Goal: Task Accomplishment & Management: Use online tool/utility

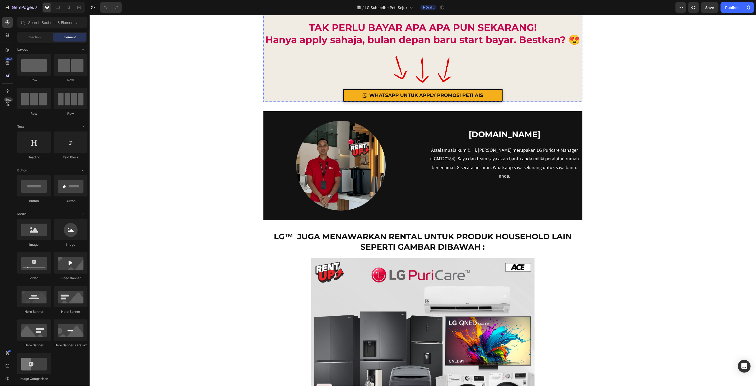
scroll to position [4402, 0]
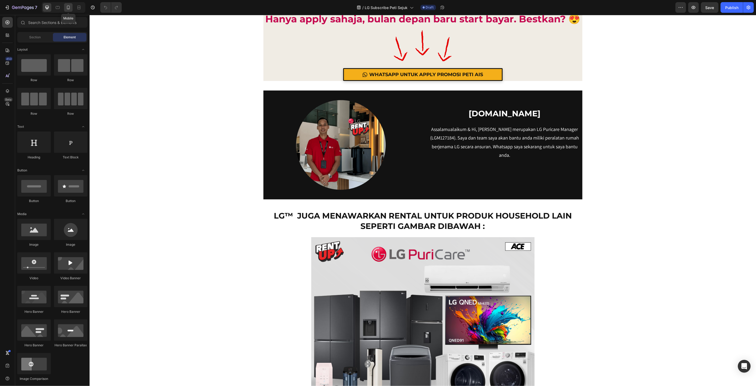
click at [68, 9] on icon at bounding box center [68, 8] width 3 height 4
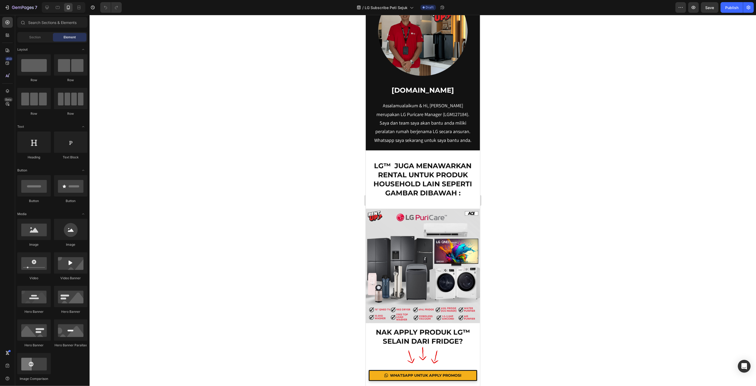
scroll to position [4764, 0]
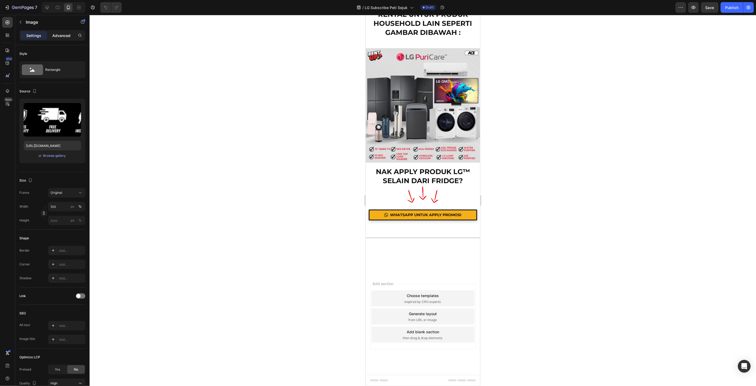
click at [59, 34] on p "Advanced" at bounding box center [61, 36] width 18 height 6
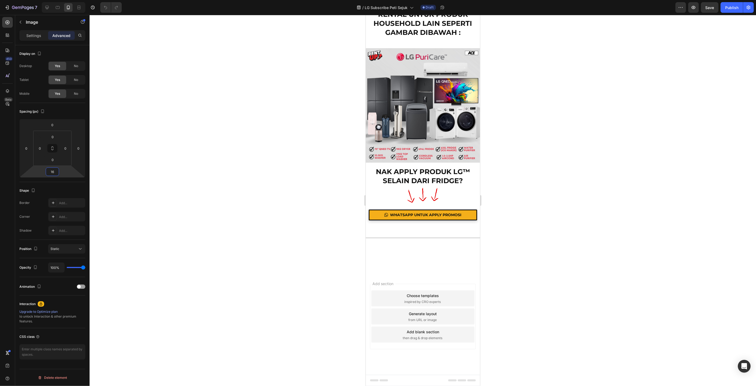
click at [55, 173] on input "16" at bounding box center [52, 172] width 11 height 8
type input "3"
type input "1"
type input "40"
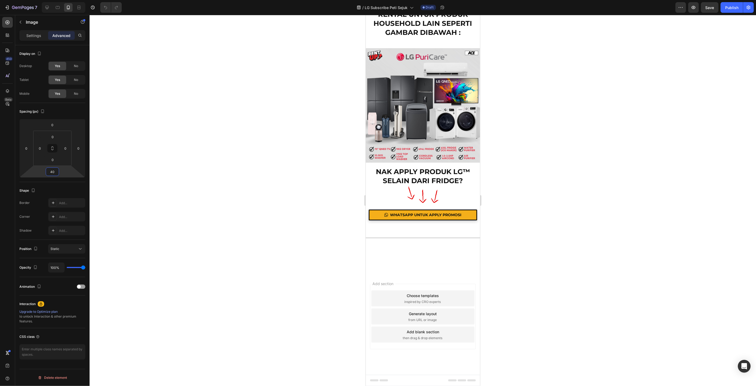
click at [519, 275] on div at bounding box center [423, 200] width 667 height 371
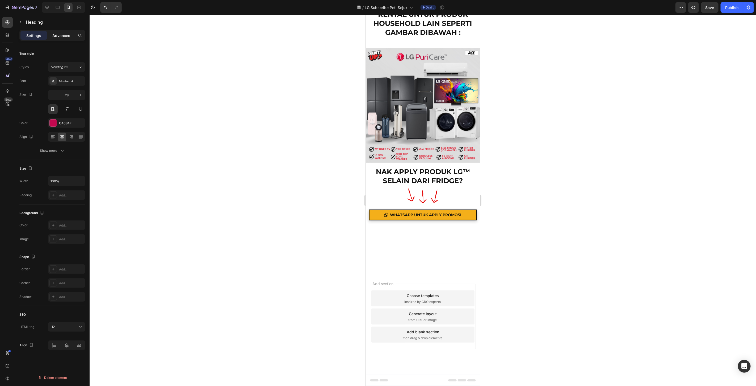
click at [59, 32] on div "Advanced" at bounding box center [61, 35] width 27 height 9
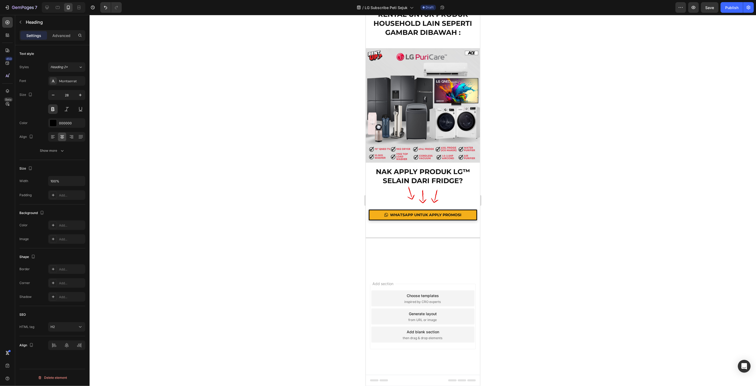
click at [61, 36] on p "Advanced" at bounding box center [61, 36] width 18 height 6
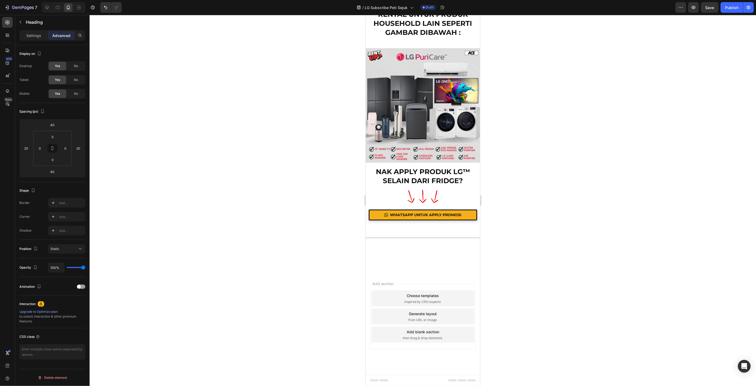
click at [573, 223] on div at bounding box center [423, 200] width 667 height 371
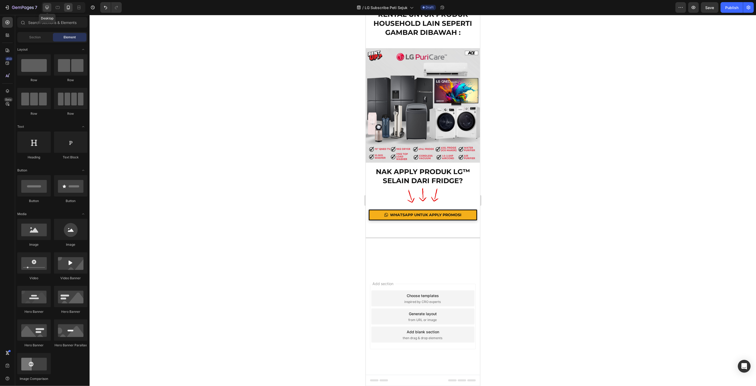
click at [51, 6] on div at bounding box center [47, 7] width 9 height 9
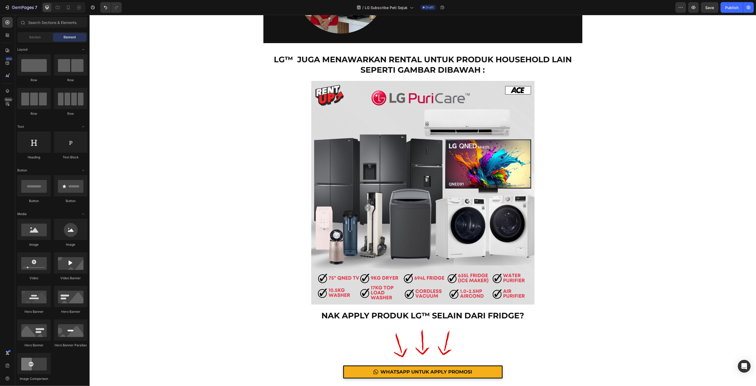
scroll to position [4564, 0]
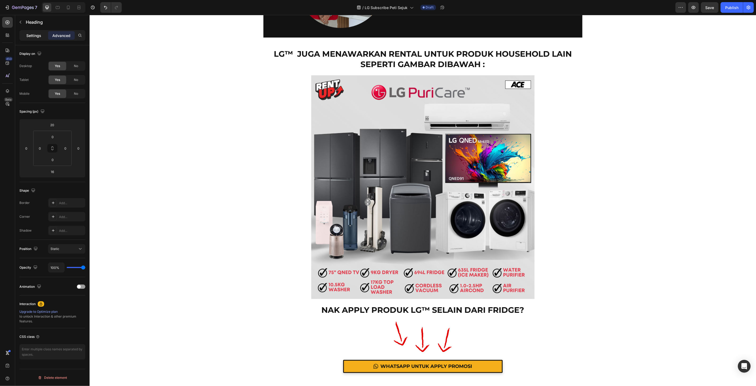
click at [32, 35] on p "Settings" at bounding box center [33, 36] width 15 height 6
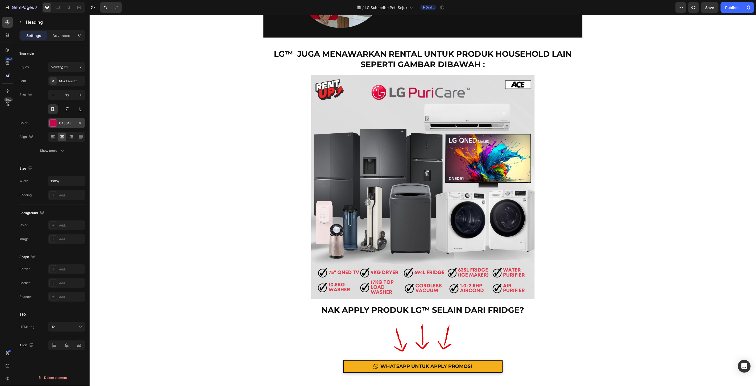
click at [64, 124] on div "C4084F" at bounding box center [66, 123] width 15 height 5
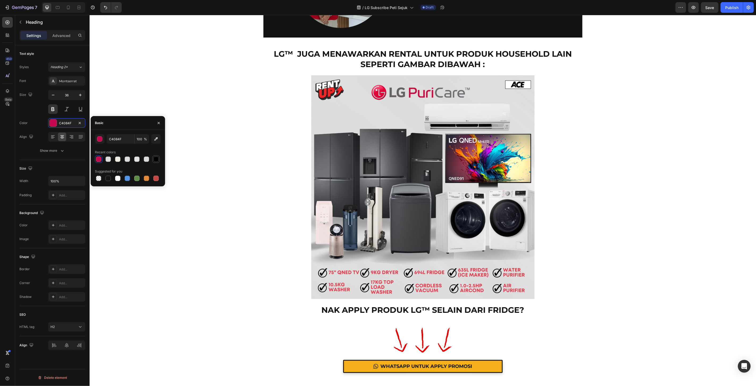
click at [158, 161] on div at bounding box center [156, 159] width 6 height 6
type input "000000"
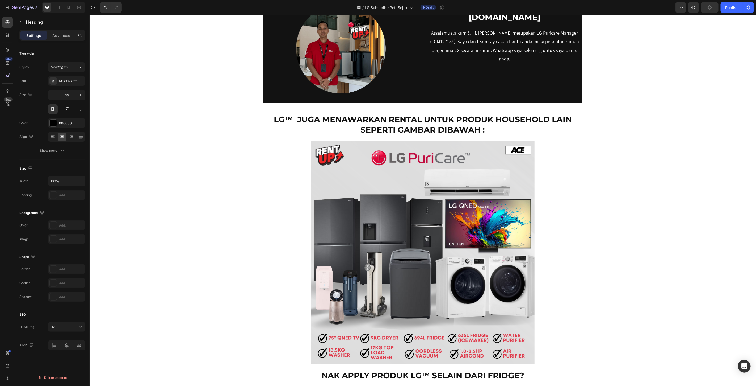
scroll to position [4593, 0]
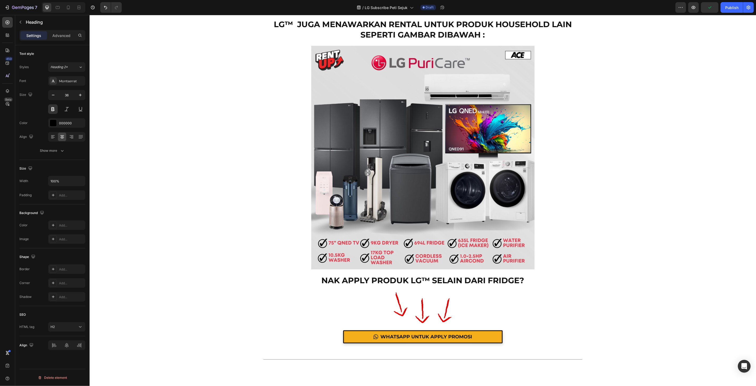
drag, startPoint x: 555, startPoint y: 214, endPoint x: 264, endPoint y: 213, distance: 291.2
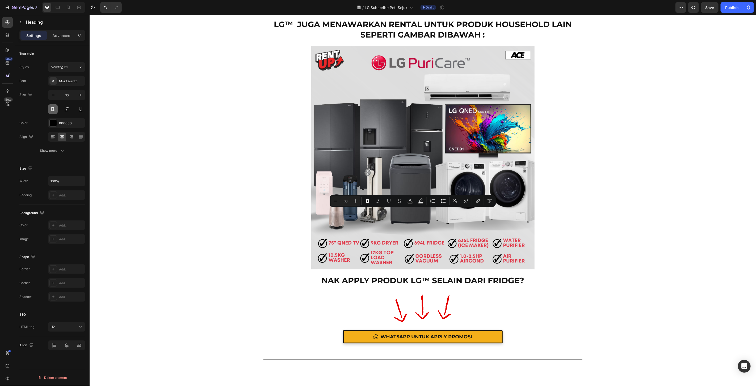
click at [54, 110] on button at bounding box center [53, 109] width 10 height 10
drag, startPoint x: 562, startPoint y: 213, endPoint x: 265, endPoint y: 214, distance: 297.3
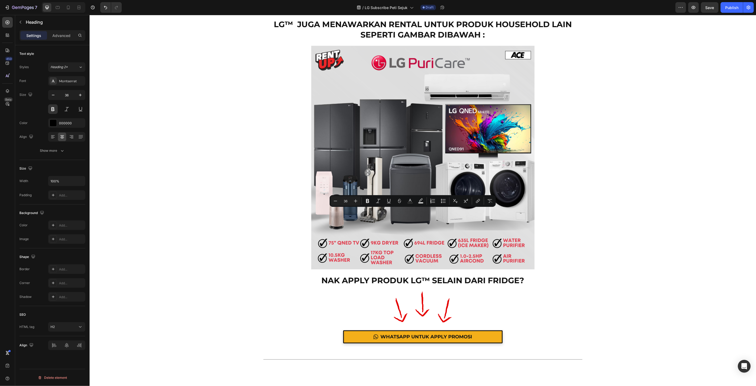
click at [367, 200] on icon "Editor contextual toolbar" at bounding box center [367, 201] width 3 height 4
drag, startPoint x: 561, startPoint y: 214, endPoint x: 262, endPoint y: 224, distance: 298.5
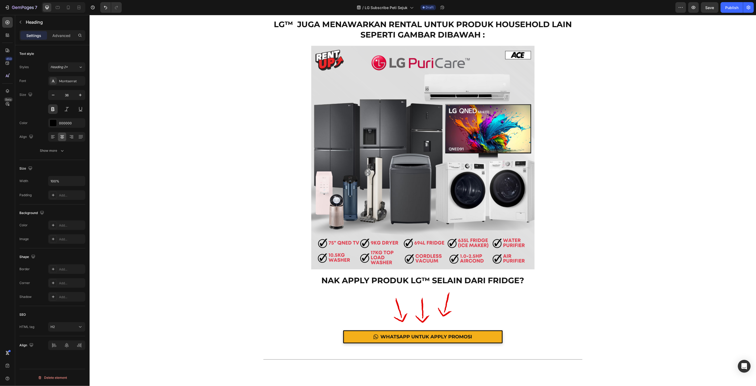
drag, startPoint x: 563, startPoint y: 215, endPoint x: 257, endPoint y: 217, distance: 305.8
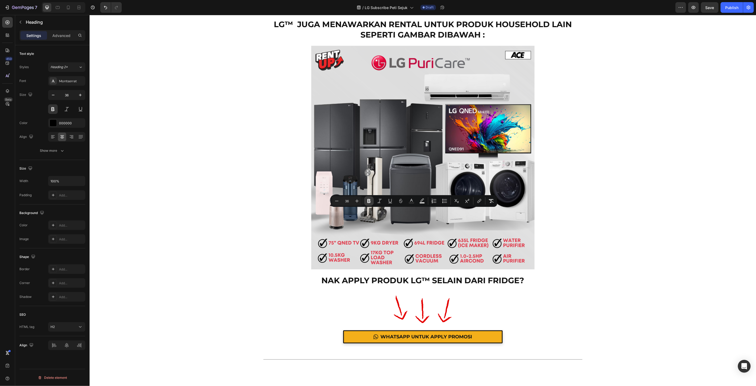
click at [370, 200] on icon "Editor contextual toolbar" at bounding box center [368, 201] width 3 height 4
click at [52, 110] on button at bounding box center [53, 109] width 10 height 10
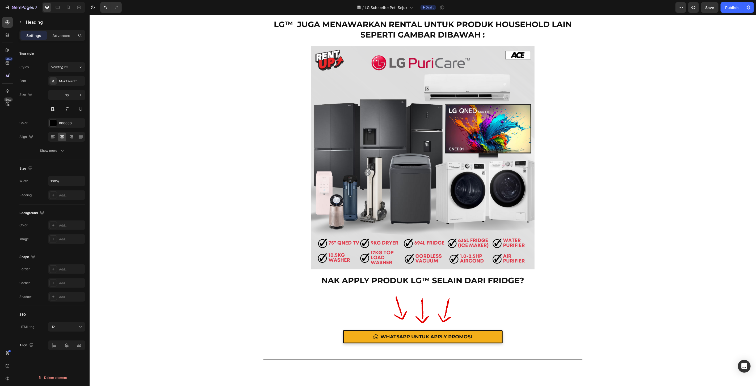
drag, startPoint x: 463, startPoint y: 198, endPoint x: 291, endPoint y: 197, distance: 172.1
click at [378, 189] on icon "Editor contextual toolbar" at bounding box center [375, 188] width 5 height 5
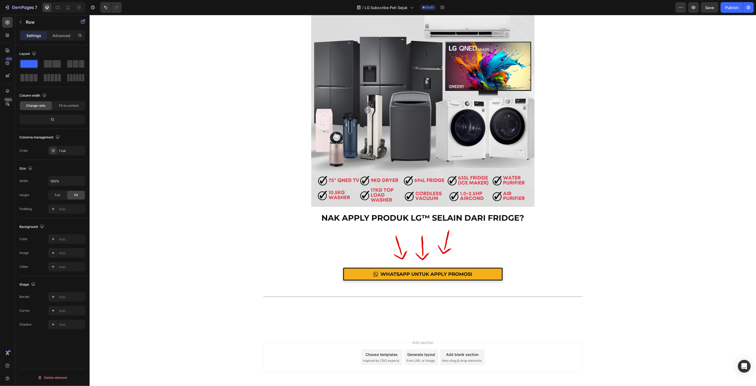
scroll to position [4682, 0]
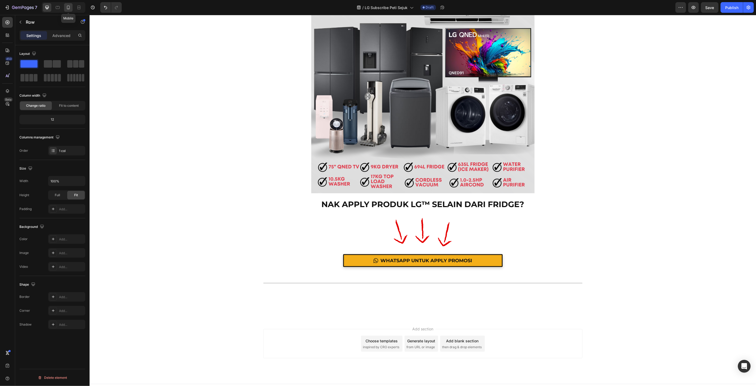
click at [65, 8] on div at bounding box center [68, 7] width 9 height 9
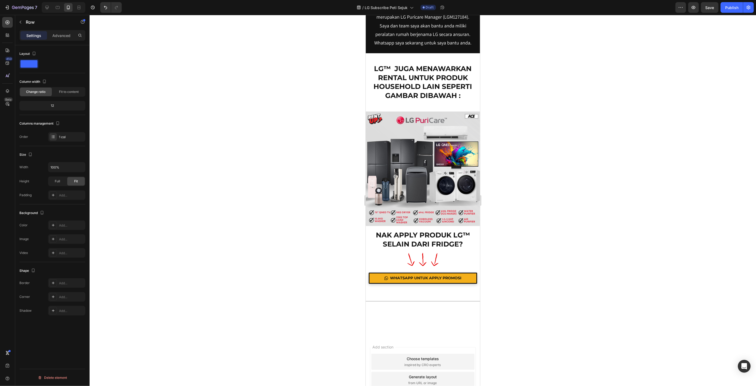
scroll to position [4793, 0]
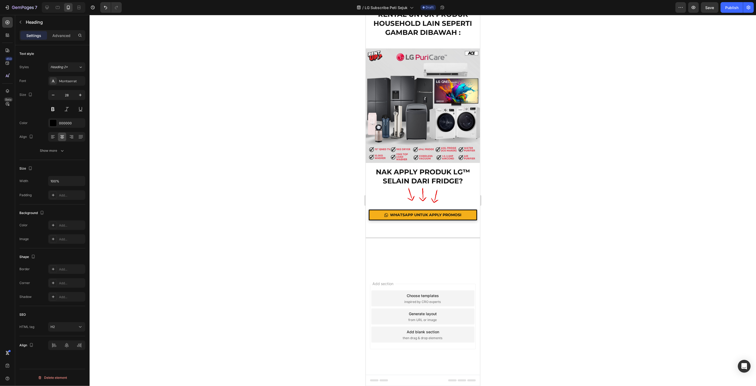
click at [57, 37] on p "Advanced" at bounding box center [61, 36] width 18 height 6
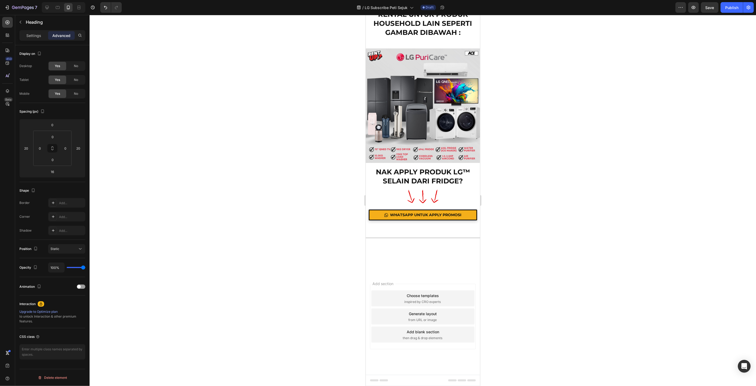
click at [503, 264] on div at bounding box center [423, 200] width 667 height 371
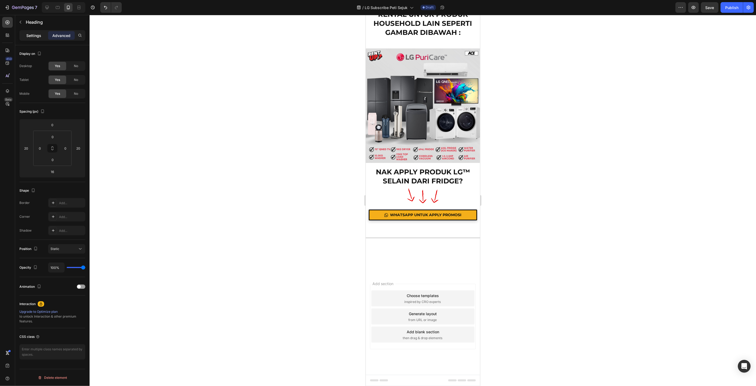
drag, startPoint x: 32, startPoint y: 33, endPoint x: 37, endPoint y: 36, distance: 5.6
click at [32, 33] on p "Settings" at bounding box center [33, 36] width 15 height 6
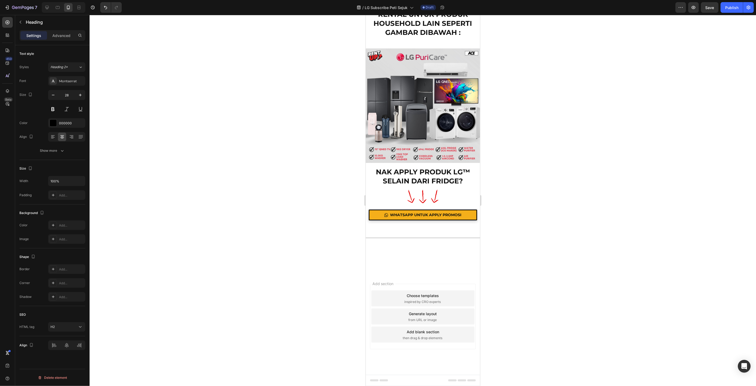
scroll to position [4645, 0]
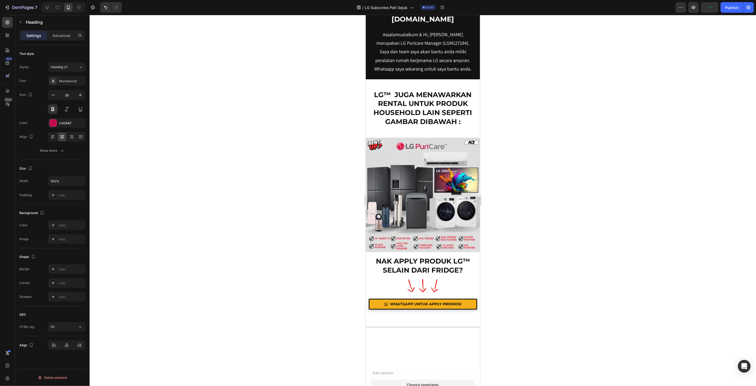
click at [49, 95] on button "button" at bounding box center [53, 95] width 10 height 10
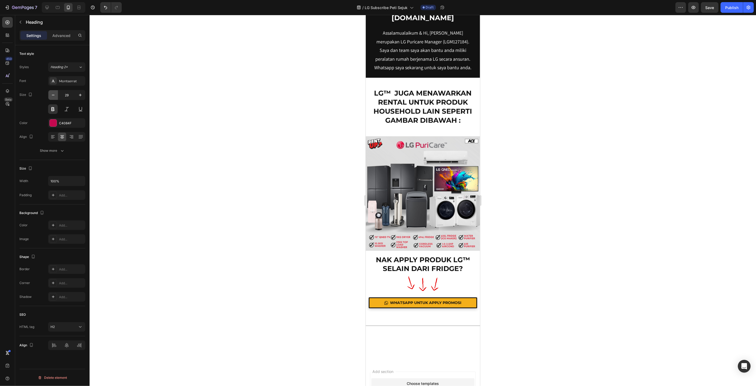
click at [49, 95] on button "button" at bounding box center [53, 95] width 10 height 10
type input "28"
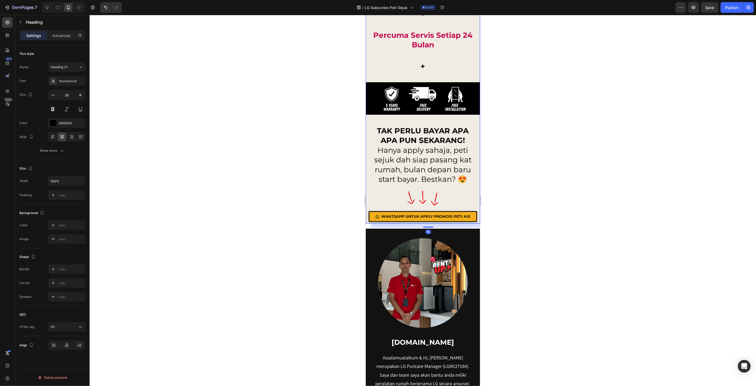
scroll to position [4172, 0]
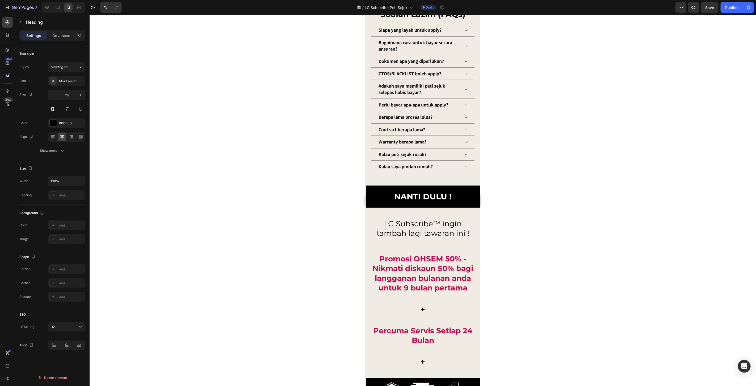
scroll to position [4202, 0]
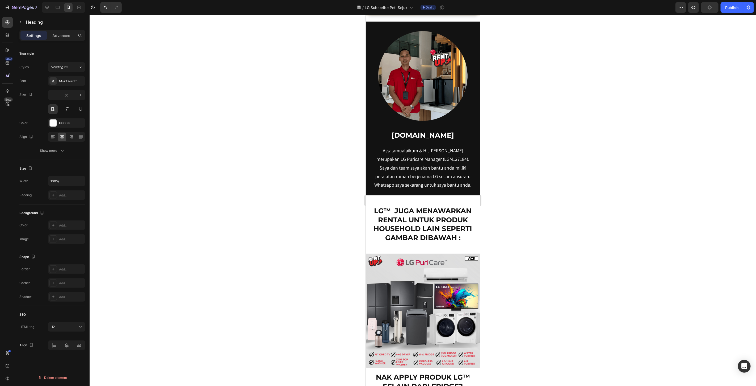
scroll to position [4675, 0]
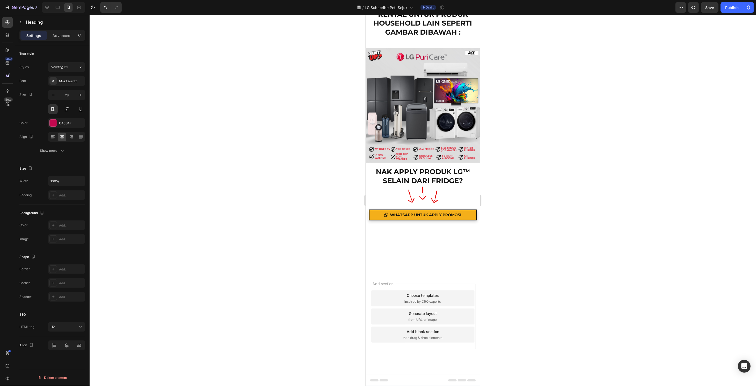
scroll to position [4793, 0]
click at [552, 183] on div at bounding box center [423, 200] width 667 height 371
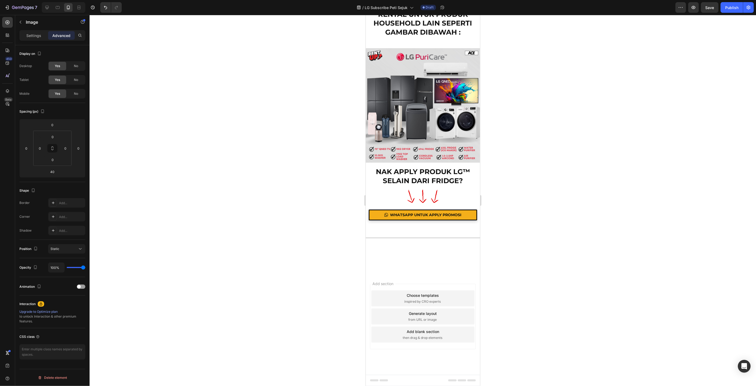
click at [57, 171] on input "40" at bounding box center [52, 172] width 11 height 8
type input "50"
click at [264, 162] on div at bounding box center [423, 200] width 667 height 371
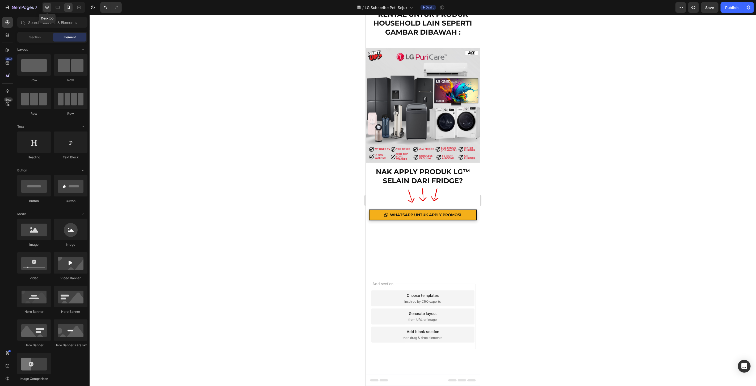
drag, startPoint x: 47, startPoint y: 7, endPoint x: 99, endPoint y: 77, distance: 87.3
click at [47, 7] on icon at bounding box center [46, 7] width 5 height 5
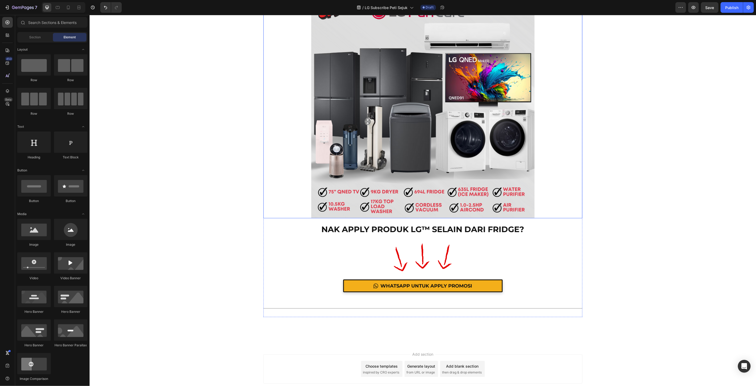
scroll to position [4652, 0]
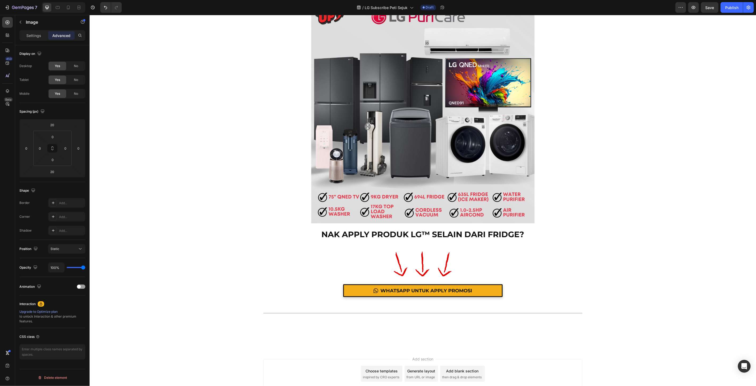
scroll to position [4563, 0]
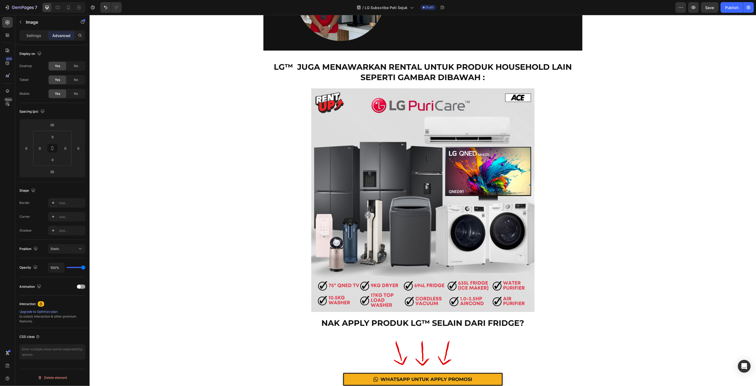
click at [58, 171] on div "20" at bounding box center [52, 171] width 13 height 9
click at [56, 171] on input "20" at bounding box center [52, 172] width 11 height 8
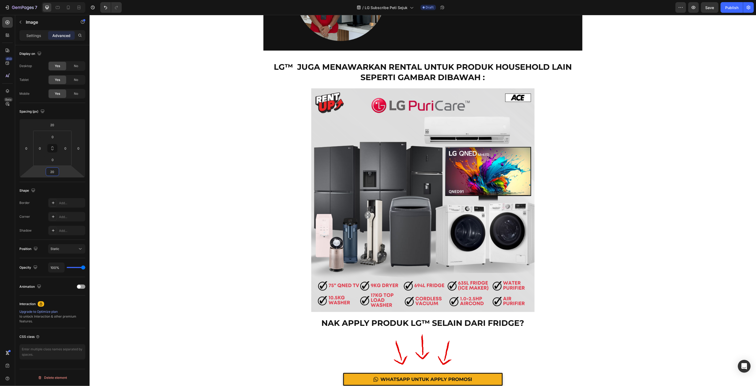
click at [56, 171] on input "20" at bounding box center [52, 172] width 11 height 8
type input "40"
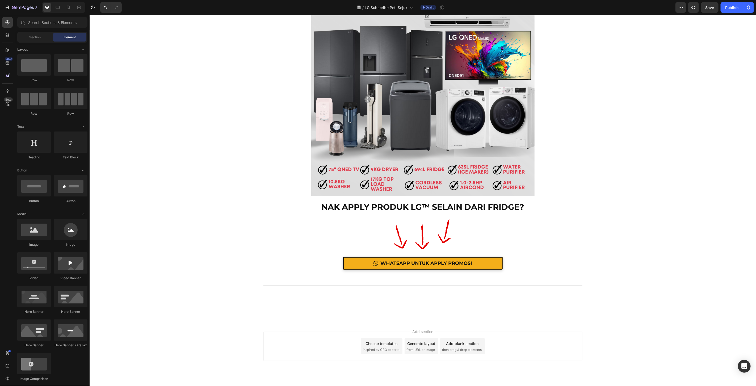
scroll to position [4707, 0]
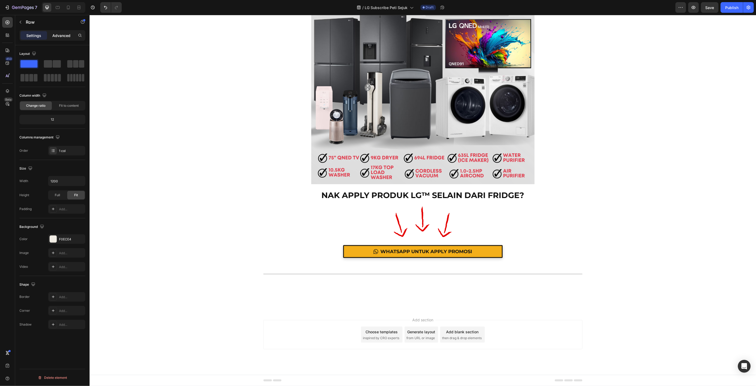
click at [69, 33] on p "Advanced" at bounding box center [61, 36] width 18 height 6
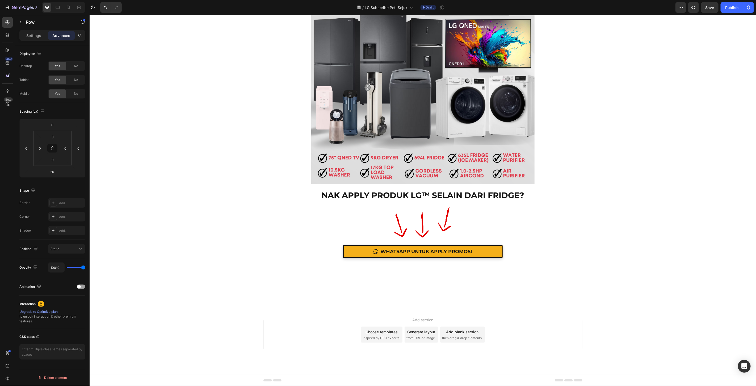
click at [49, 170] on input "20" at bounding box center [52, 172] width 11 height 8
click at [52, 159] on input "0" at bounding box center [52, 160] width 11 height 8
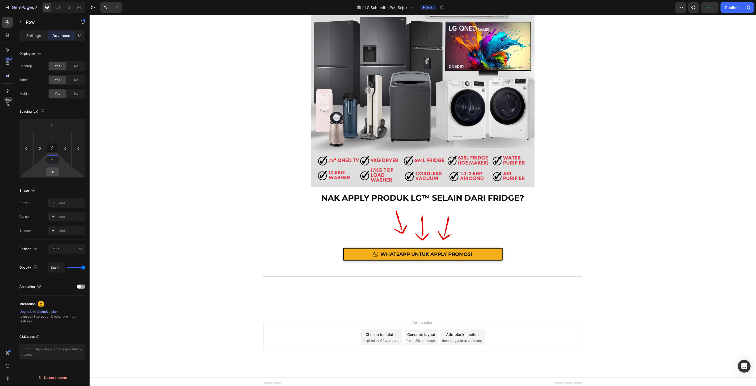
type input "50"
click at [51, 172] on input "20" at bounding box center [52, 172] width 11 height 8
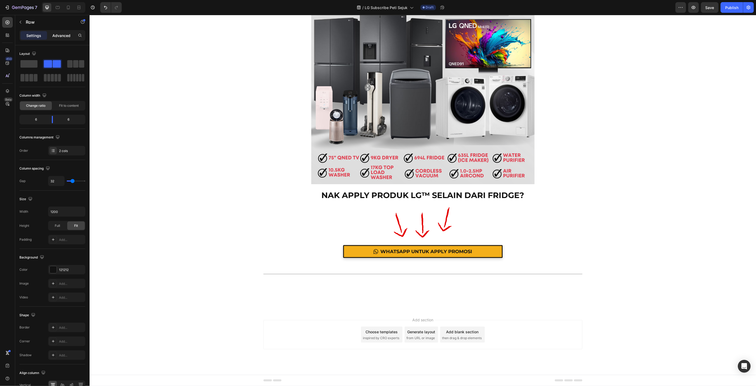
click at [53, 36] on p "Advanced" at bounding box center [61, 36] width 18 height 6
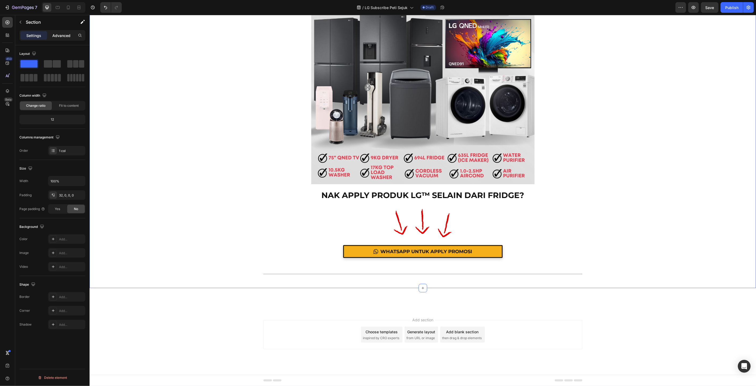
click at [60, 37] on p "Advanced" at bounding box center [61, 36] width 18 height 6
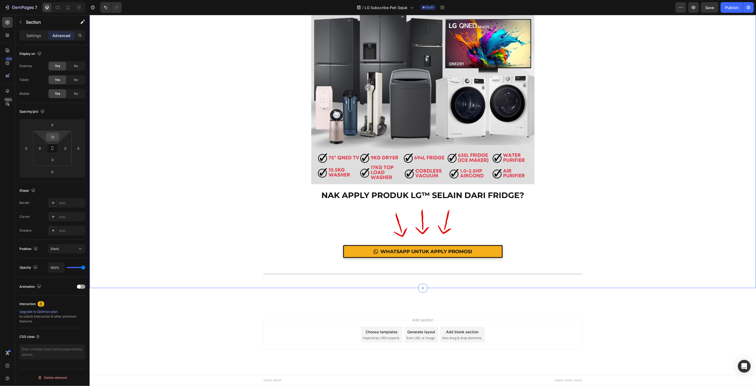
click at [53, 134] on input "32" at bounding box center [52, 137] width 11 height 8
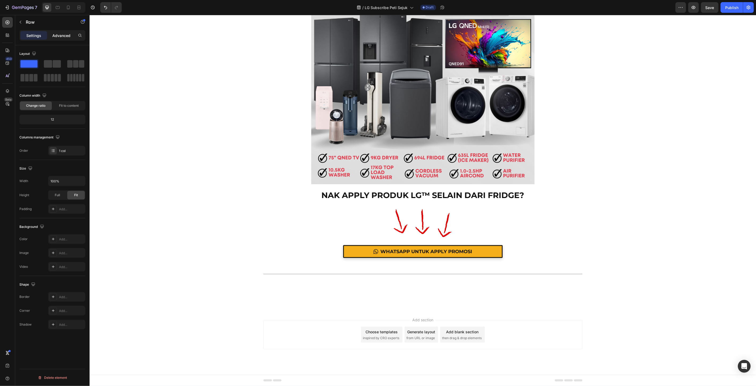
click at [54, 32] on div "Advanced" at bounding box center [61, 35] width 27 height 9
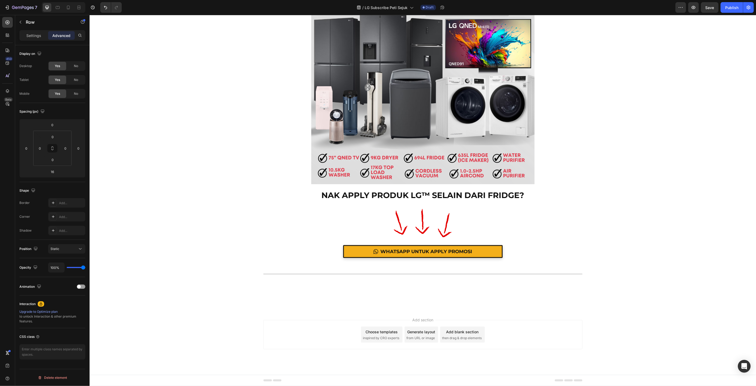
click at [50, 171] on input "16" at bounding box center [52, 172] width 11 height 8
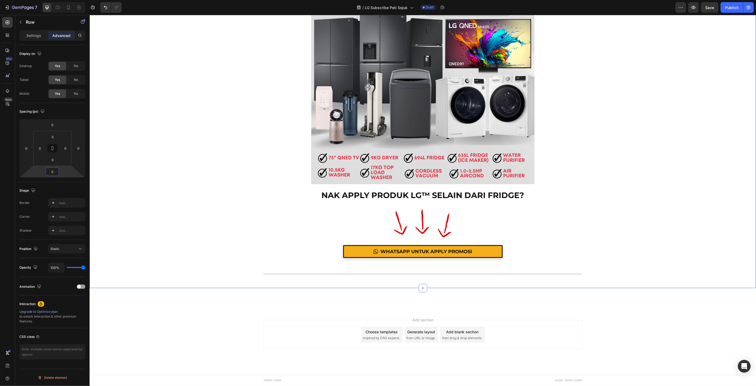
drag, startPoint x: 727, startPoint y: 252, endPoint x: 721, endPoint y: 251, distance: 5.9
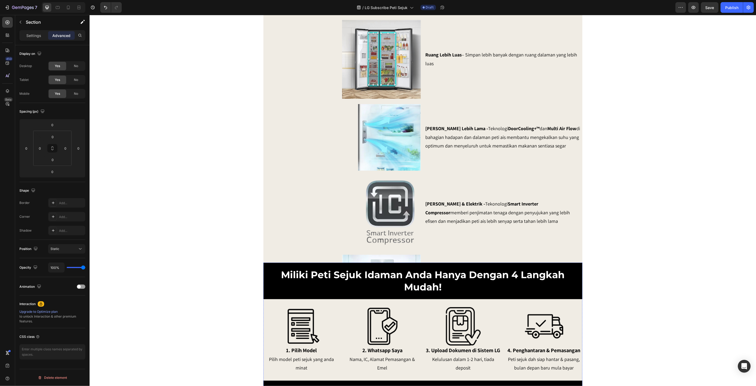
scroll to position [422, 0]
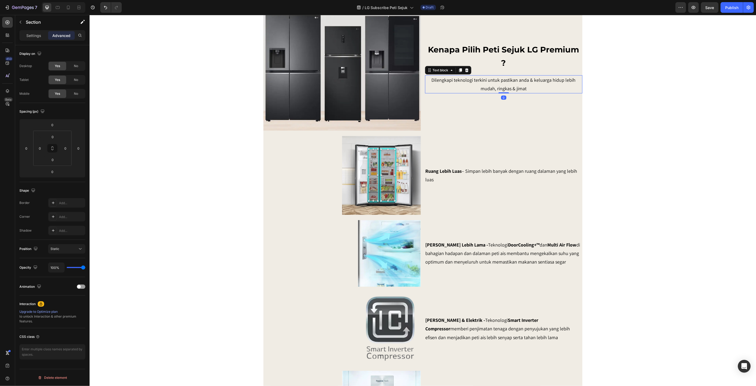
click at [483, 93] on p "Dilengkapi teknologi terkini untuk pastikan anda & keluarga hidup lebih mudah, …" at bounding box center [503, 84] width 156 height 17
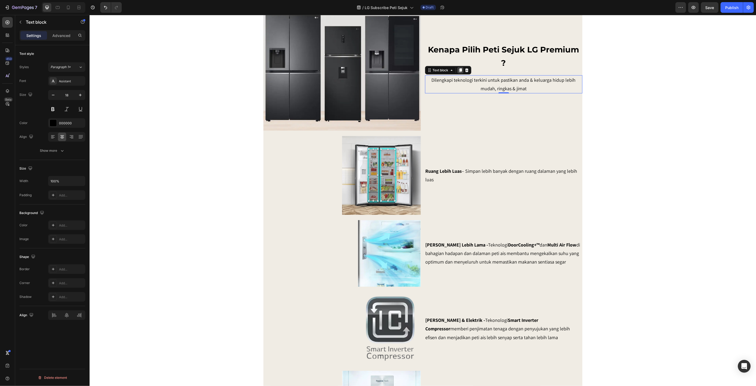
click at [459, 72] on icon at bounding box center [460, 70] width 3 height 4
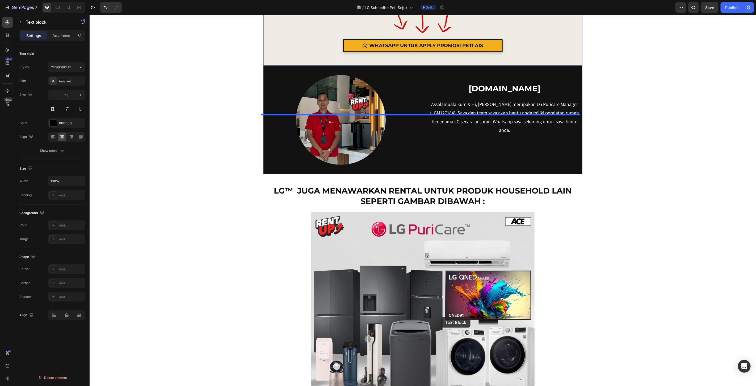
scroll to position [4647, 0]
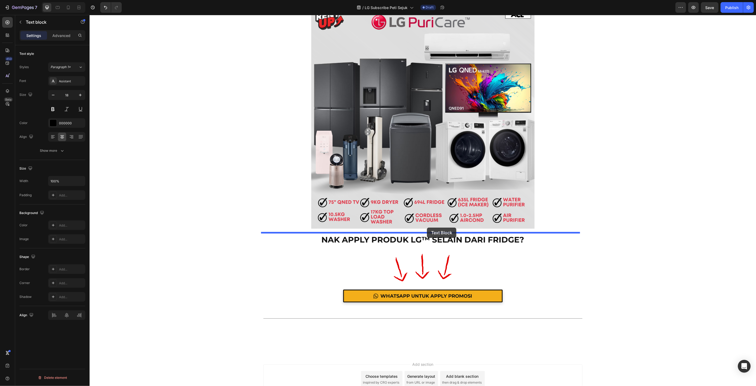
drag, startPoint x: 435, startPoint y: 131, endPoint x: 427, endPoint y: 227, distance: 96.6
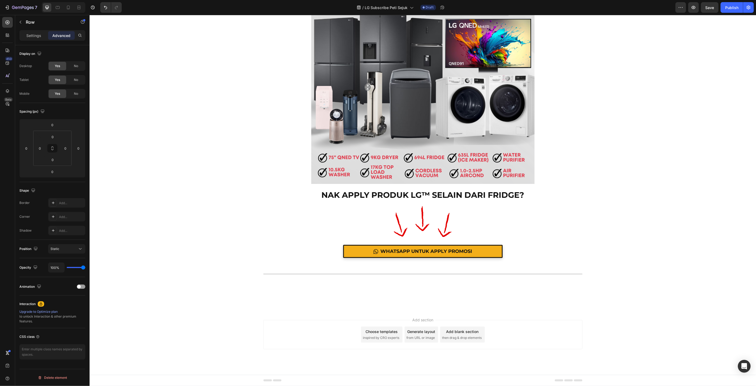
scroll to position [4795, 0]
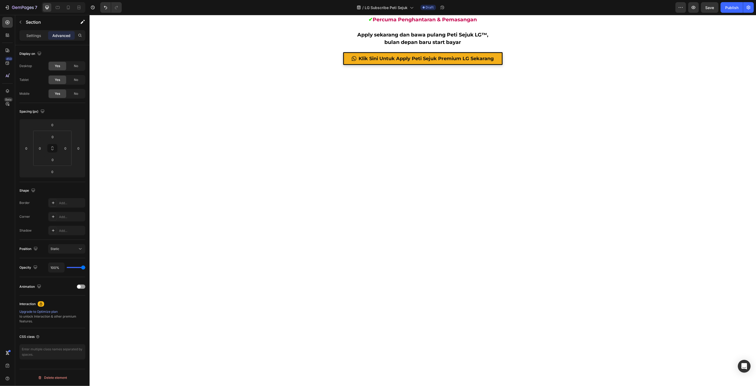
scroll to position [3439, 0]
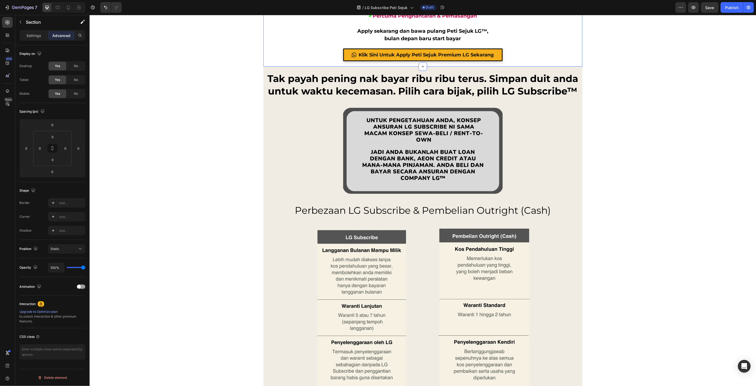
click at [566, 66] on div "Klik Sini Untuk Apply Peti Sejuk Premium LG Sekarang Button" at bounding box center [422, 57] width 319 height 18
click at [54, 172] on input "0" at bounding box center [52, 172] width 11 height 8
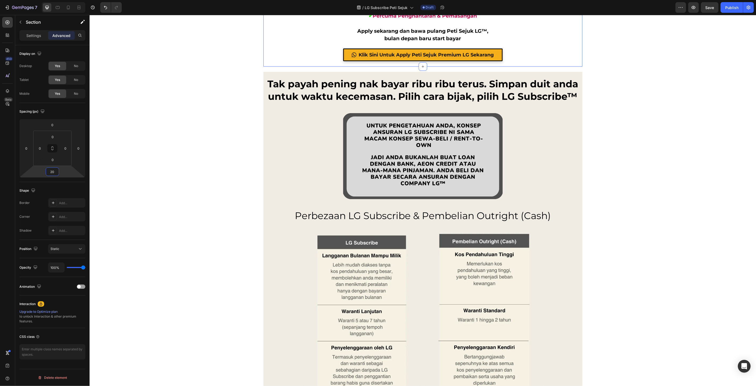
click at [54, 172] on input "20" at bounding box center [52, 172] width 11 height 8
type input "2"
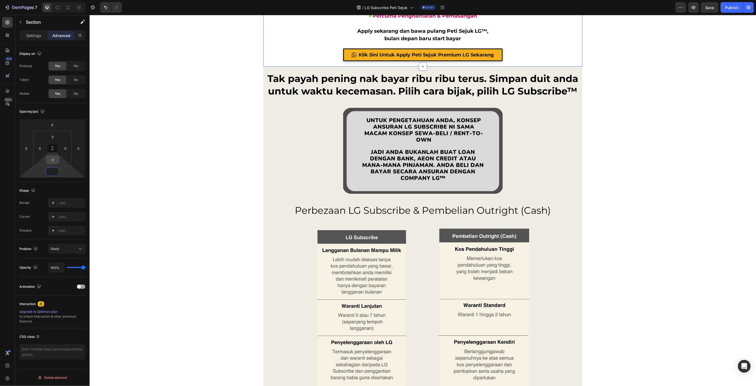
click at [55, 161] on input "0" at bounding box center [52, 160] width 11 height 8
type input "0"
click at [55, 161] on input "0" at bounding box center [52, 160] width 11 height 8
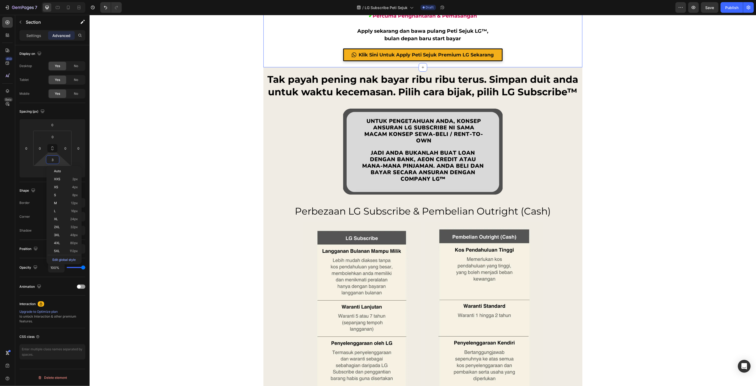
type input "30"
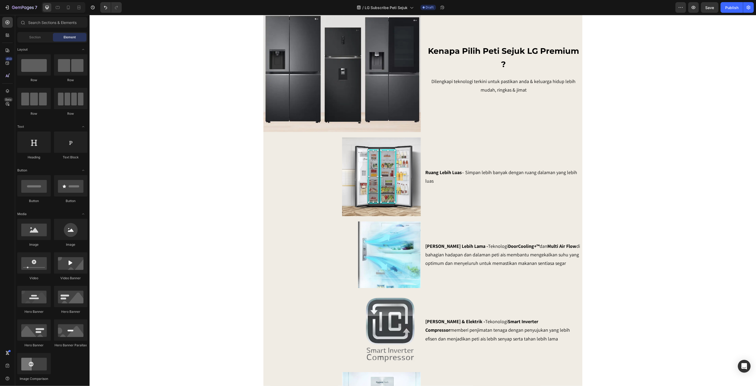
scroll to position [432, 0]
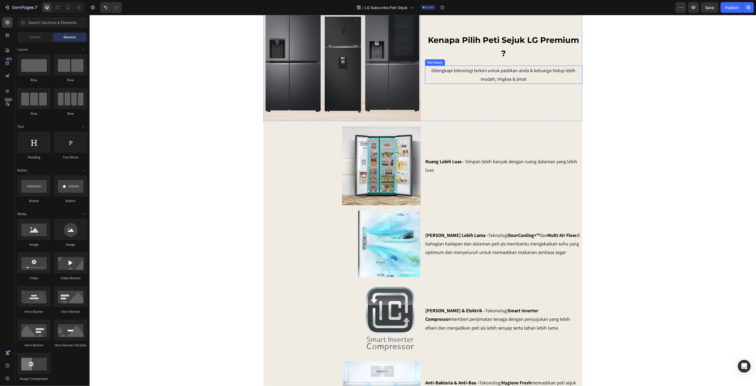
click at [515, 83] on p "Dilengkapi teknologi terkini untuk pastikan anda & keluarga hidup lebih mudah, …" at bounding box center [503, 74] width 156 height 17
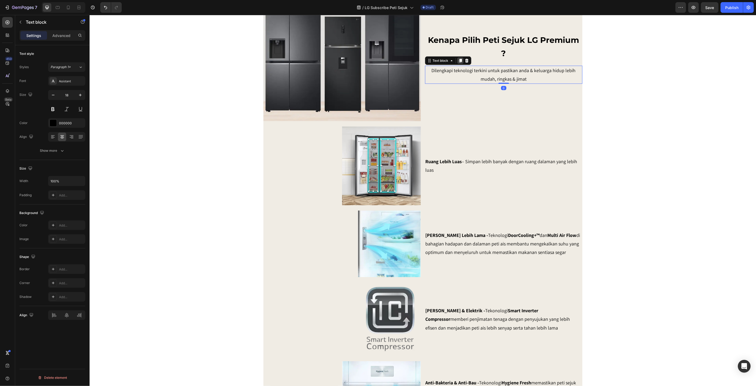
click at [458, 62] on icon at bounding box center [460, 60] width 4 height 4
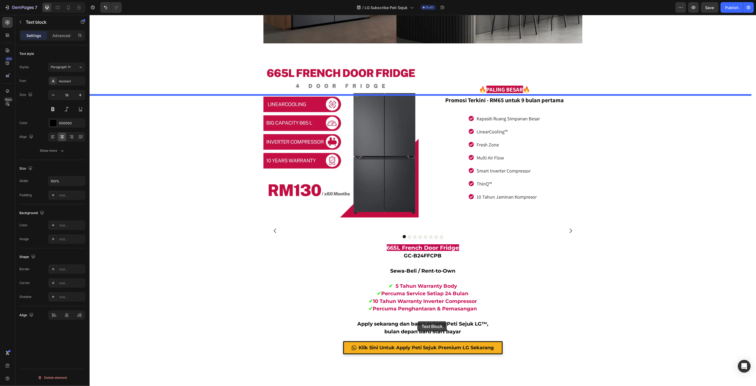
scroll to position [2204, 0]
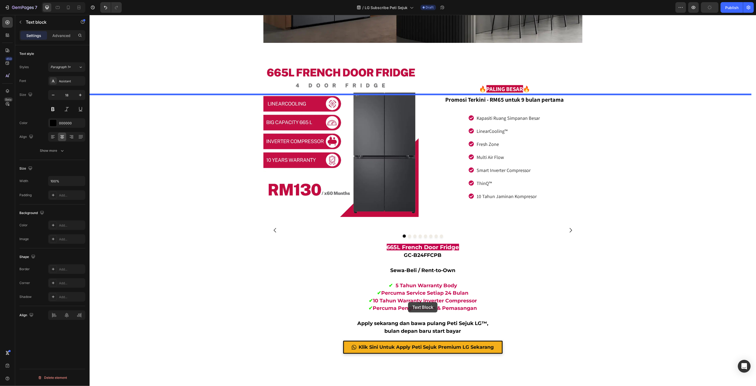
drag, startPoint x: 435, startPoint y: 122, endPoint x: 408, endPoint y: 302, distance: 181.5
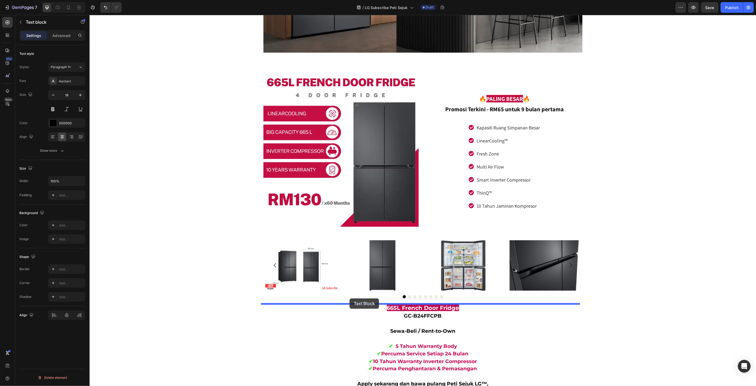
drag, startPoint x: 95, startPoint y: 338, endPoint x: 349, endPoint y: 298, distance: 257.6
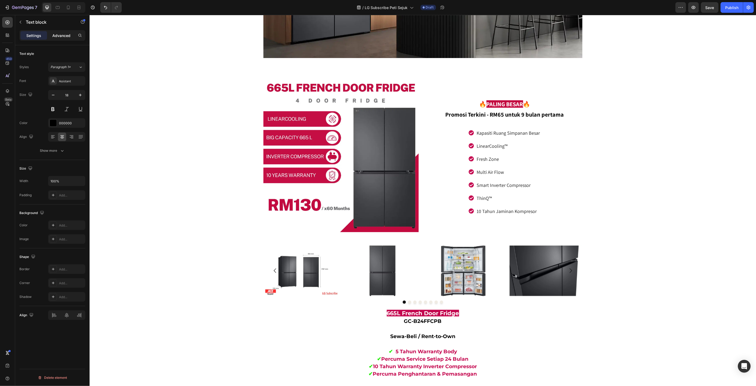
click at [63, 33] on p "Advanced" at bounding box center [61, 36] width 18 height 6
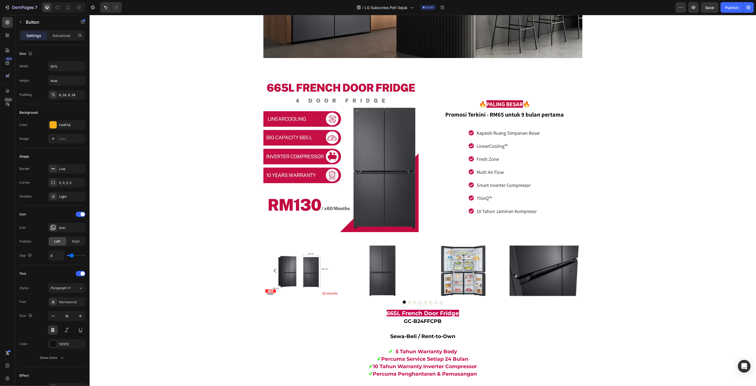
click at [59, 35] on p "Advanced" at bounding box center [61, 36] width 18 height 6
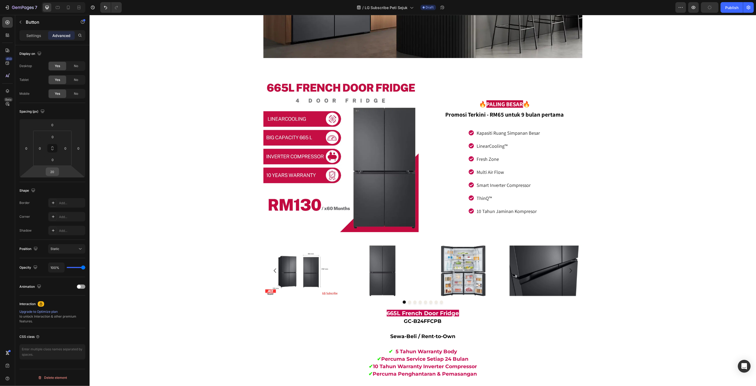
click at [54, 171] on input "20" at bounding box center [52, 172] width 11 height 8
drag, startPoint x: 54, startPoint y: 171, endPoint x: 13, endPoint y: 159, distance: 42.6
click at [54, 171] on input "20" at bounding box center [52, 172] width 11 height 8
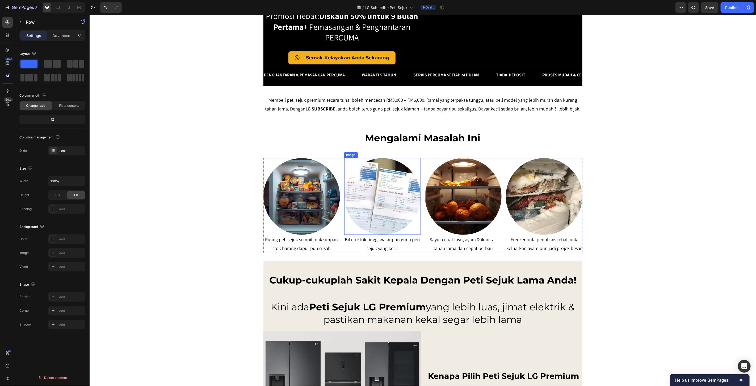
scroll to position [0, 0]
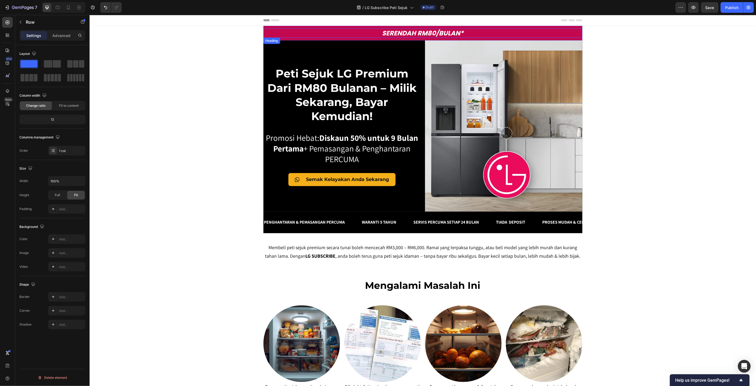
click at [416, 33] on h2 "SERENDAH RM80/BULAN*" at bounding box center [422, 32] width 319 height 9
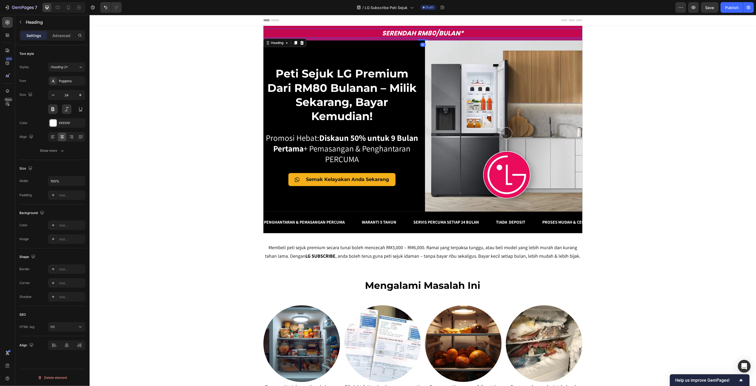
click at [416, 33] on h2 "SERENDAH RM80/BULAN*" at bounding box center [422, 32] width 319 height 9
click at [477, 32] on p "Stok Terhad! Mohon hari ini sebelum unit habis" at bounding box center [423, 33] width 318 height 8
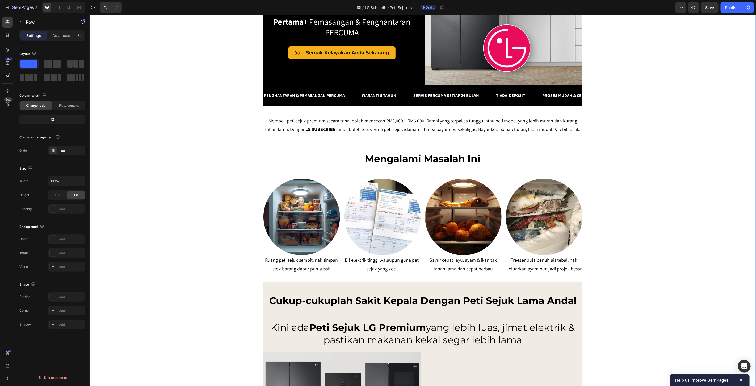
scroll to position [118, 0]
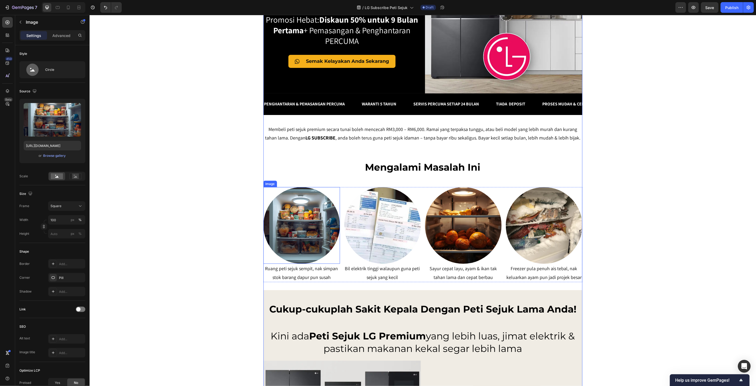
click at [264, 185] on div "Image" at bounding box center [270, 183] width 14 height 6
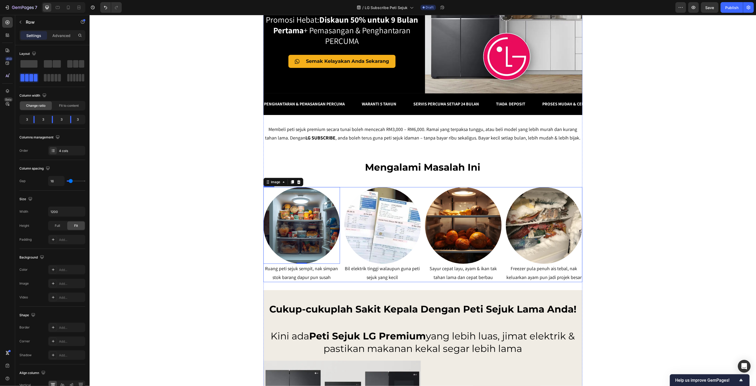
click at [339, 274] on div "Image 0 Ruang peti sejuk sempit, nak simpan stok barang dapur pun susah Text bl…" at bounding box center [422, 234] width 319 height 95
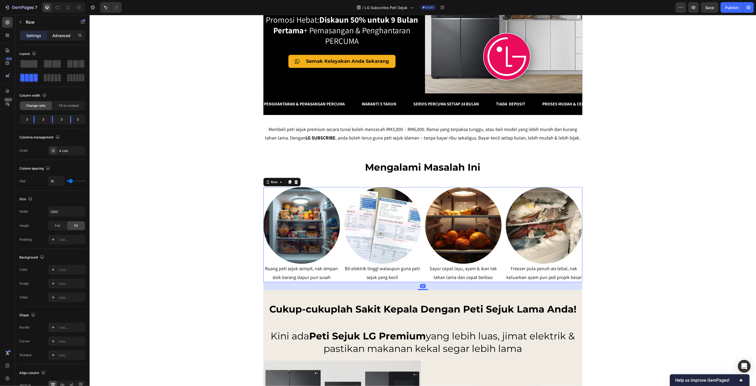
click at [68, 38] on div "Advanced" at bounding box center [61, 35] width 27 height 9
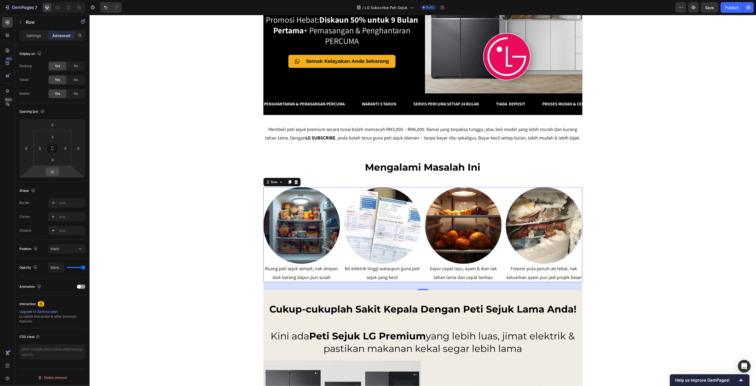
click at [56, 173] on input "30" at bounding box center [52, 172] width 11 height 8
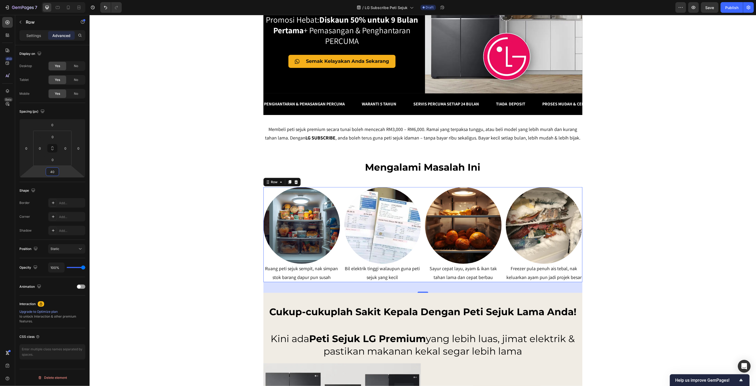
type input "4"
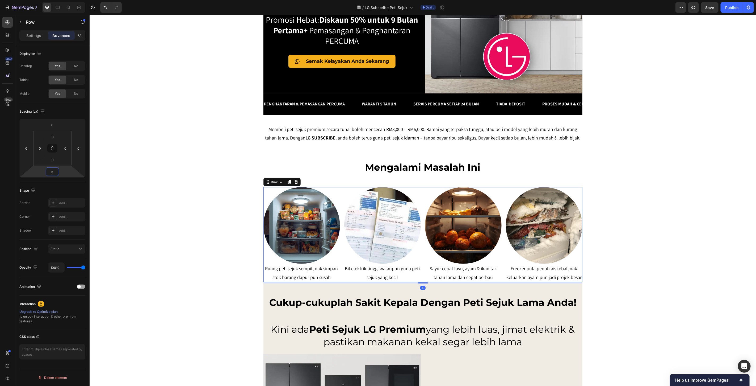
type input "50"
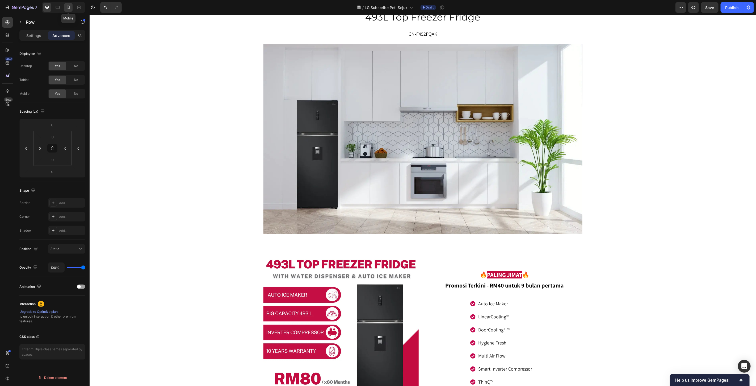
click at [70, 7] on icon at bounding box center [68, 7] width 5 height 5
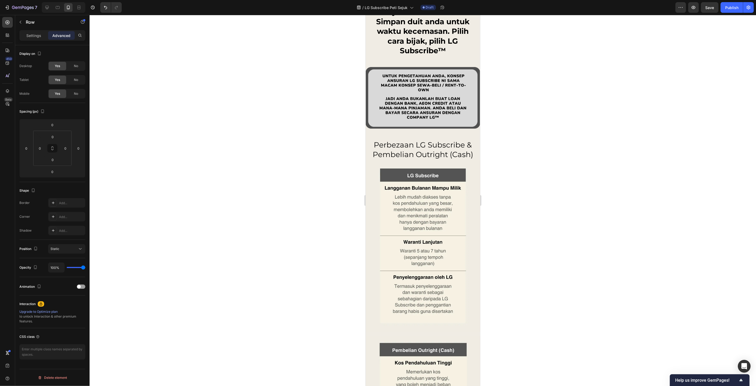
scroll to position [4491, 0]
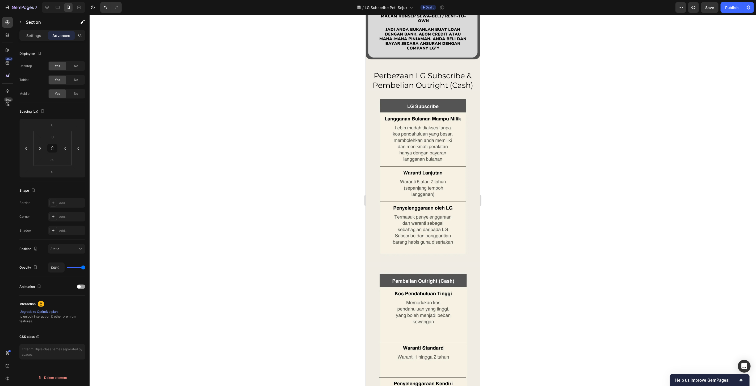
click at [53, 168] on input "0" at bounding box center [52, 172] width 11 height 8
click at [54, 160] on input "30" at bounding box center [52, 160] width 11 height 8
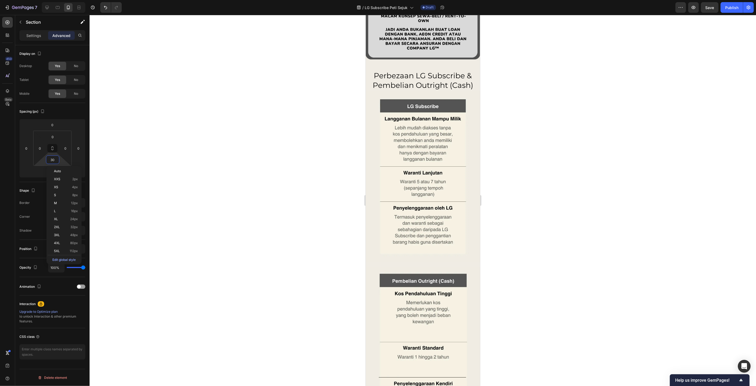
click at [54, 160] on input "30" at bounding box center [52, 160] width 11 height 8
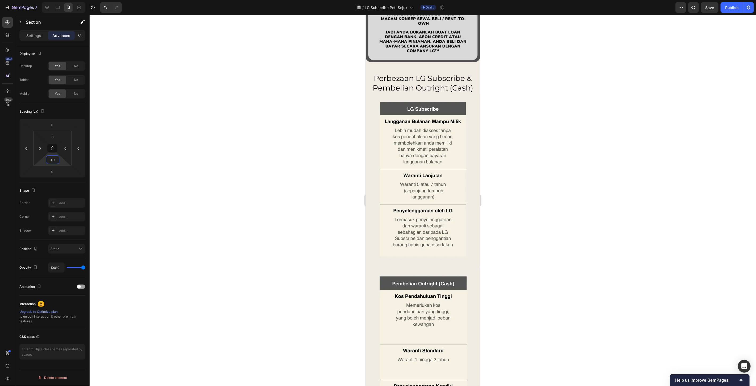
type input "40"
click at [550, 208] on div at bounding box center [423, 200] width 667 height 371
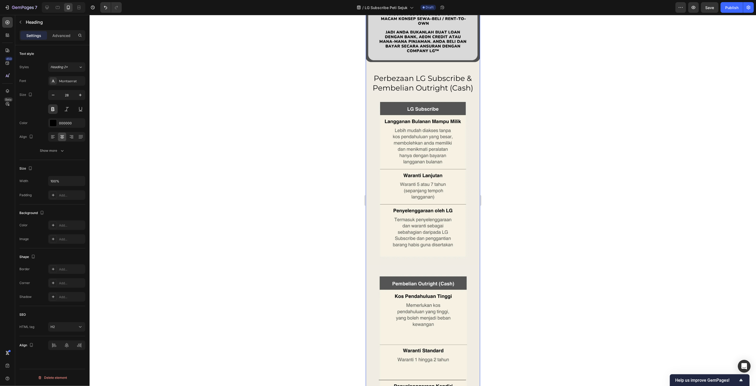
click at [55, 34] on p "Advanced" at bounding box center [61, 36] width 18 height 6
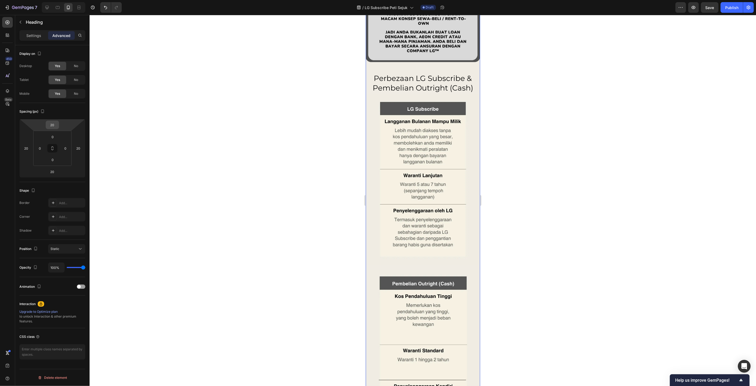
click at [57, 123] on input "20" at bounding box center [52, 125] width 11 height 8
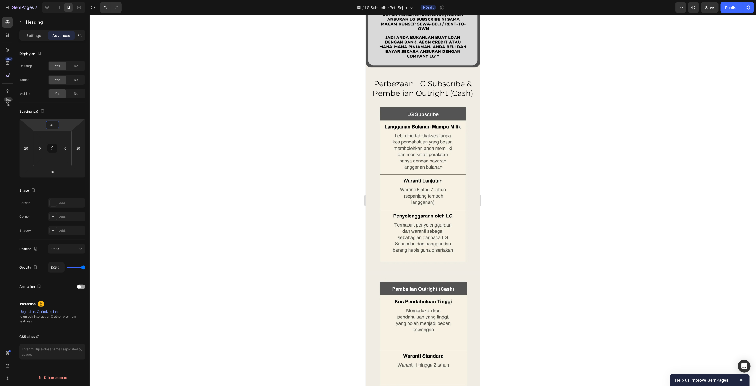
type input "40"
click at [531, 201] on div at bounding box center [423, 200] width 667 height 371
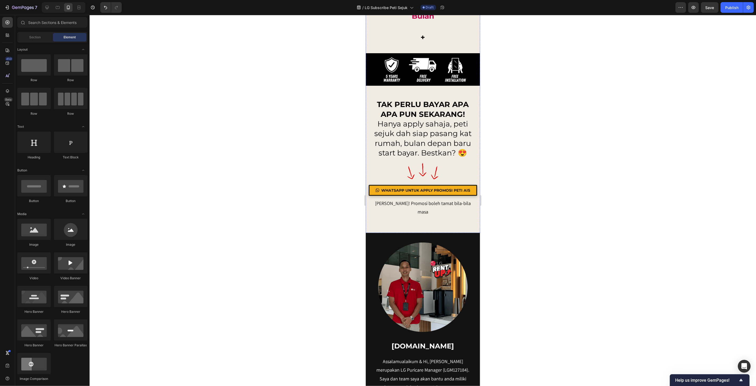
scroll to position [5673, 0]
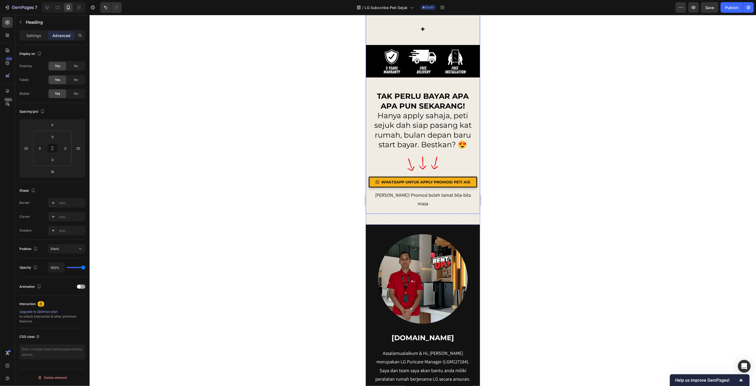
click at [446, 149] on h2 "TAK PERLU BAYAR APA APA PUN SEKARANG! Hanya apply sahaja, peti sejuk dah siap p…" at bounding box center [423, 119] width 104 height 59
click at [439, 149] on h2 "TAK PERLU BAYAR APA APA PUN SEKARANG! Hanya apply sahaja, peti sejuk dah siap p…" at bounding box center [423, 119] width 104 height 59
click at [452, 149] on p "TAK PERLU BAYAR APA APA PUN SEKARANG! Hanya apply sahaja, peti sejuk dah siap p…" at bounding box center [422, 120] width 103 height 58
click at [513, 295] on div at bounding box center [423, 200] width 667 height 371
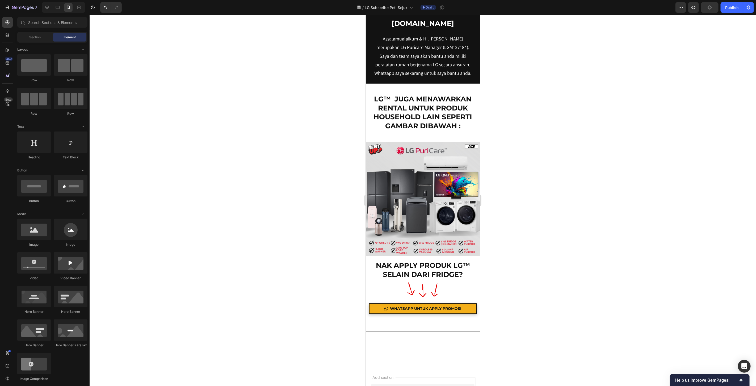
scroll to position [5998, 0]
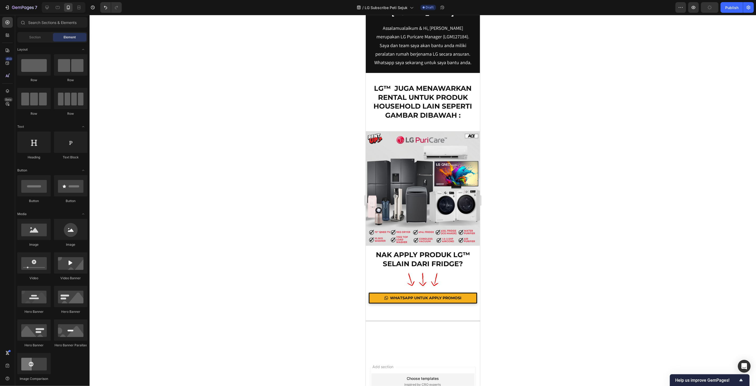
click at [549, 183] on div at bounding box center [423, 200] width 667 height 371
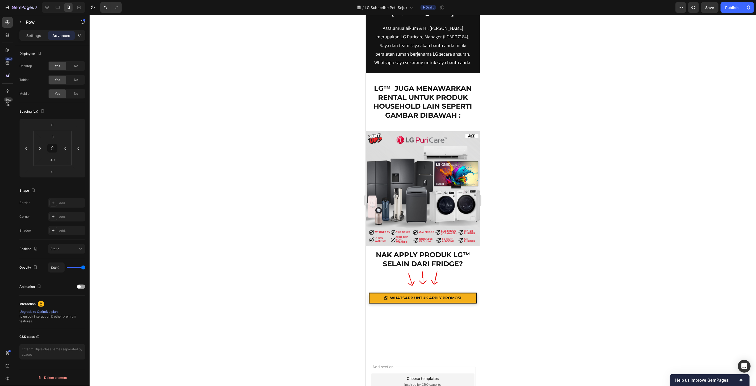
click at [499, 102] on div at bounding box center [423, 200] width 667 height 371
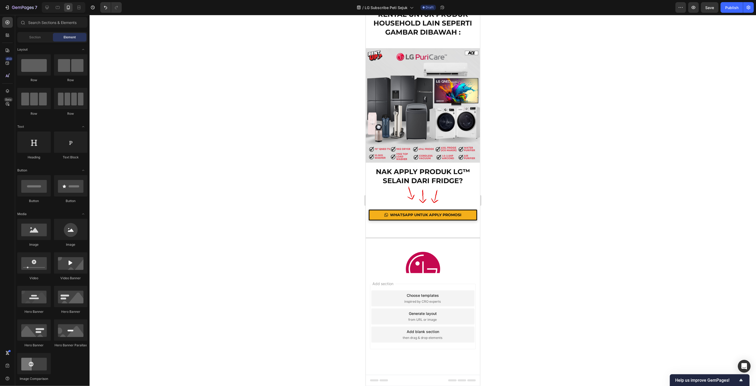
scroll to position [6266, 0]
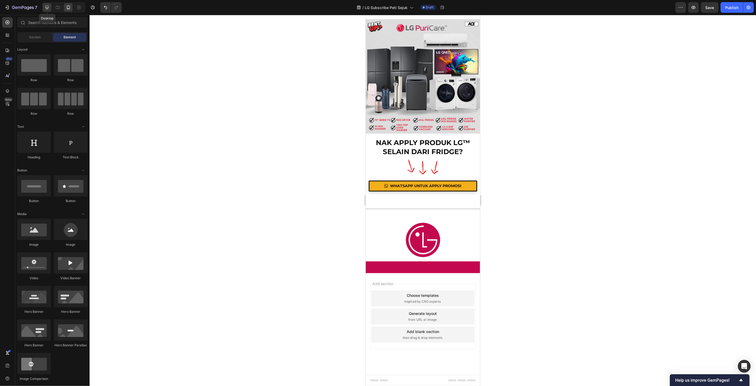
click at [47, 6] on icon at bounding box center [46, 7] width 5 height 5
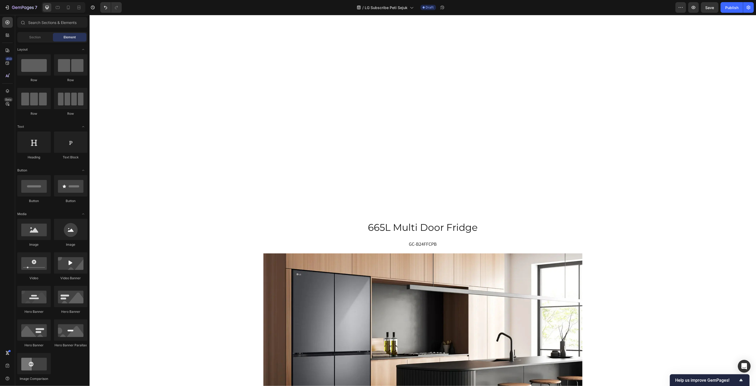
scroll to position [2939, 0]
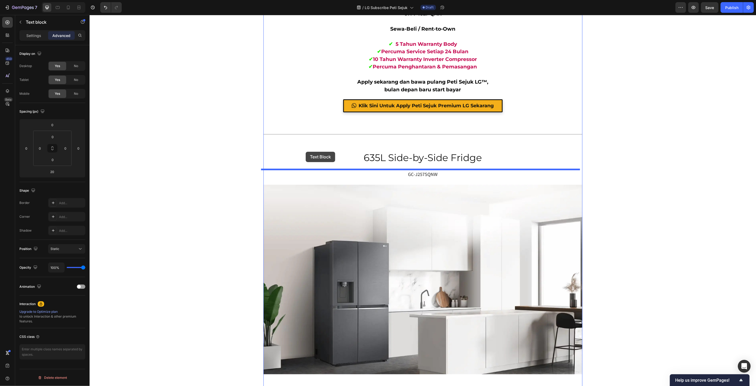
scroll to position [2260, 0]
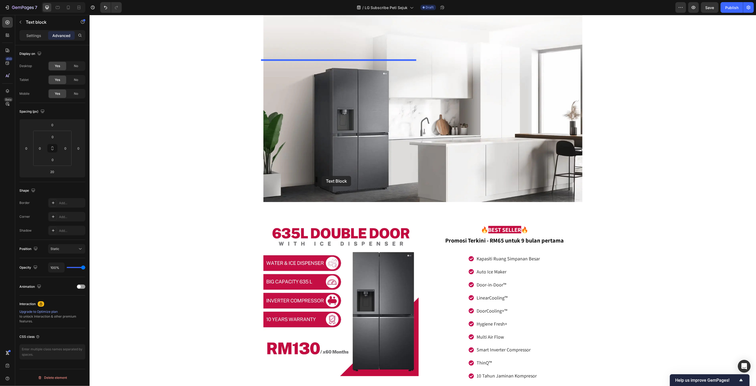
scroll to position [2230, 0]
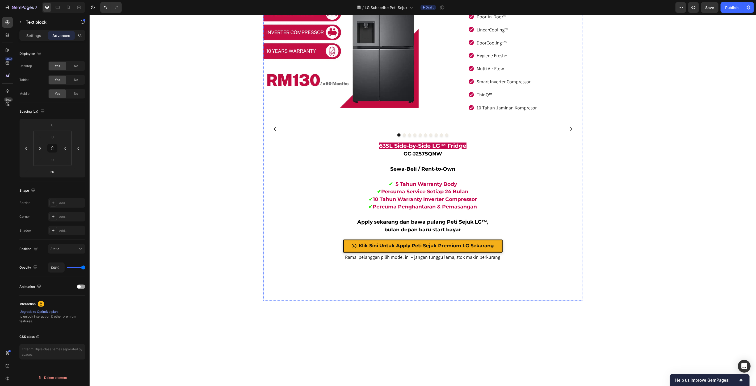
scroll to position [2408, 0]
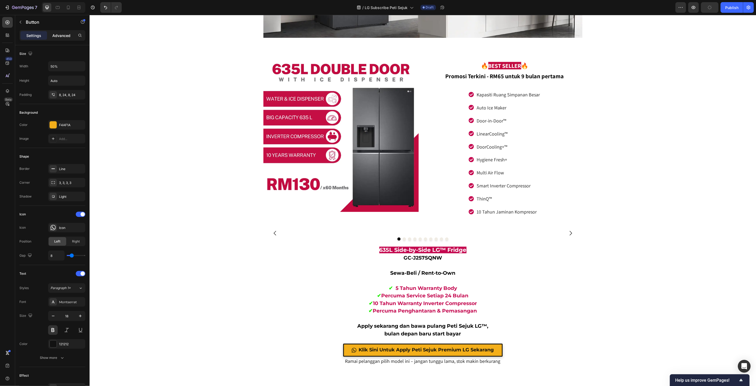
click at [66, 33] on p "Advanced" at bounding box center [61, 36] width 18 height 6
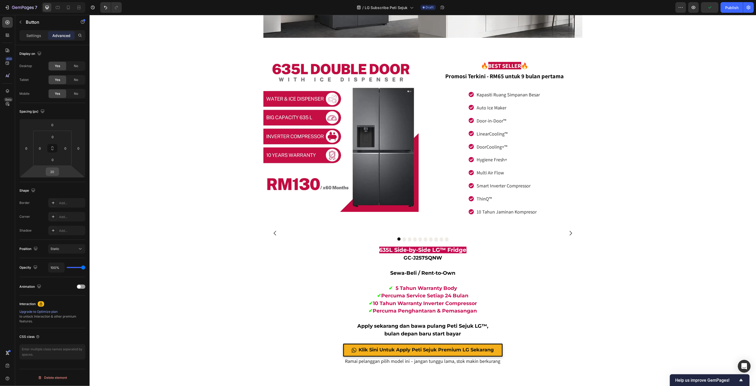
click at [57, 169] on input "20" at bounding box center [52, 172] width 11 height 8
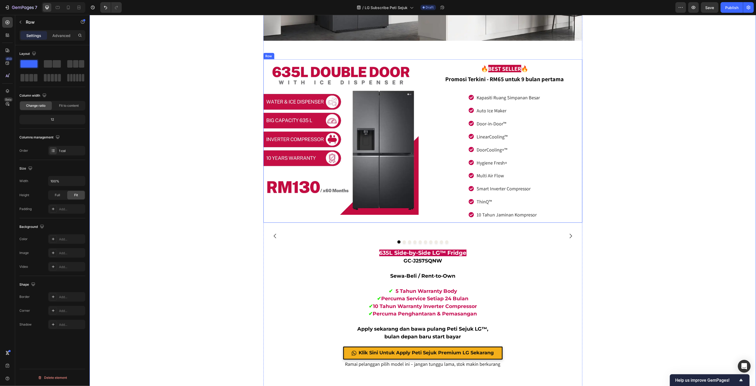
scroll to position [2260, 0]
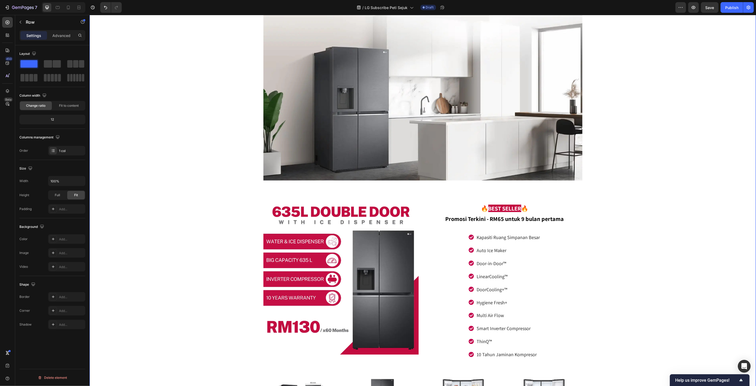
click at [629, 214] on div "Miliki Peti Sejuk Idaman Anda Hanya Dengan 4 Langkah Mudah! Heading Row Image 1…" at bounding box center [422, 36] width 667 height 1131
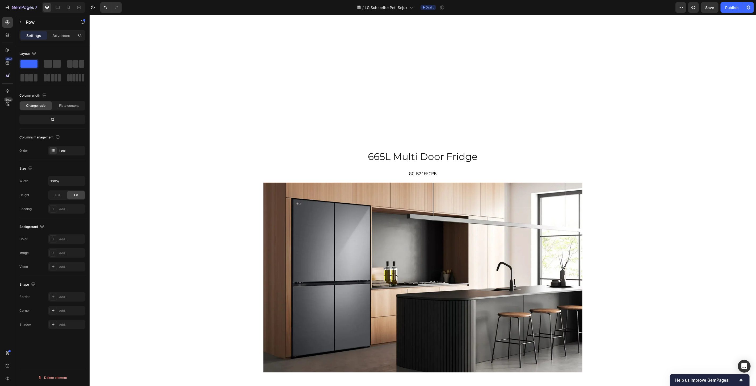
scroll to position [3014, 0]
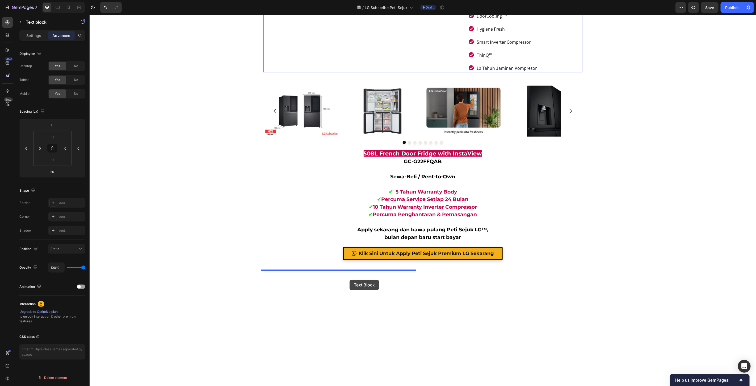
scroll to position [4077, 0]
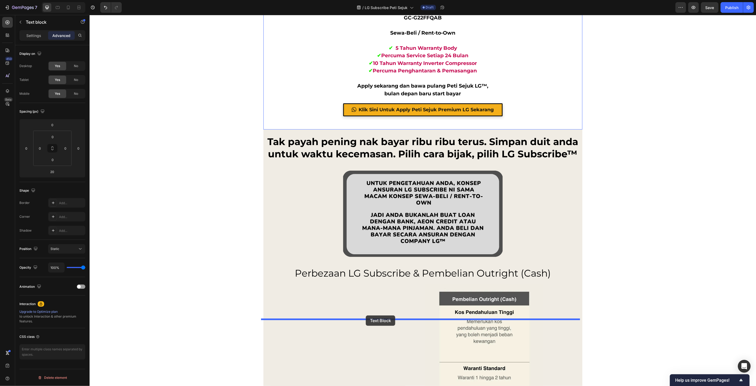
drag, startPoint x: 268, startPoint y: 118, endPoint x: 366, endPoint y: 315, distance: 220.0
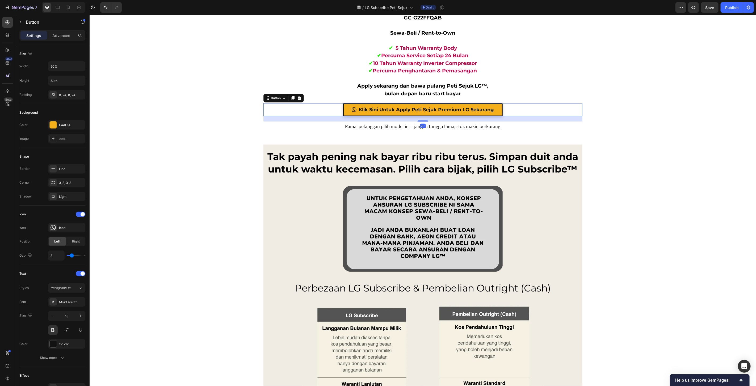
click at [321, 116] on div "Klik Sini Untuk Apply Peti Sejuk Premium LG Sekarang Button 20" at bounding box center [422, 109] width 319 height 13
click at [62, 36] on p "Advanced" at bounding box center [61, 36] width 18 height 6
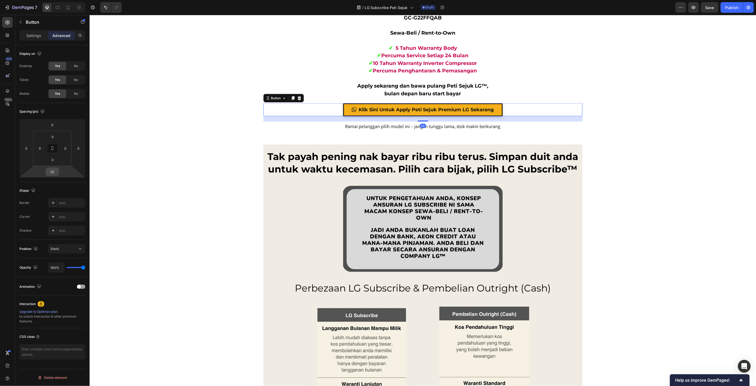
click at [52, 175] on input "20" at bounding box center [52, 172] width 11 height 8
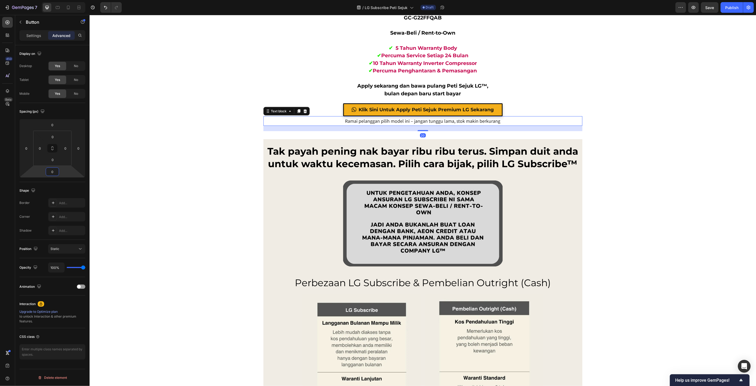
click at [375, 125] on p "Ramai pelanggan pilih model ini – jangan tunggu lama, stok makin berkurang" at bounding box center [423, 120] width 318 height 9
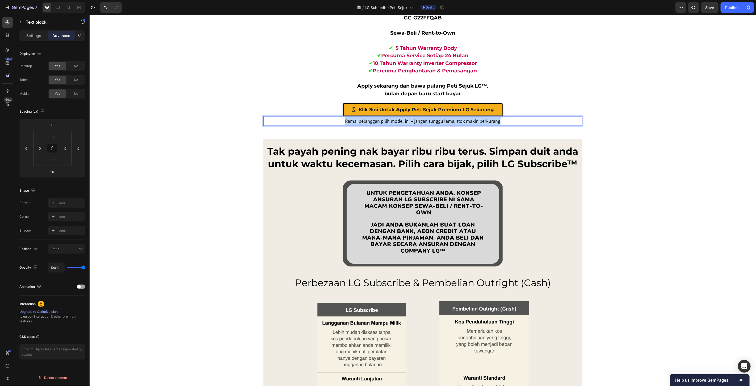
click at [375, 125] on p "Ramai pelanggan pilih model ini – jangan tunggu lama, stok makin berkurang" at bounding box center [423, 120] width 318 height 9
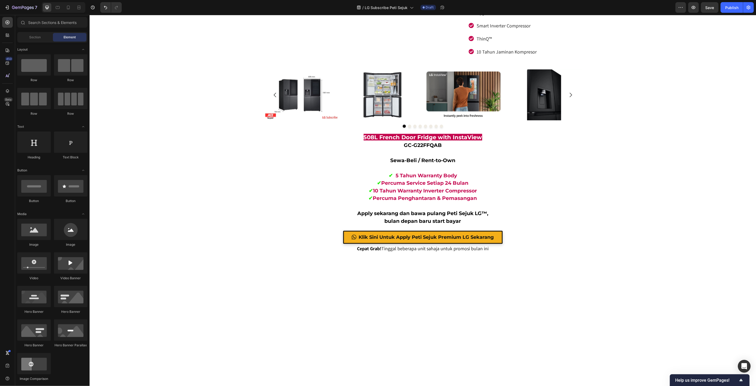
scroll to position [3929, 0]
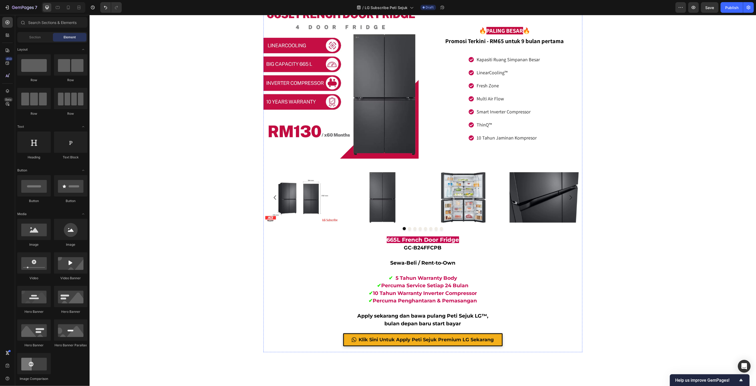
scroll to position [3040, 0]
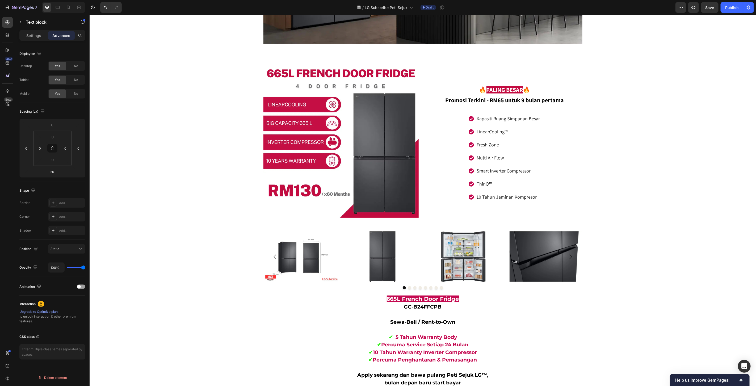
drag, startPoint x: 342, startPoint y: 84, endPoint x: 405, endPoint y: 84, distance: 62.5
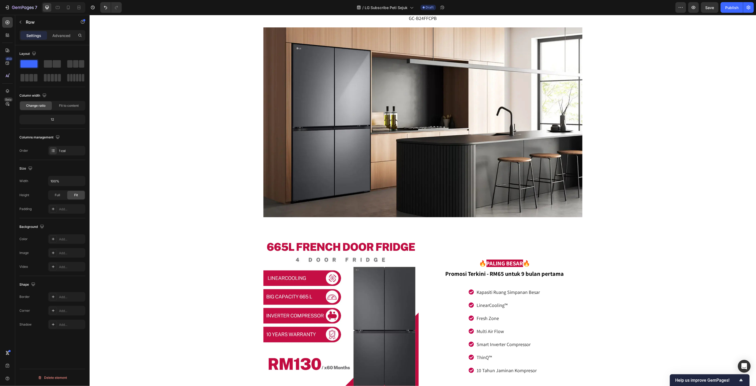
scroll to position [3046, 0]
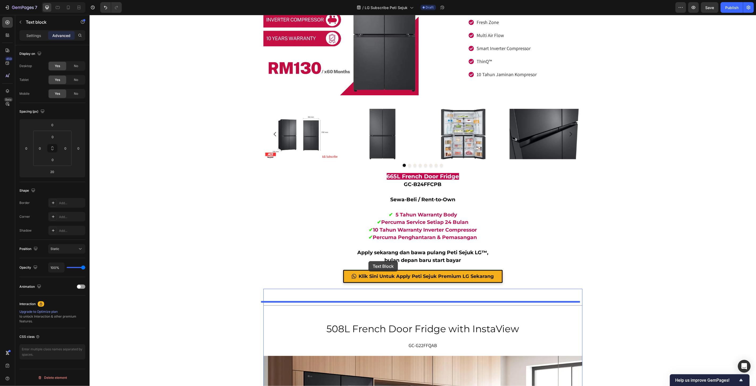
scroll to position [3607, 0]
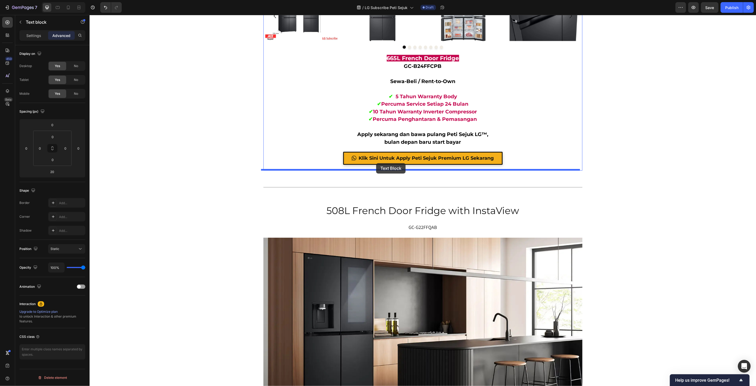
drag, startPoint x: 276, startPoint y: 86, endPoint x: 376, endPoint y: 163, distance: 126.3
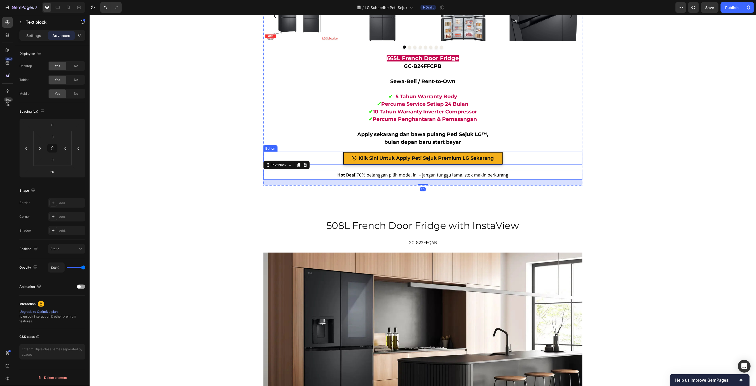
drag, startPoint x: 314, startPoint y: 155, endPoint x: 295, endPoint y: 153, distance: 19.6
click at [314, 155] on div "Klik Sini Untuk Apply Peti Sejuk Premium LG Sekarang Button" at bounding box center [422, 157] width 319 height 13
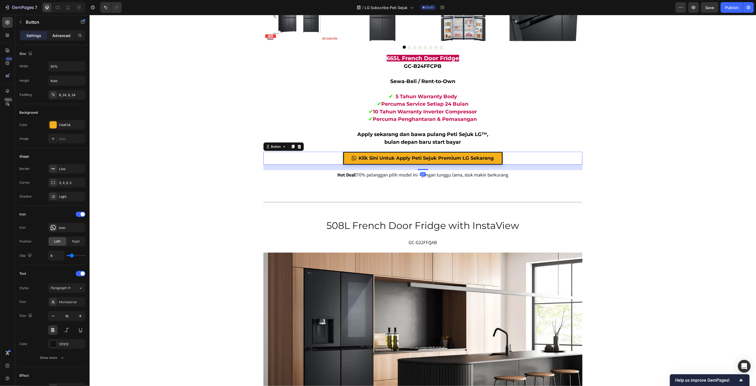
click at [59, 35] on p "Advanced" at bounding box center [61, 36] width 18 height 6
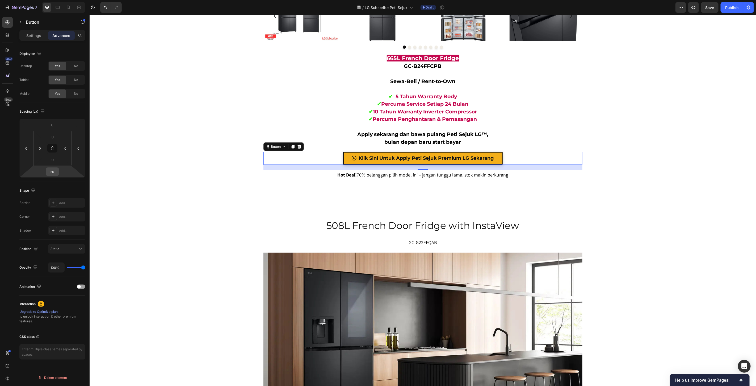
click at [54, 170] on input "20" at bounding box center [52, 172] width 11 height 8
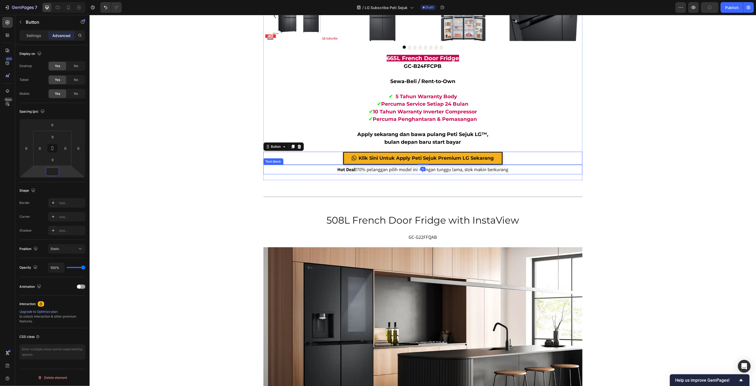
click at [403, 167] on p "Hot Deal! 70% pelanggan pilih model ini – jangan tunggu lama, stok makin berkur…" at bounding box center [423, 169] width 318 height 9
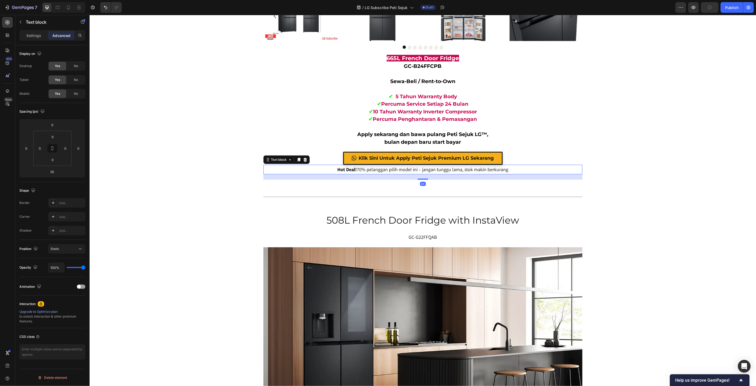
click at [403, 167] on p "Hot Deal! 70% pelanggan pilih model ini – jangan tunggu lama, stok makin berkur…" at bounding box center [423, 169] width 318 height 9
click at [408, 168] on p "Rebut Sekarang! Hanya X unit baki untuk promosi istimewa ini" at bounding box center [423, 169] width 318 height 9
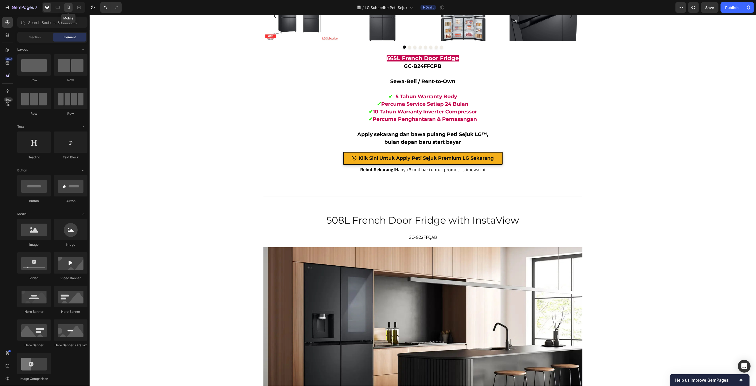
click at [69, 7] on icon at bounding box center [68, 8] width 3 height 4
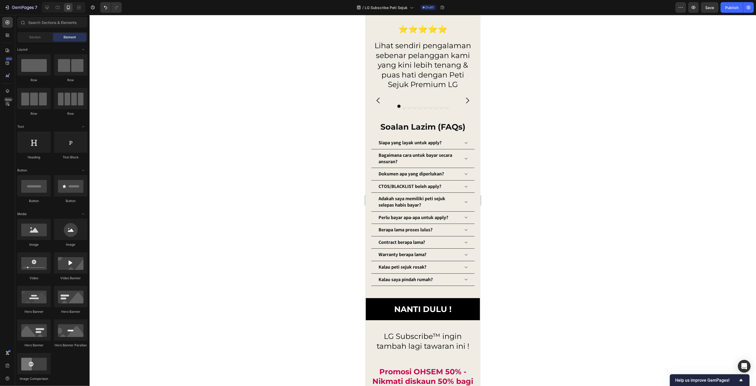
scroll to position [4916, 0]
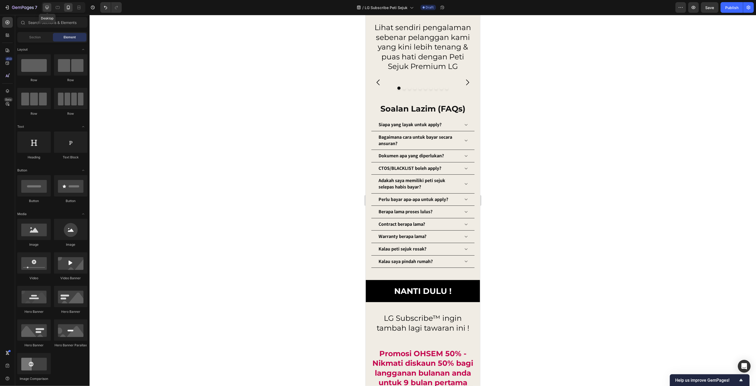
click at [46, 6] on icon at bounding box center [46, 7] width 5 height 5
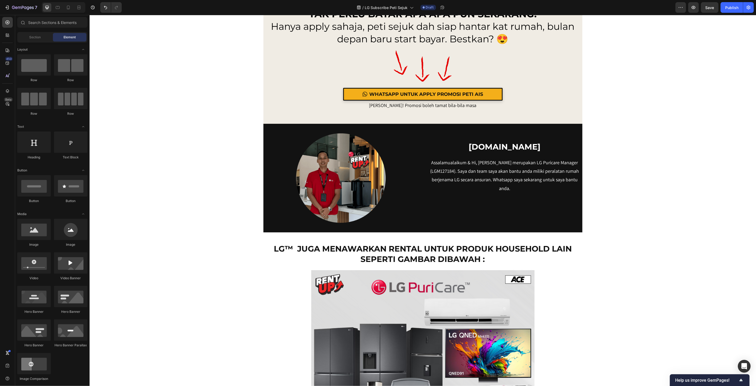
scroll to position [5702, 0]
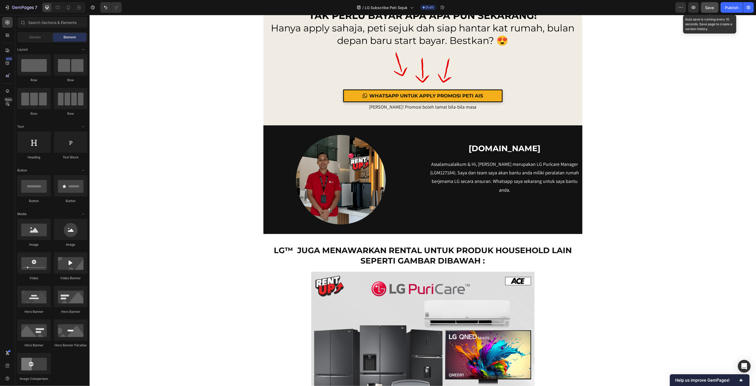
click at [707, 7] on span "Save" at bounding box center [710, 7] width 9 height 5
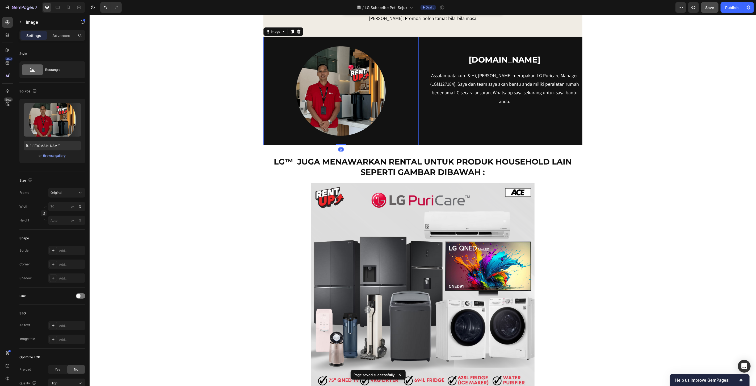
click at [334, 139] on img at bounding box center [340, 90] width 109 height 109
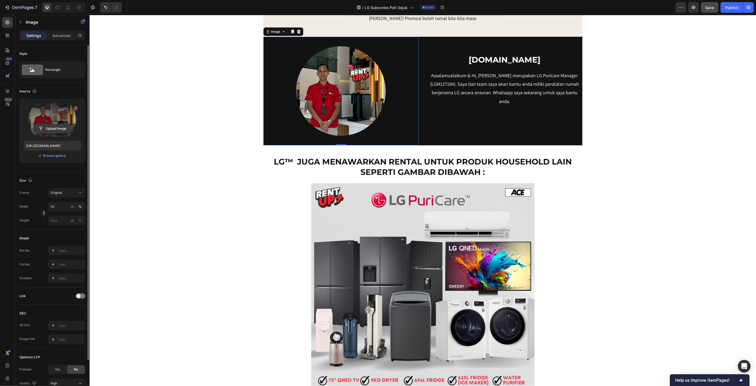
click at [51, 128] on input "file" at bounding box center [52, 128] width 37 height 9
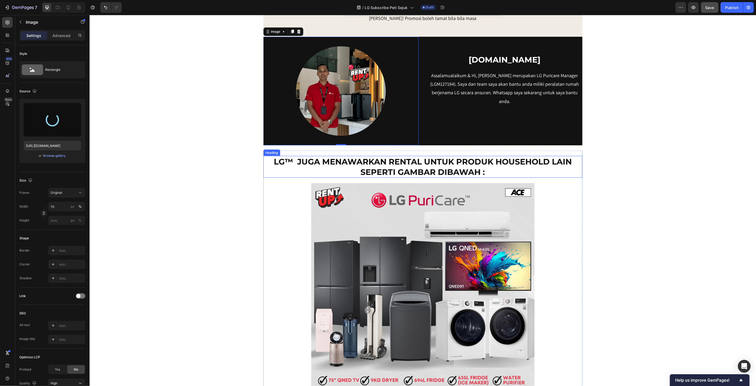
type input "https://cdn.shopify.com/s/files/1/0621/6161/7050/files/gempages_486412460778062…"
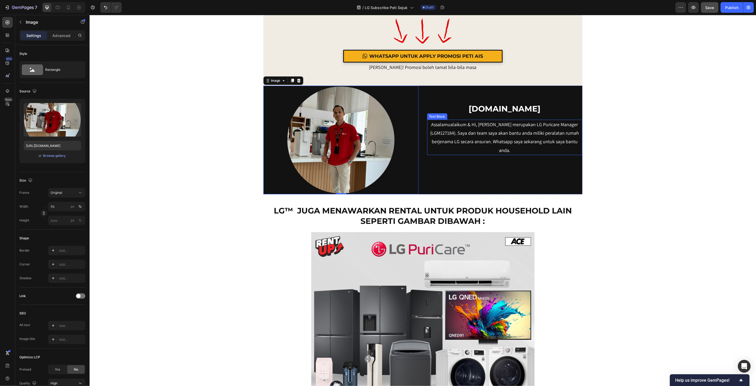
scroll to position [5643, 0]
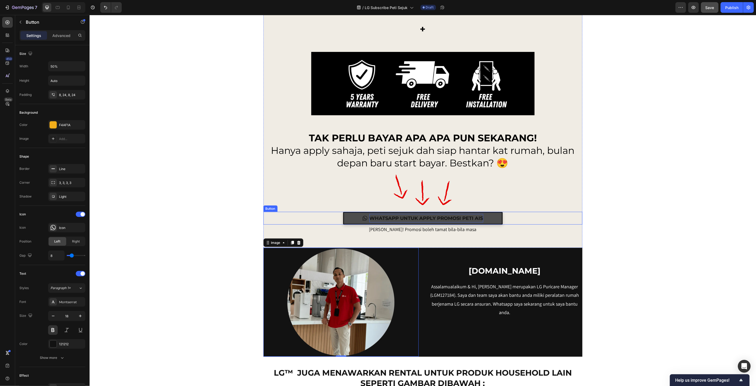
click at [478, 218] on div "WHATSAPP UNTUK APPLY PROMOSI PETI AIS" at bounding box center [426, 218] width 114 height 9
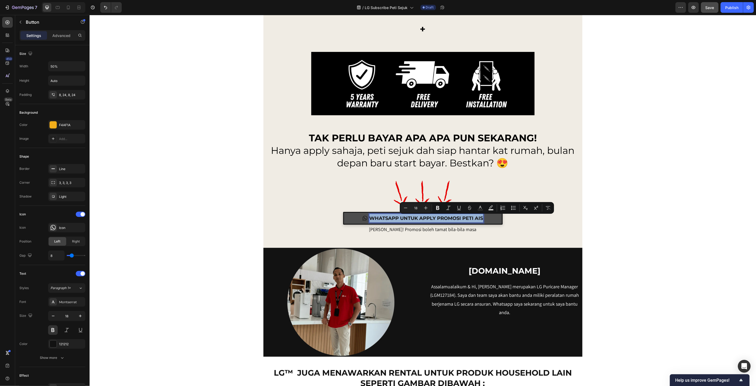
click at [478, 218] on p "WHATSAPP UNTUK APPLY PROMOSI PETI AIS" at bounding box center [426, 218] width 114 height 9
click at [467, 220] on p "WHATSAPP UNTUK APPLY PROMOSI PETI AIS" at bounding box center [426, 218] width 114 height 9
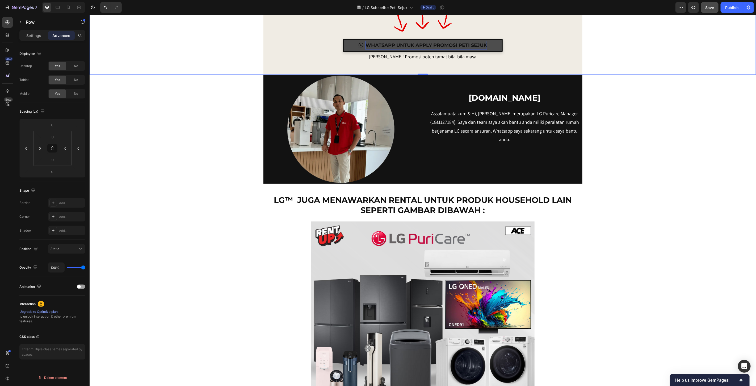
scroll to position [5739, 0]
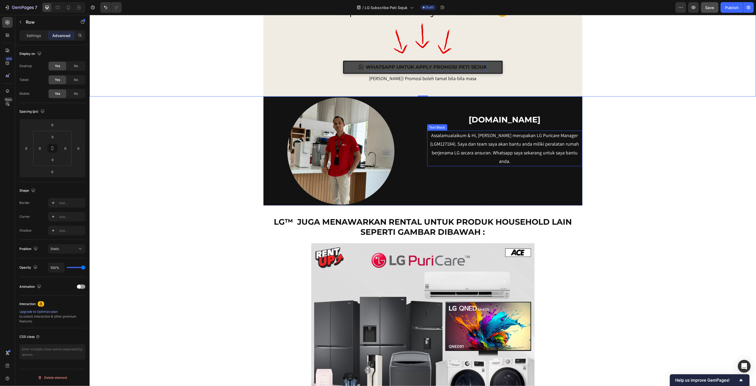
click at [526, 149] on p "Assalamualaikum & Hi, [PERSON_NAME] merupakan LG Puricare Manager (LGM127184). …" at bounding box center [505, 148] width 154 height 35
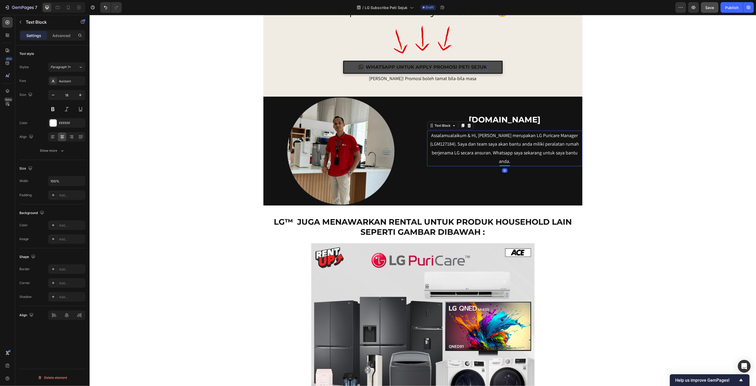
click at [526, 149] on p "Assalamualaikum & Hi, [PERSON_NAME] merupakan LG Puricare Manager (LGM127184). …" at bounding box center [505, 148] width 154 height 35
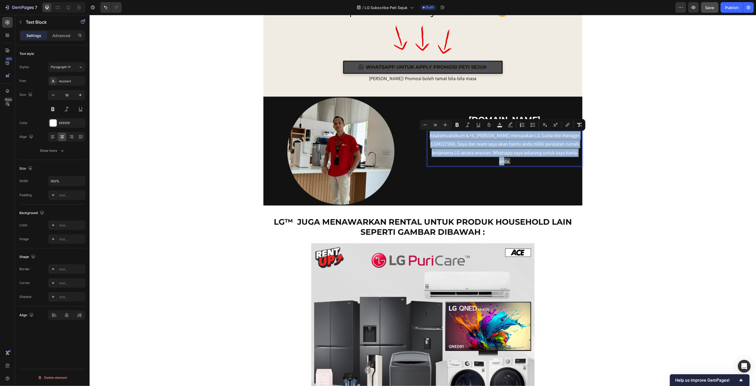
drag, startPoint x: 520, startPoint y: 163, endPoint x: 432, endPoint y: 134, distance: 92.9
click at [432, 134] on p "Assalamualaikum & Hi, Saya Izzat merupakan LG Subscribe Manager (LGM127184). Sa…" at bounding box center [505, 148] width 154 height 35
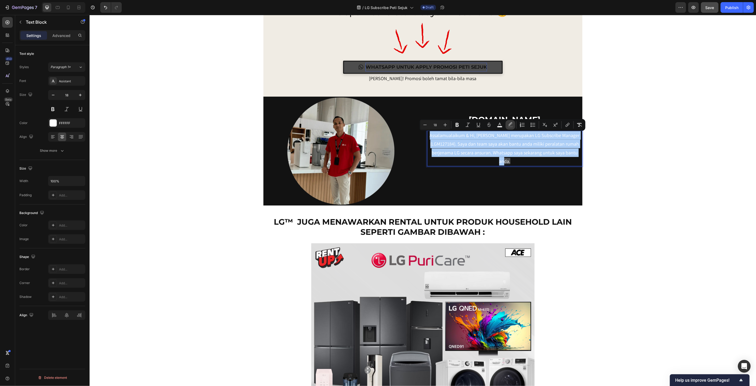
click at [512, 127] on rect "Editor contextual toolbar" at bounding box center [510, 126] width 5 height 1
type input "4F4F4F"
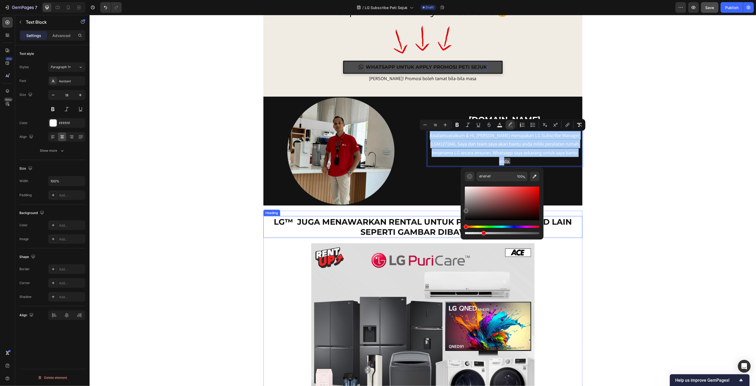
drag, startPoint x: 627, startPoint y: 247, endPoint x: 440, endPoint y: 231, distance: 187.6
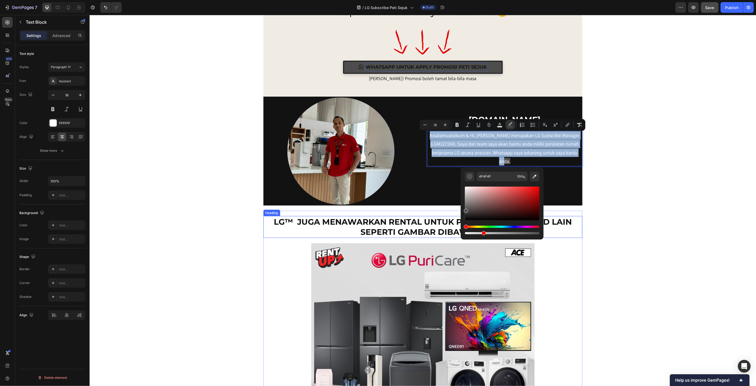
type input "0"
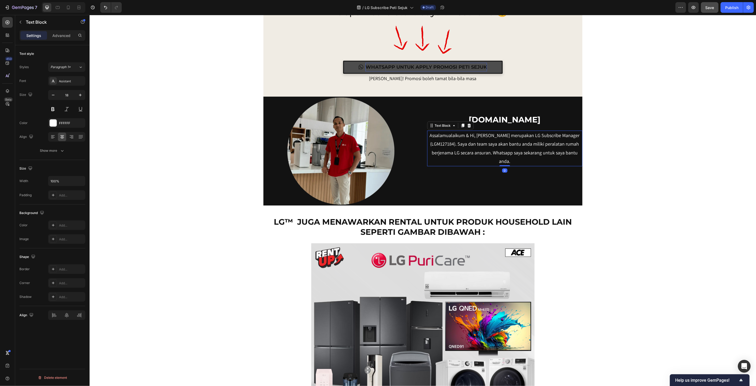
click at [509, 153] on span "Assalamualaikum & Hi, Saya Izzat merupakan LG Subscribe Manager (LGM127184). Sa…" at bounding box center [505, 148] width 150 height 32
click at [501, 115] on h2 "[DOMAIN_NAME]" at bounding box center [504, 119] width 155 height 11
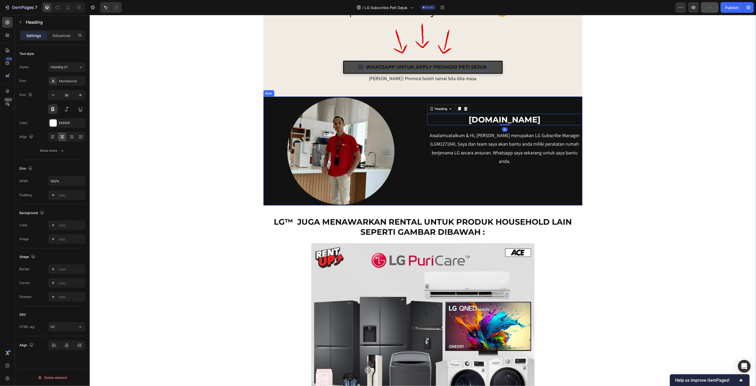
click at [440, 181] on div "puricarestore.com Heading 0 Assalamualaikum & Hi, Saya Izzat merupakan LG Subsc…" at bounding box center [504, 150] width 155 height 109
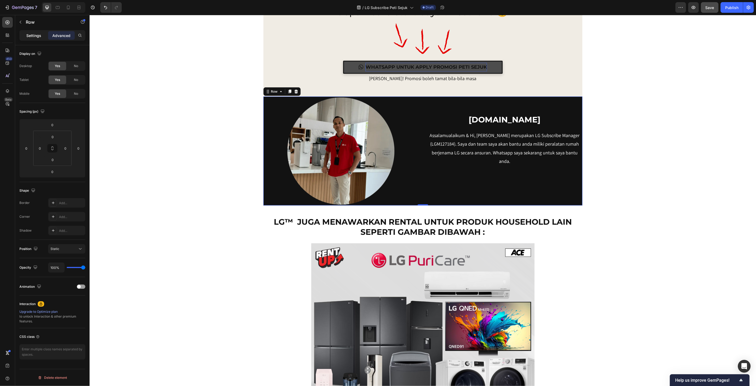
click at [36, 34] on p "Settings" at bounding box center [33, 36] width 15 height 6
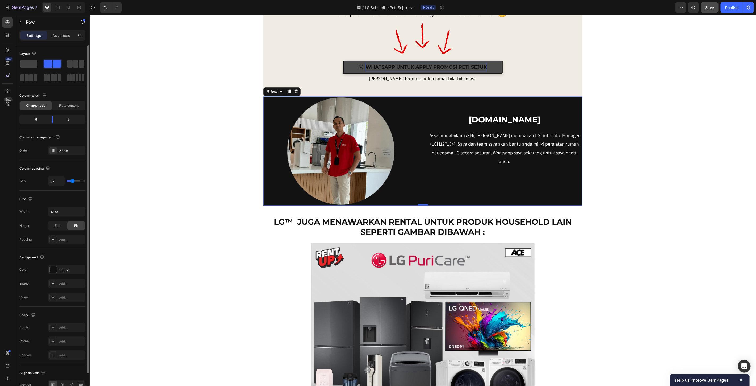
scroll to position [30, 0]
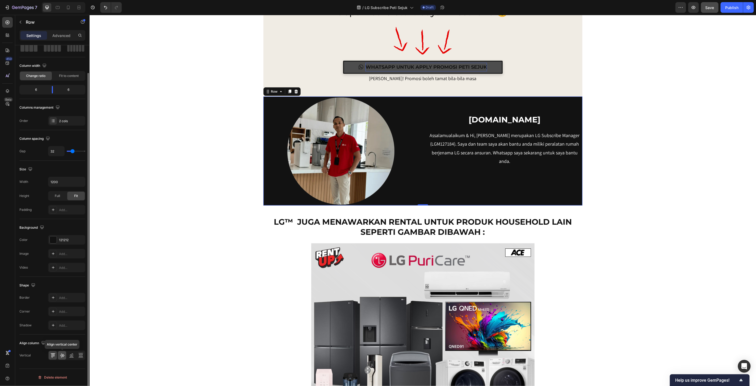
click at [60, 357] on icon at bounding box center [62, 354] width 5 height 5
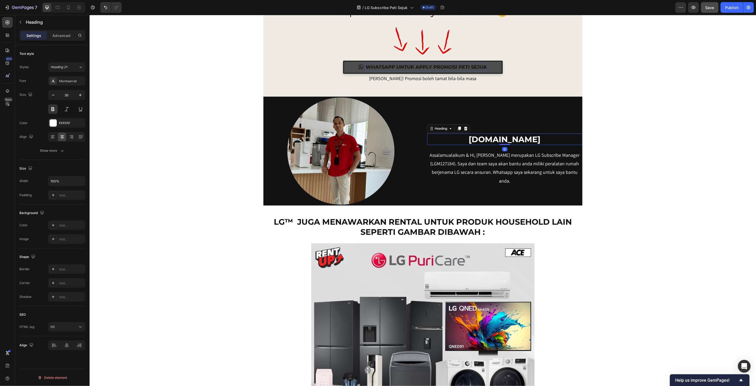
scroll to position [0, 0]
click at [448, 139] on h2 "[DOMAIN_NAME]" at bounding box center [504, 138] width 155 height 11
click at [69, 35] on p "Advanced" at bounding box center [61, 36] width 18 height 6
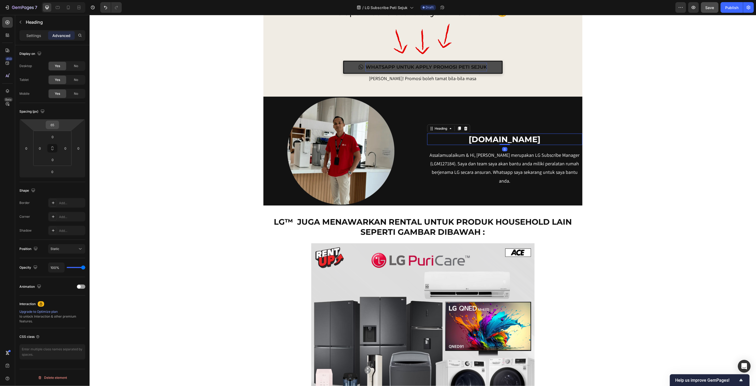
click at [53, 121] on input "65" at bounding box center [52, 125] width 11 height 8
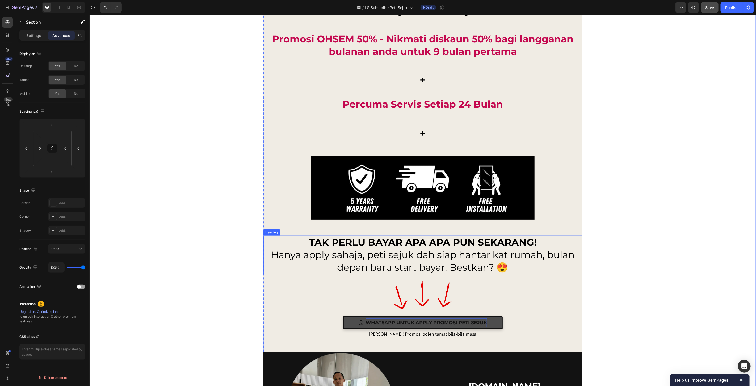
scroll to position [5413, 0]
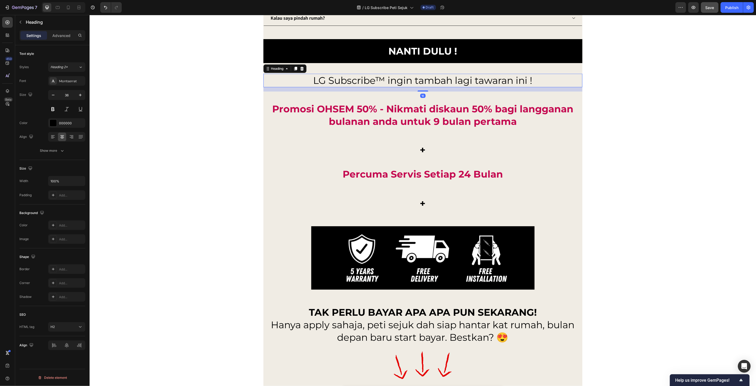
click at [421, 79] on h2 "LG Subscribe™ ingin tambah lagi tawaran ini !" at bounding box center [422, 80] width 319 height 14
click at [293, 68] on icon at bounding box center [295, 68] width 4 height 4
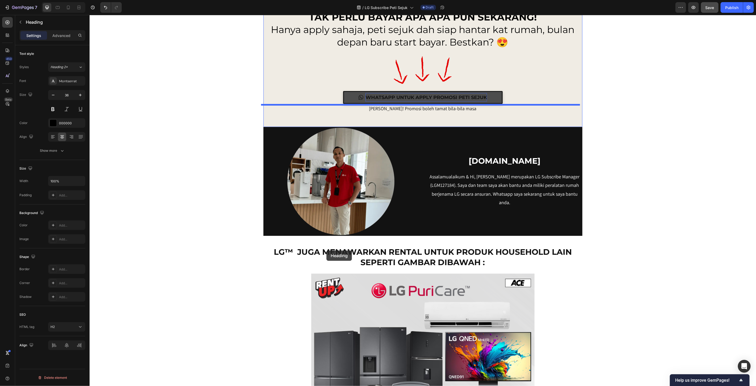
scroll to position [5739, 0]
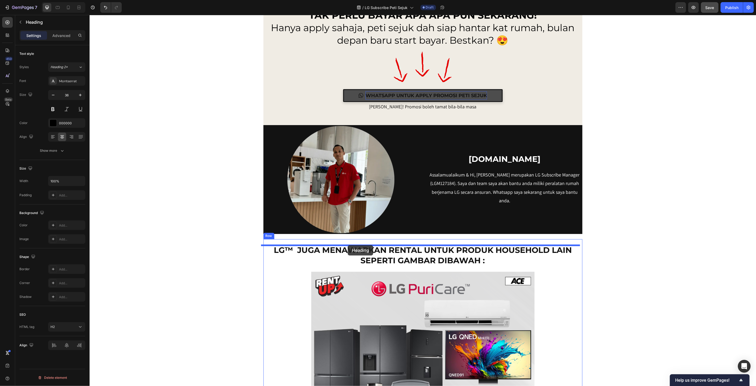
drag, startPoint x: 272, startPoint y: 97, endPoint x: 348, endPoint y: 245, distance: 166.3
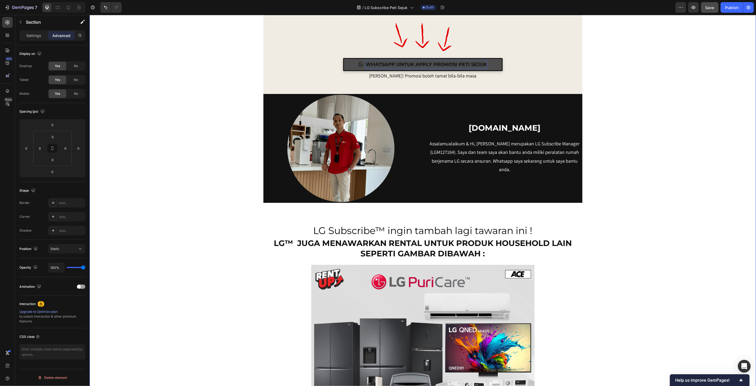
scroll to position [5799, 0]
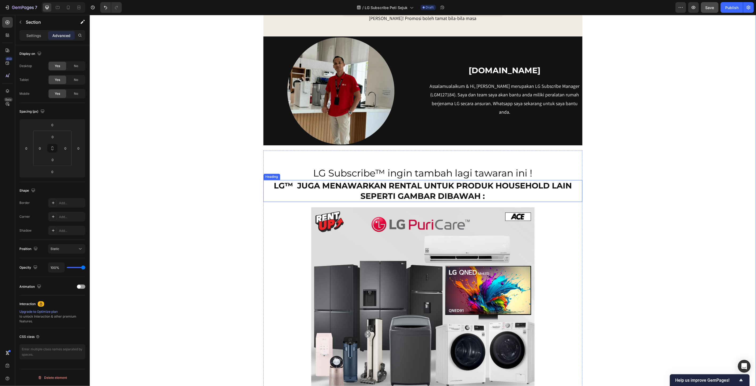
click at [435, 195] on h2 "LG™ JUGA MENAWARKAN RENTAL UNTUK PRODUK HOUSEHOLD LAIN SEPERTI GAMBAR DIBAWAH :" at bounding box center [422, 191] width 319 height 22
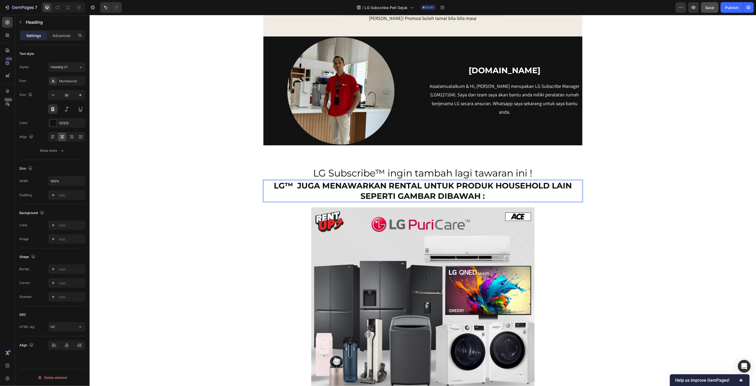
click at [435, 195] on h2 "LG™ JUGA MENAWARKAN RENTAL UNTUK PRODUK HOUSEHOLD LAIN SEPERTI GAMBAR DIBAWAH :" at bounding box center [422, 191] width 319 height 22
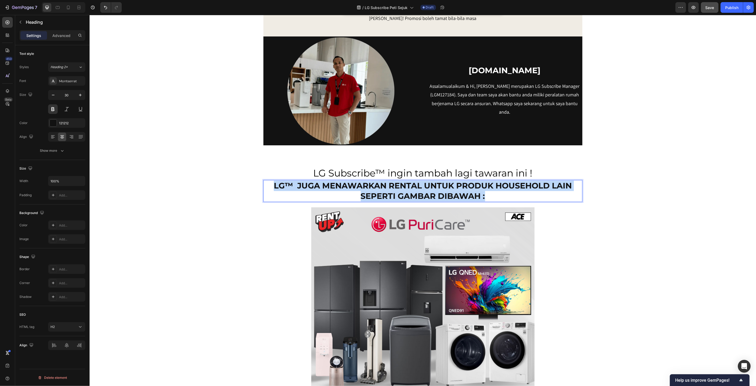
click at [435, 195] on p "LG™ JUGA MENAWARKAN RENTAL UNTUK PRODUK HOUSEHOLD LAIN SEPERTI GAMBAR DIBAWAH :" at bounding box center [423, 190] width 318 height 21
copy p "LG™ JUGA MENAWARKAN RENTAL UNTUK PRODUK HOUSEHOLD LAIN SEPERTI GAMBAR DIBAWAH :"
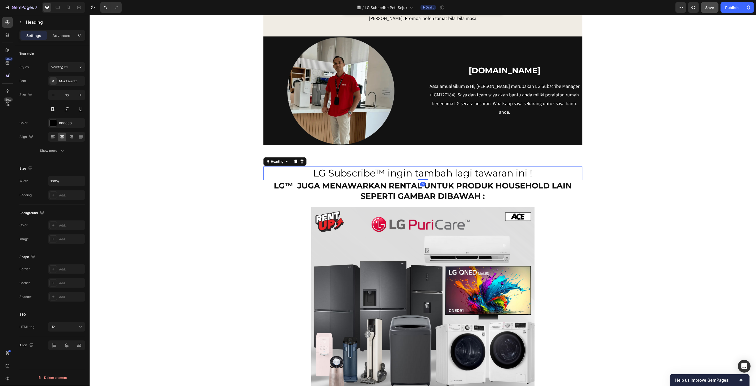
click at [515, 171] on h2 "LG Subscribe™ ingin tambah lagi tawaran ini !" at bounding box center [422, 173] width 319 height 14
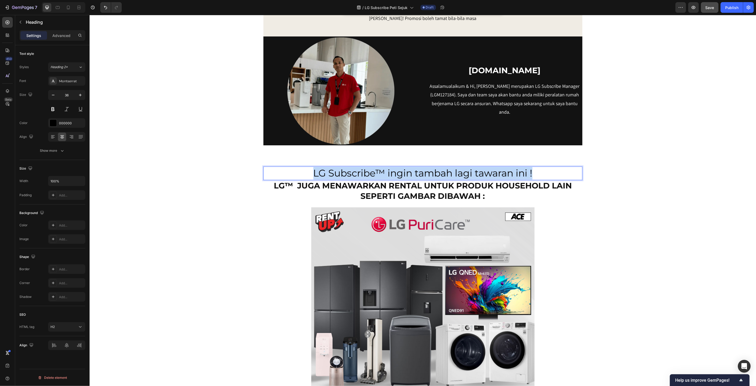
click at [515, 171] on p "LG Subscribe™ ingin tambah lagi tawaran ini !" at bounding box center [423, 173] width 318 height 12
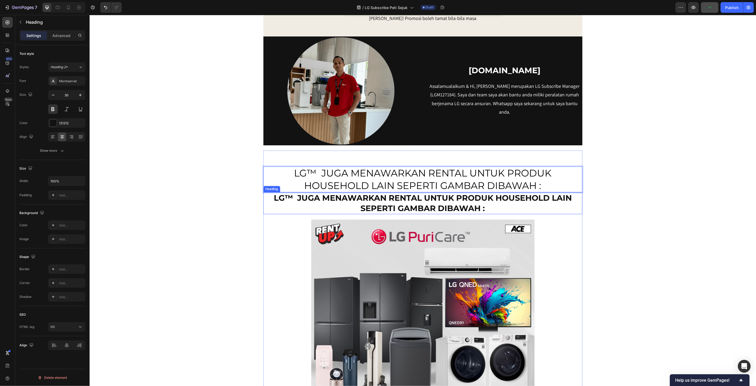
click at [459, 205] on p "LG™ JUGA MENAWARKAN RENTAL UNTUK PRODUK HOUSEHOLD LAIN SEPERTI GAMBAR DIBAWAH :" at bounding box center [423, 203] width 318 height 21
click at [293, 185] on icon at bounding box center [295, 187] width 4 height 4
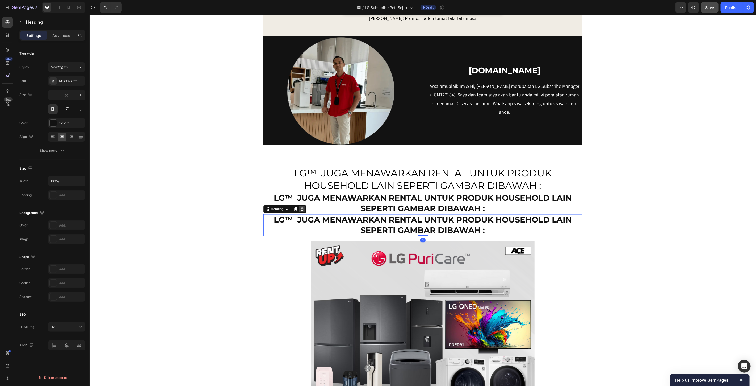
click at [300, 210] on icon at bounding box center [302, 209] width 4 height 4
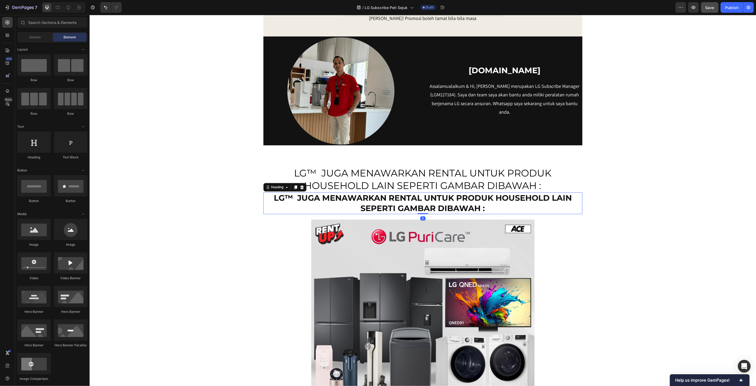
click at [310, 201] on p "LG™ JUGA MENAWARKAN RENTAL UNTUK PRODUK HOUSEHOLD LAIN SEPERTI GAMBAR DIBAWAH :" at bounding box center [423, 203] width 318 height 21
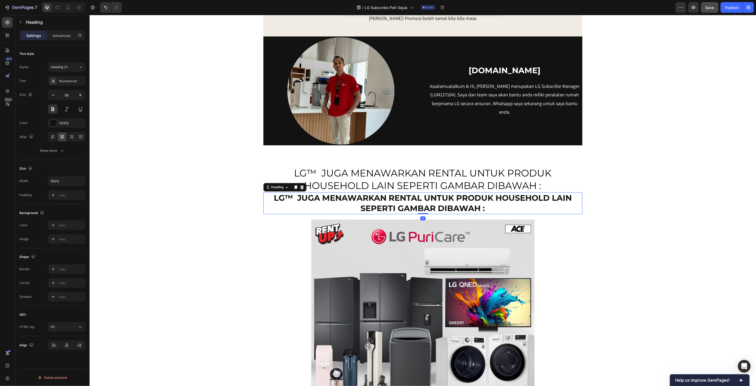
click at [300, 189] on icon at bounding box center [301, 187] width 3 height 4
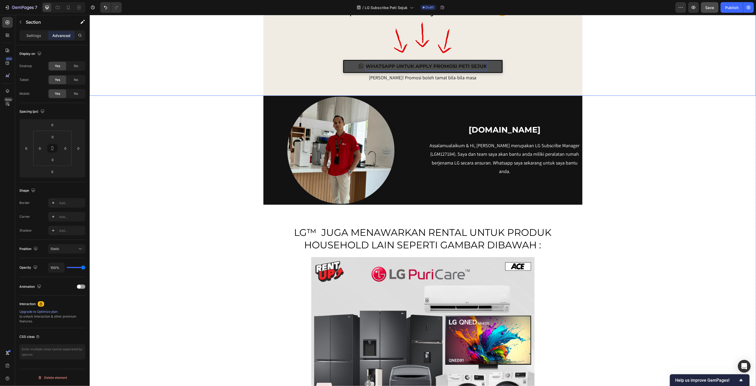
scroll to position [5740, 0]
click at [69, 11] on div at bounding box center [68, 7] width 9 height 9
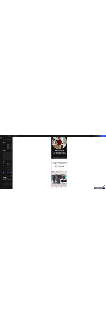
scroll to position [6109, 0]
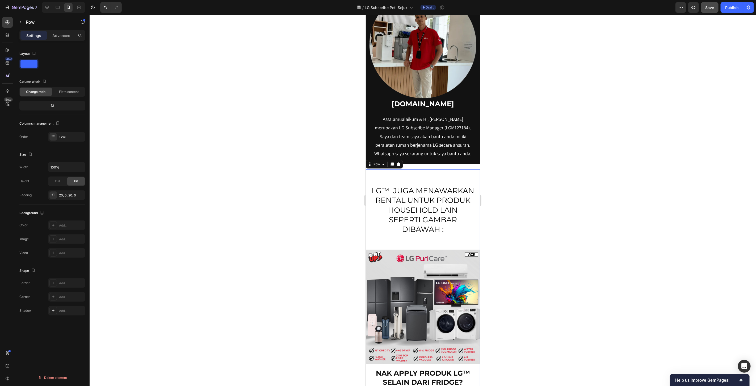
drag, startPoint x: 405, startPoint y: 173, endPoint x: 605, endPoint y: 140, distance: 202.9
click at [405, 174] on div "LG™ JUGA MENAWARKAN RENTAL UNTUK PRODUK HOUSEHOLD LAIN SEPERTI GAMBAR DIBAWAH :…" at bounding box center [423, 308] width 114 height 268
click at [64, 37] on p "Advanced" at bounding box center [61, 36] width 18 height 6
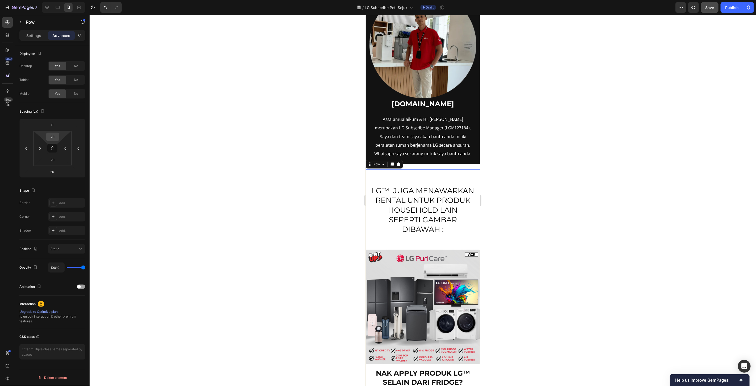
click at [56, 139] on input "20" at bounding box center [52, 137] width 11 height 8
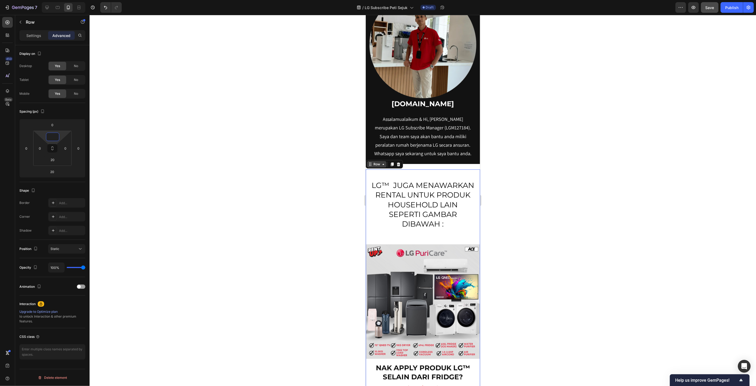
type input "0"
click at [380, 164] on div "Row" at bounding box center [376, 163] width 9 height 5
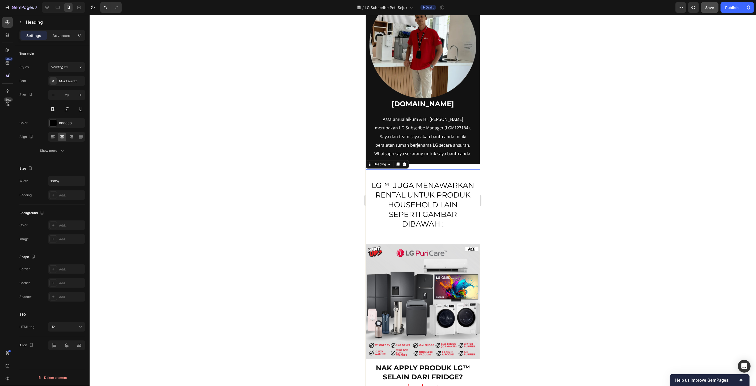
click at [420, 199] on p "LG™ JUGA MENAWARKAN RENTAL UNTUK PRODUK HOUSEHOLD LAIN SEPERTI GAMBAR DIBAWAH :" at bounding box center [422, 204] width 103 height 48
click at [65, 38] on div "Advanced" at bounding box center [61, 35] width 27 height 9
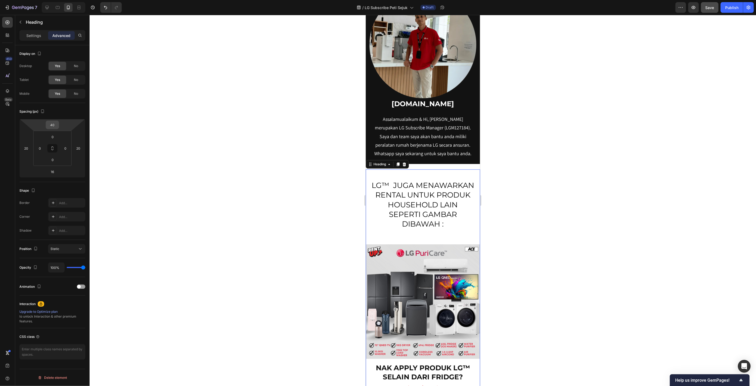
click at [52, 124] on input "40" at bounding box center [52, 125] width 11 height 8
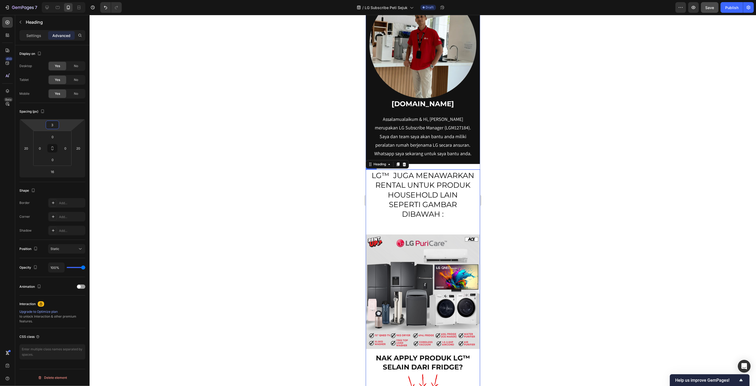
type input "30"
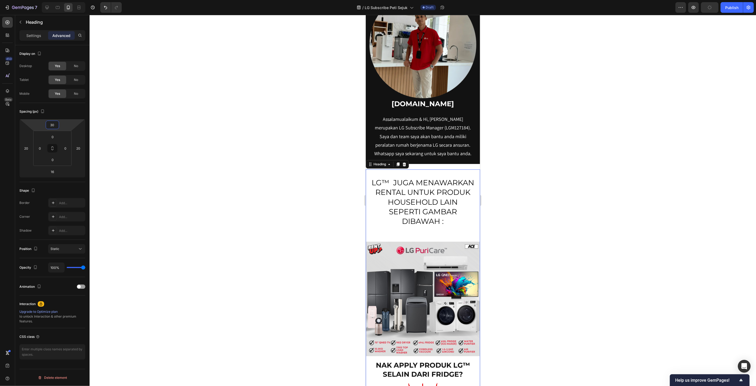
click at [621, 165] on div at bounding box center [423, 200] width 667 height 371
click at [407, 181] on p "LG™ JUGA MENAWARKAN RENTAL UNTUK PRODUK HOUSEHOLD LAIN SEPERTI GAMBAR DIBAWAH :" at bounding box center [422, 201] width 103 height 48
click at [409, 181] on p "LG™ JUGA MENAWARKAN RENTAL UNTUK PRODUK HOUSEHOLD LAIN SEPERTI GAMBAR DIBAWAH :" at bounding box center [422, 201] width 103 height 48
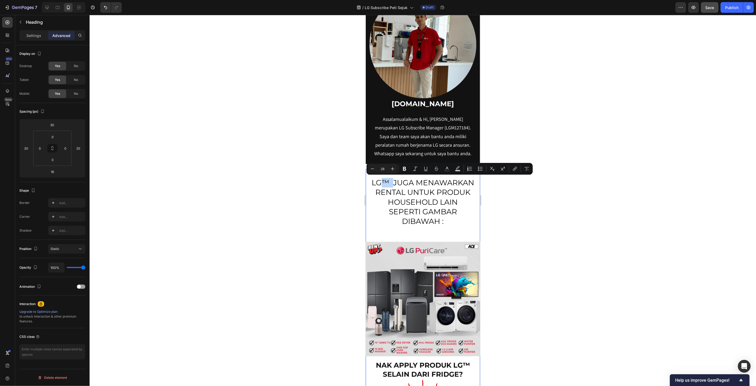
click at [411, 181] on p "LG™ JUGA MENAWARKAN RENTAL UNTUK PRODUK HOUSEHOLD LAIN SEPERTI GAMBAR DIBAWAH :" at bounding box center [422, 201] width 103 height 48
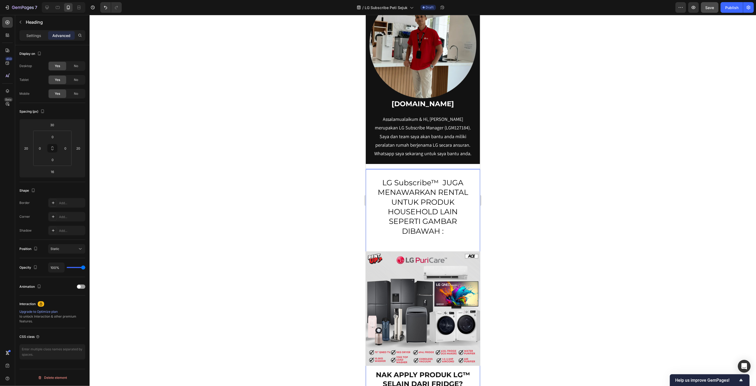
scroll to position [6110, 0]
click at [418, 204] on p "LG Subscribe™ JUGA MENAWARKAN RENTAL UNTUK PRODUK HOUSEHOLD LAIN SEPERTI GAMBAR…" at bounding box center [422, 206] width 103 height 58
click at [25, 35] on div "Settings" at bounding box center [33, 35] width 27 height 9
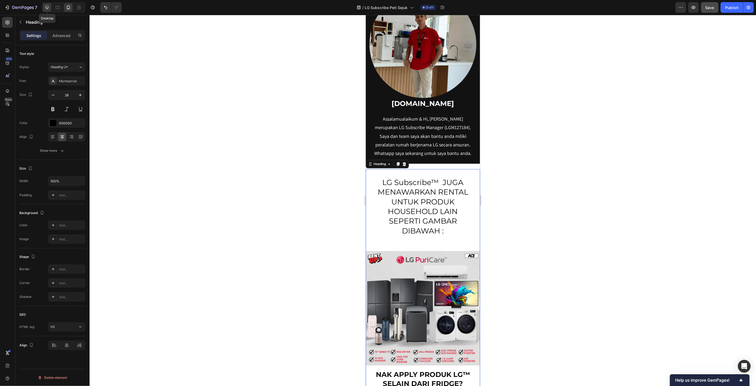
click at [50, 7] on div at bounding box center [47, 7] width 9 height 9
type input "36"
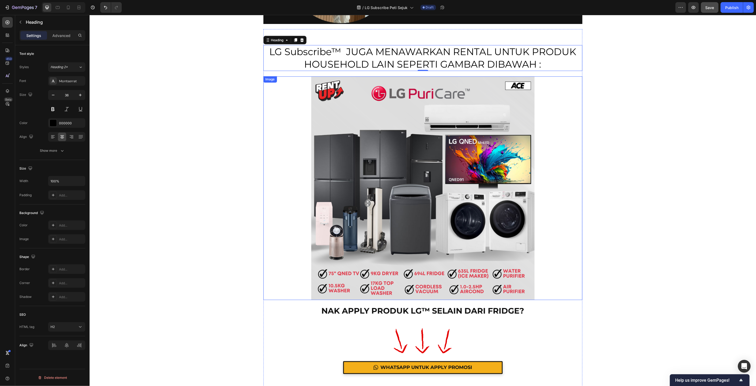
scroll to position [5844, 0]
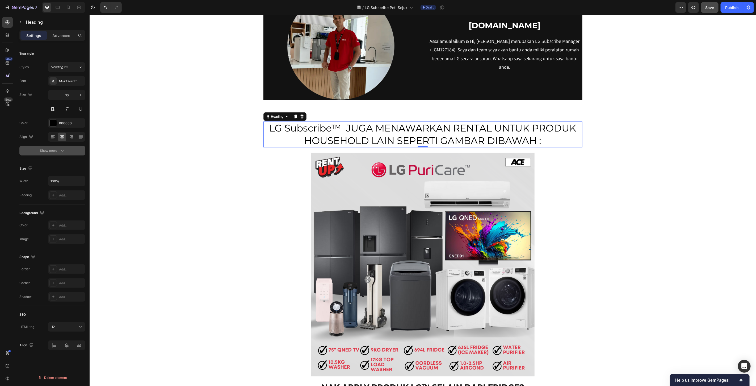
click at [51, 153] on button "Show more" at bounding box center [52, 151] width 66 height 10
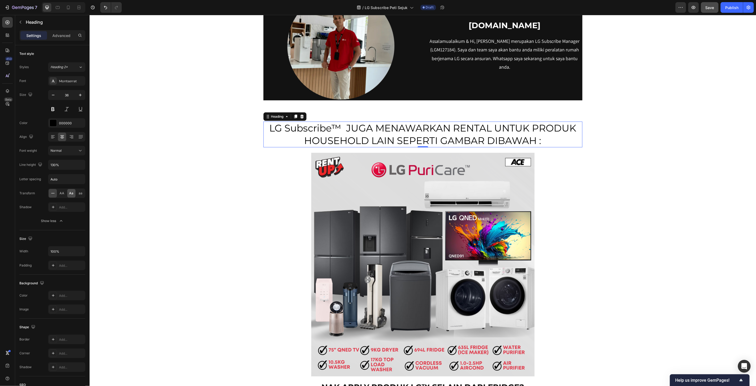
click at [69, 193] on span "Aa" at bounding box center [71, 193] width 4 height 5
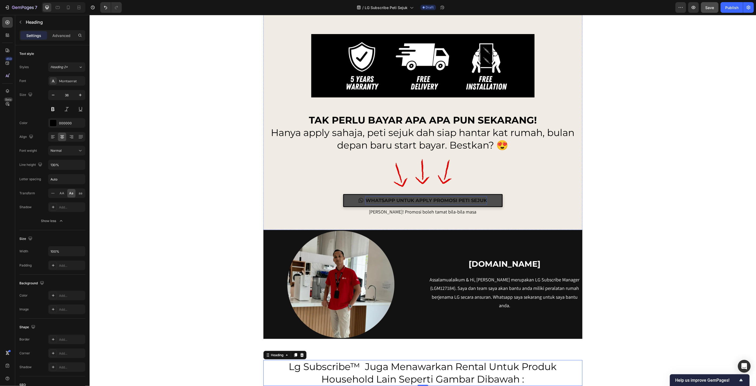
scroll to position [5607, 0]
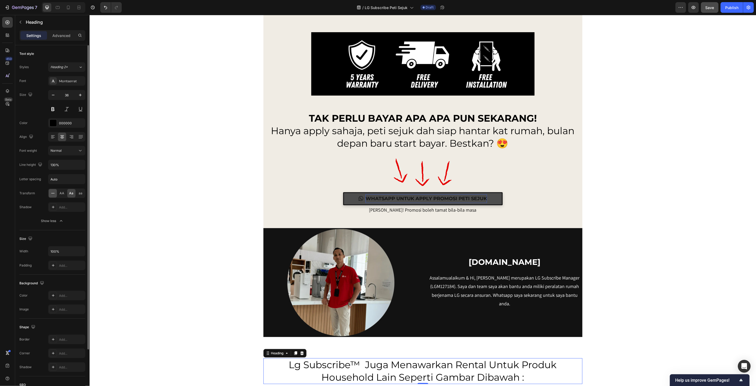
click at [52, 193] on icon at bounding box center [52, 192] width 5 height 5
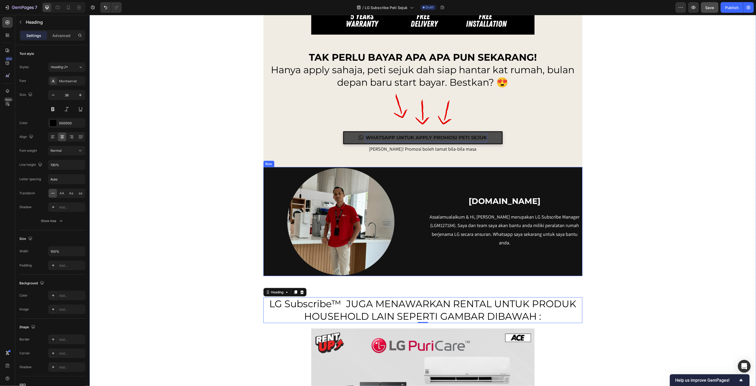
scroll to position [5755, 0]
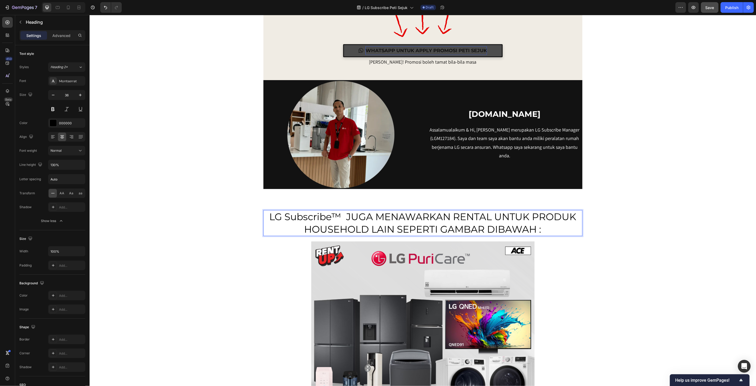
click at [357, 217] on h2 "LG Subscribe™ JUGA MENAWARKAN RENTAL UNTUK PRODUK HOUSEHOLD LAIN SEPERTI GAMBAR…" at bounding box center [422, 223] width 319 height 26
click at [368, 218] on p "LG Subscribe™ JUGA MENAWARKAN RENTAL UNTUK PRODUK HOUSEHOLD LAIN SEPERTI GAMBAR…" at bounding box center [423, 222] width 318 height 25
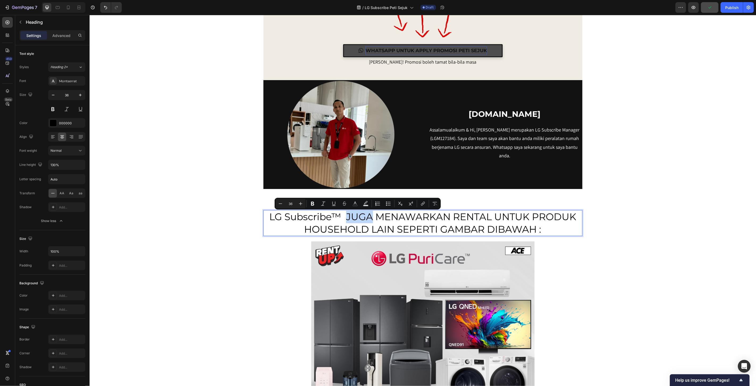
drag, startPoint x: 368, startPoint y: 218, endPoint x: 347, endPoint y: 217, distance: 21.0
click at [347, 218] on p "LG Subscribe™ JUGA MENAWARKAN RENTAL UNTUK PRODUK HOUSEHOLD LAIN SEPERTI GAMBAR…" at bounding box center [423, 222] width 318 height 25
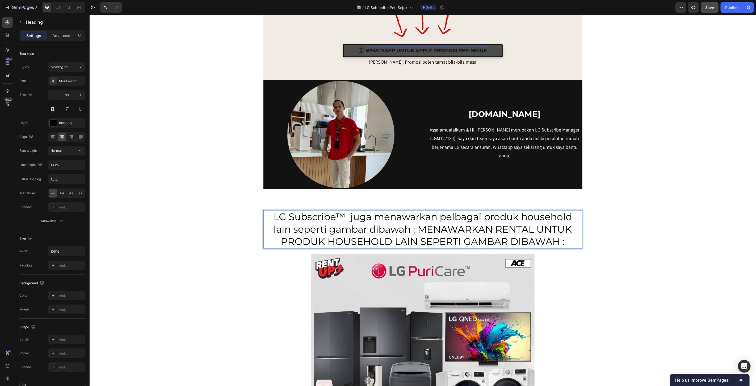
click at [559, 243] on p "LG Subscribe™ juga menawarkan pelbagai produk household lain seperti gambar dib…" at bounding box center [423, 228] width 318 height 37
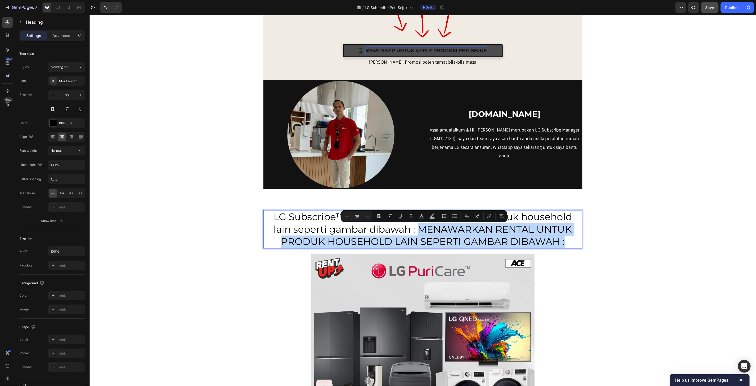
drag, startPoint x: 565, startPoint y: 242, endPoint x: 419, endPoint y: 232, distance: 146.8
click at [419, 232] on p "LG Subscribe™ juga menawarkan pelbagai produk household lain seperti gambar dib…" at bounding box center [423, 228] width 318 height 37
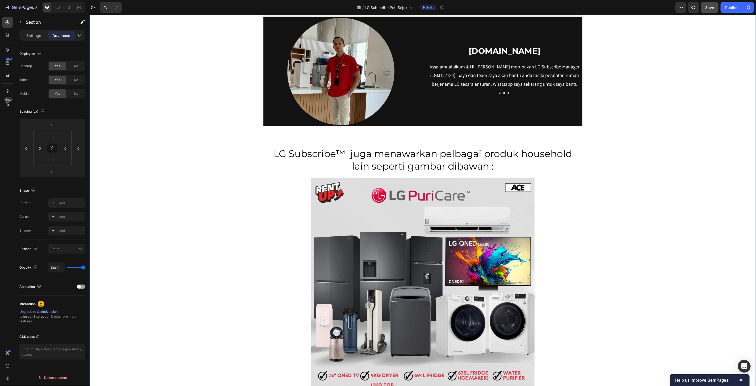
scroll to position [5844, 0]
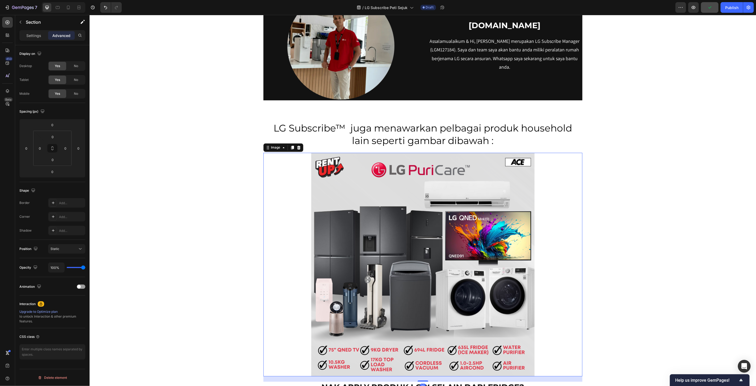
click at [451, 243] on img at bounding box center [422, 263] width 223 height 223
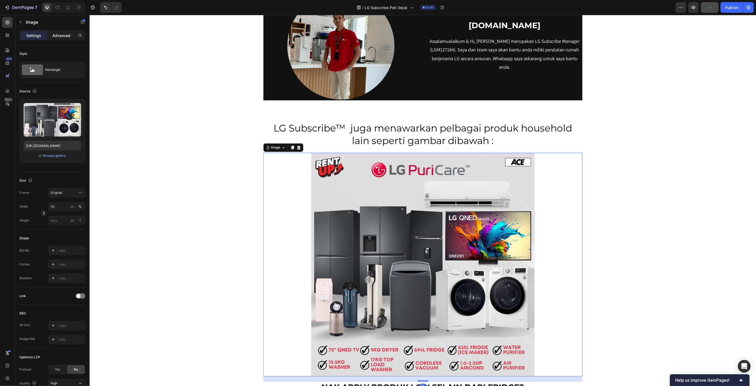
click at [68, 31] on div "Advanced" at bounding box center [61, 35] width 27 height 9
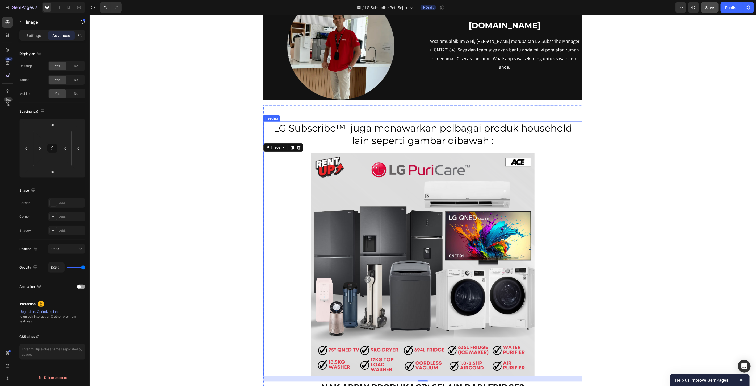
click at [405, 135] on p "LG Subscribe™ juga menawarkan pelbagai produk household lain seperti gambar dib…" at bounding box center [423, 134] width 318 height 25
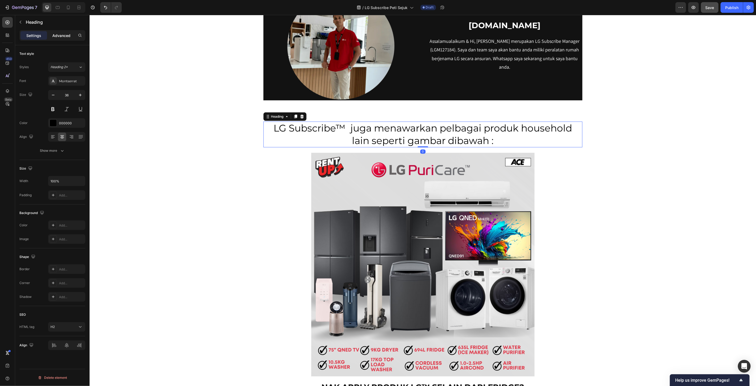
click at [65, 33] on p "Advanced" at bounding box center [61, 36] width 18 height 6
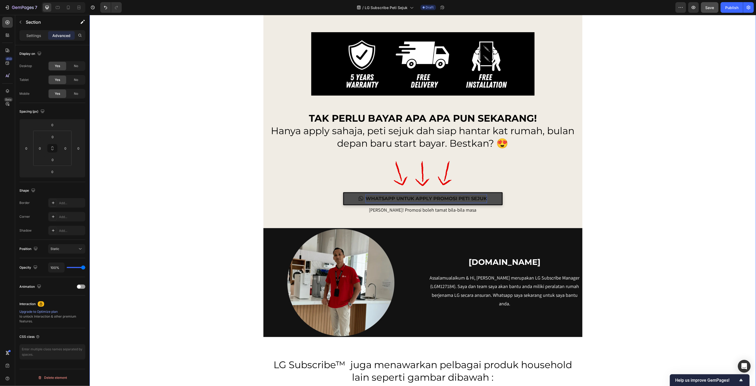
scroll to position [5785, 0]
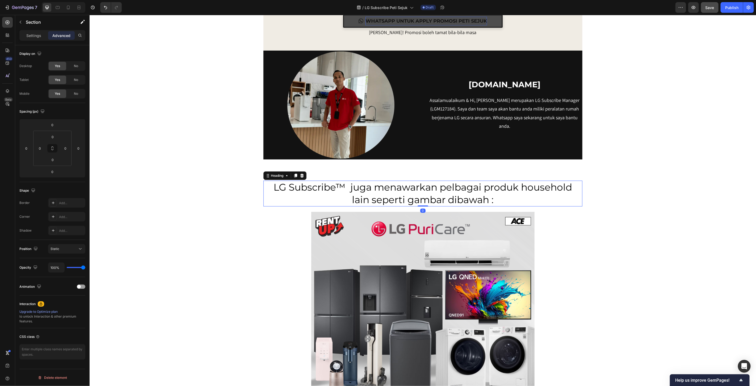
click at [395, 191] on p "LG Subscribe™ juga menawarkan pelbagai produk household lain seperti gambar dib…" at bounding box center [423, 193] width 318 height 25
click at [58, 124] on div "40" at bounding box center [52, 124] width 13 height 9
click at [56, 123] on input "40" at bounding box center [52, 125] width 11 height 8
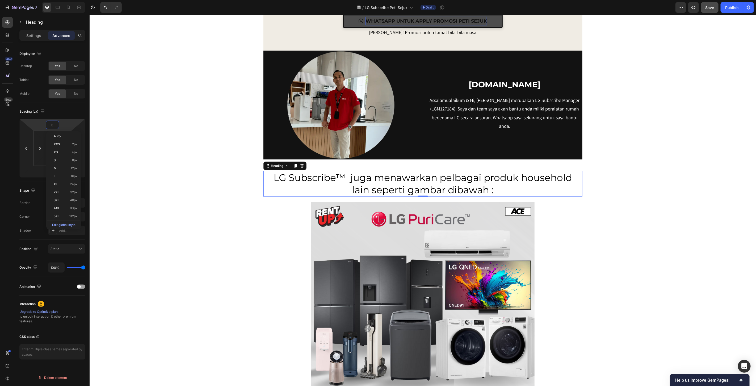
type input "30"
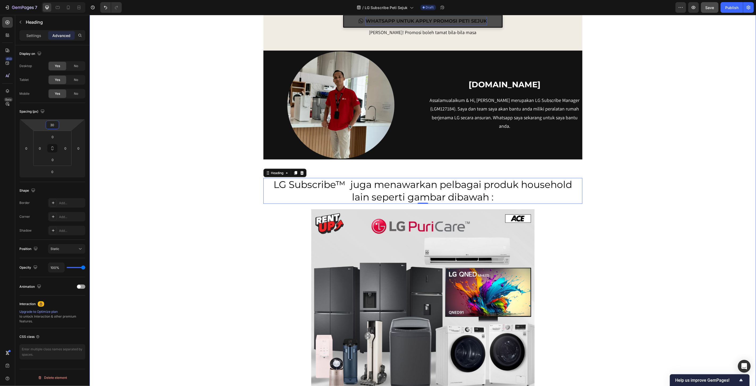
drag, startPoint x: 184, startPoint y: 168, endPoint x: 190, endPoint y: 170, distance: 6.7
click at [324, 189] on p "LG Subscribe™ juga menawarkan pelbagai produk household lain seperti gambar dib…" at bounding box center [423, 190] width 318 height 25
click at [52, 123] on input "30" at bounding box center [52, 125] width 11 height 8
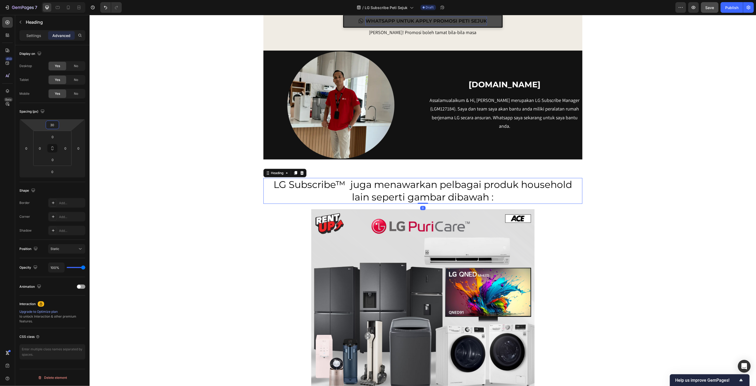
click at [52, 123] on input "30" at bounding box center [52, 125] width 11 height 8
type input "20"
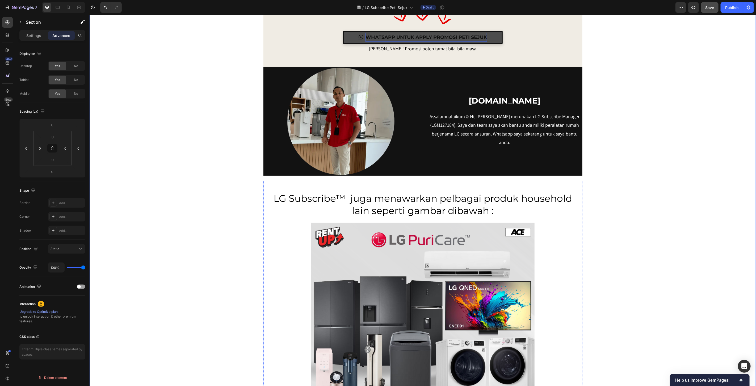
scroll to position [5768, 0]
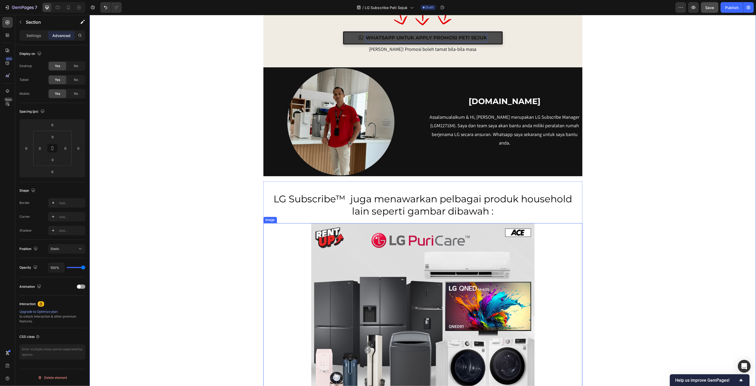
click at [478, 289] on img at bounding box center [422, 334] width 223 height 223
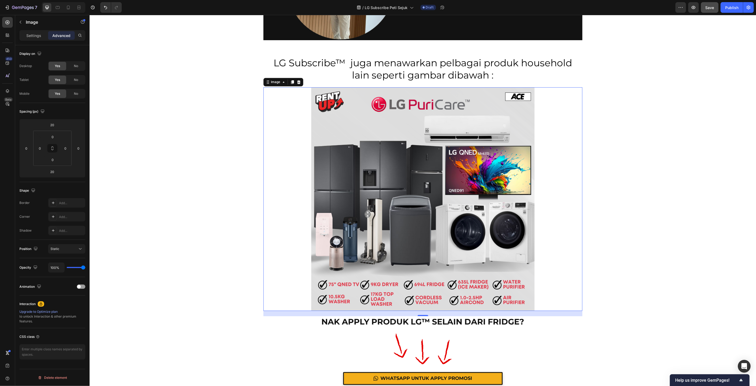
scroll to position [5916, 0]
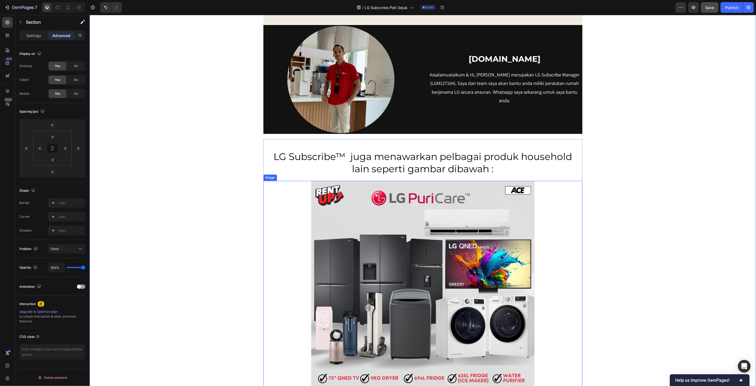
scroll to position [5797, 0]
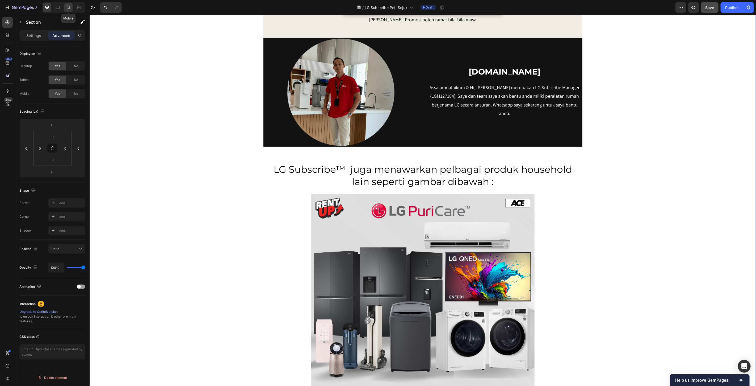
click at [68, 9] on icon at bounding box center [68, 7] width 5 height 5
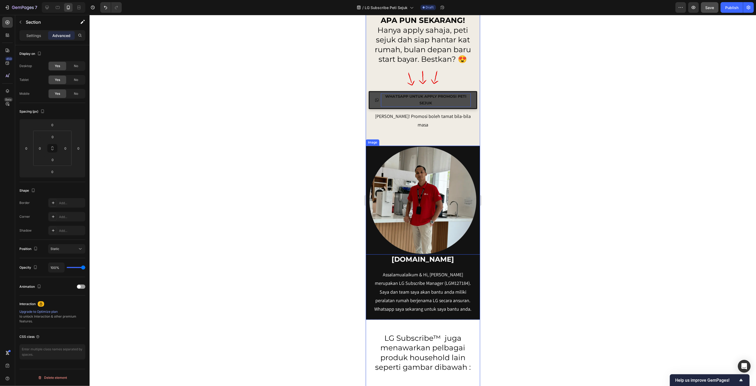
scroll to position [6013, 0]
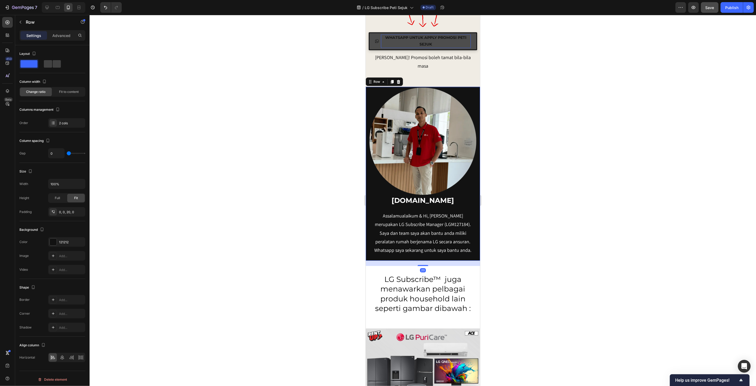
click at [464, 205] on div "puricarestore.com Heading Assalamualaikum & Hi, Saya Izzat merupakan LG Subscri…" at bounding box center [423, 225] width 114 height 60
click at [61, 38] on p "Advanced" at bounding box center [61, 36] width 18 height 6
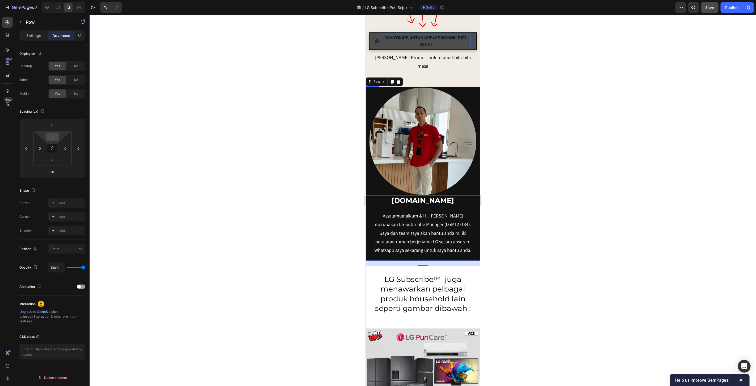
click at [51, 134] on input "0" at bounding box center [52, 137] width 11 height 8
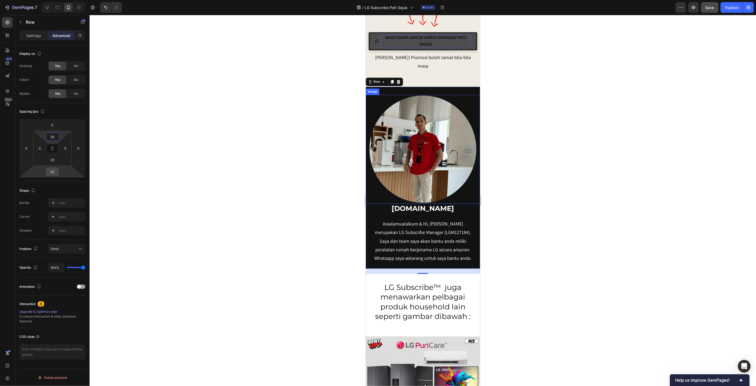
type input "30"
click at [52, 172] on input "20" at bounding box center [52, 172] width 11 height 8
click at [52, 160] on input "20" at bounding box center [52, 160] width 11 height 8
click at [53, 158] on input "20" at bounding box center [52, 160] width 11 height 8
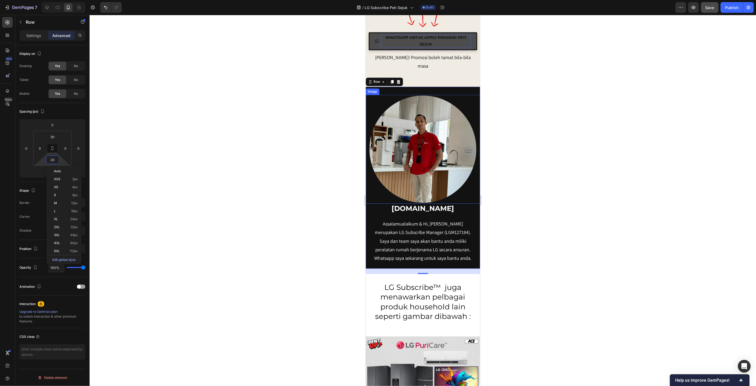
click at [53, 158] on input "20" at bounding box center [52, 160] width 11 height 8
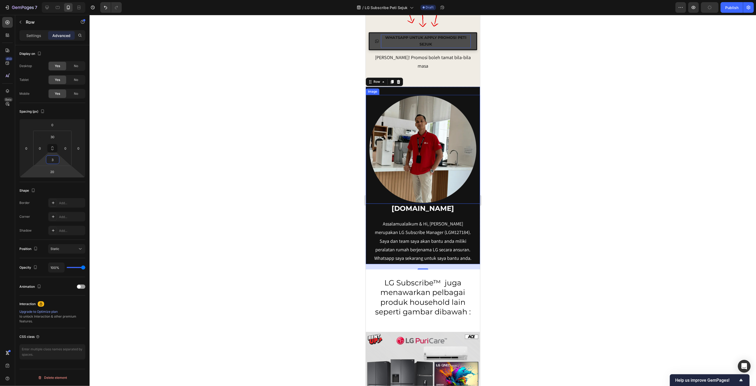
type input "30"
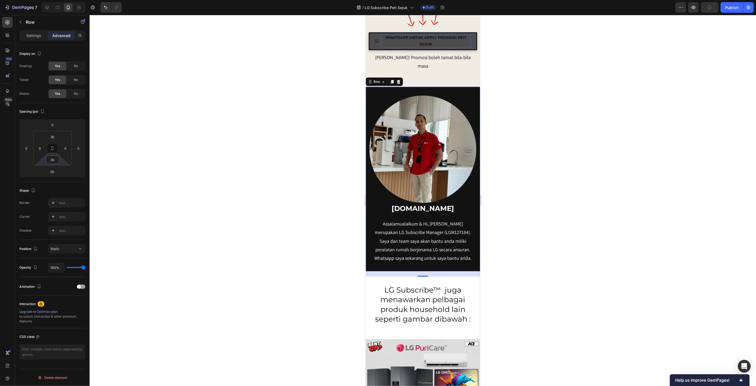
click at [546, 227] on div at bounding box center [423, 200] width 667 height 371
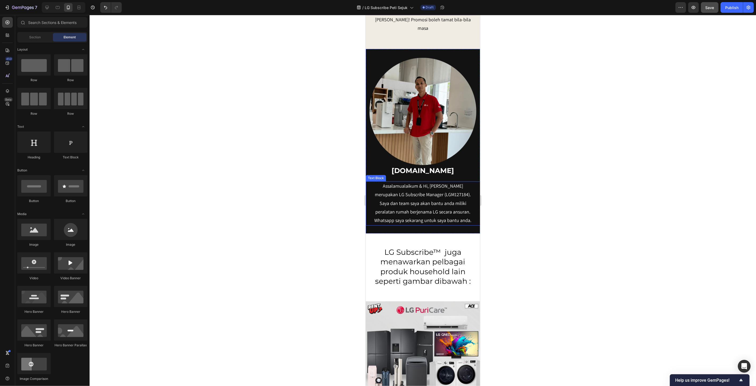
scroll to position [6072, 0]
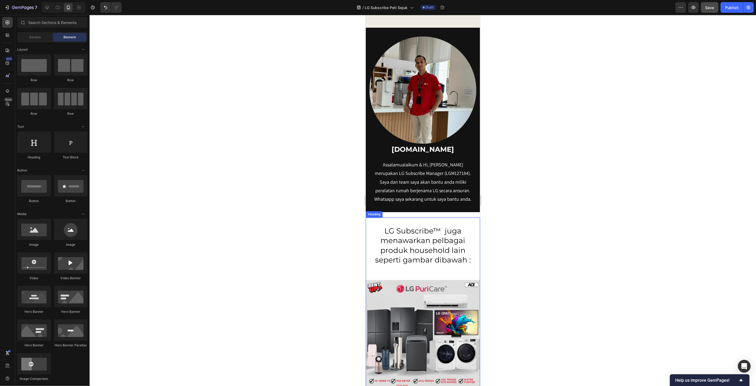
click at [441, 235] on p "LG Subscribe™ juga menawarkan pelbagai produk household lain seperti gambar dib…" at bounding box center [422, 244] width 103 height 39
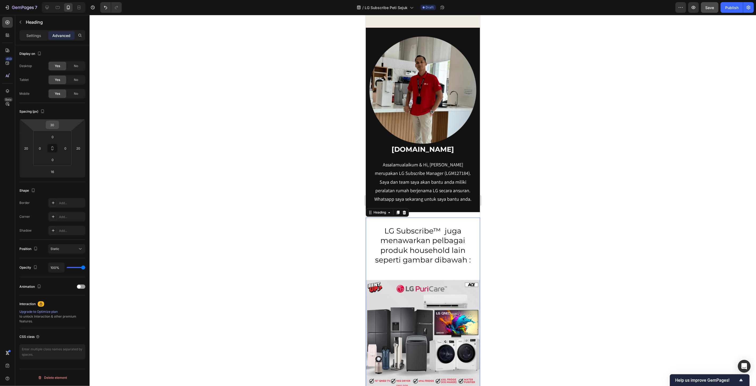
click at [51, 125] on input "30" at bounding box center [52, 125] width 11 height 8
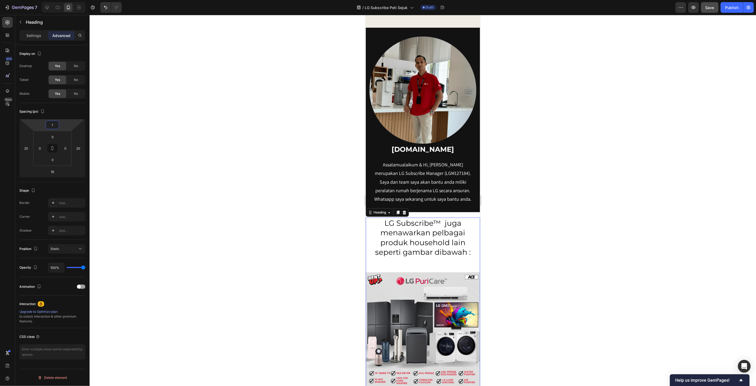
type input "10"
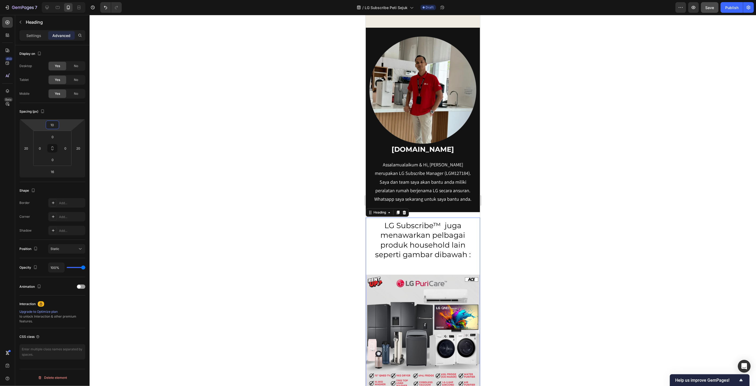
click at [244, 154] on div at bounding box center [423, 200] width 667 height 371
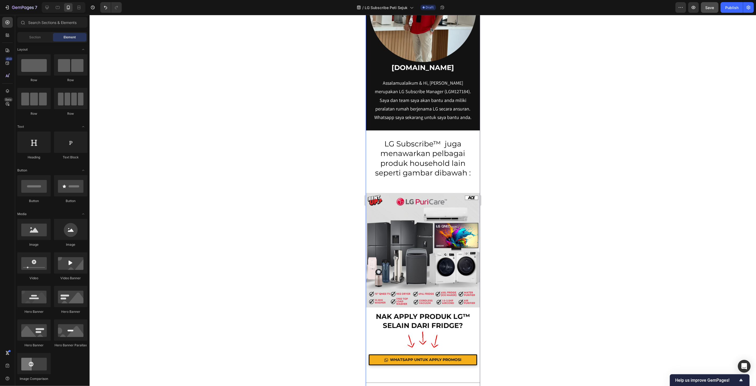
scroll to position [6190, 0]
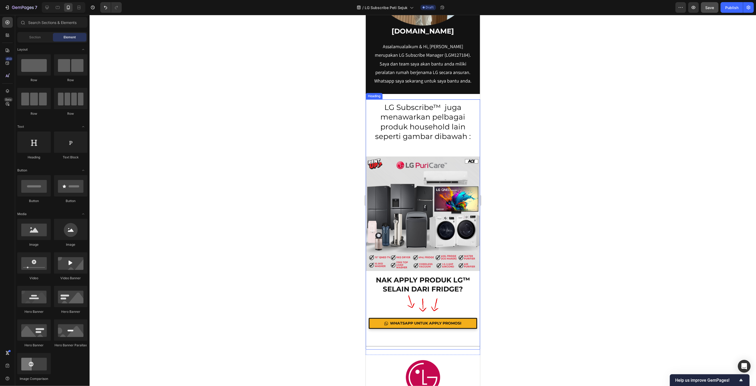
click at [409, 132] on p "LG Subscribe™ juga menawarkan pelbagai produk household lain seperti gambar dib…" at bounding box center [422, 121] width 103 height 39
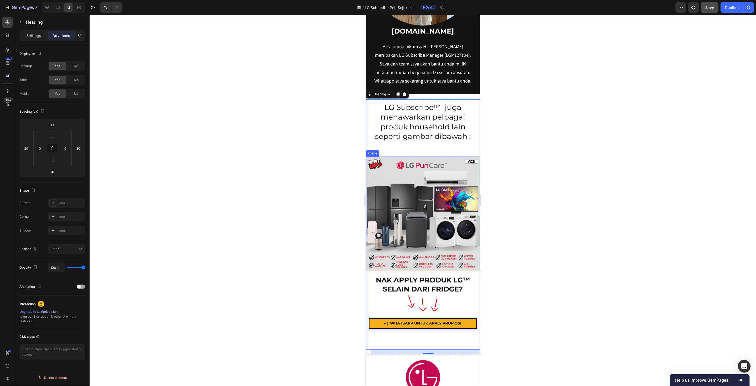
click at [418, 191] on img at bounding box center [423, 213] width 114 height 114
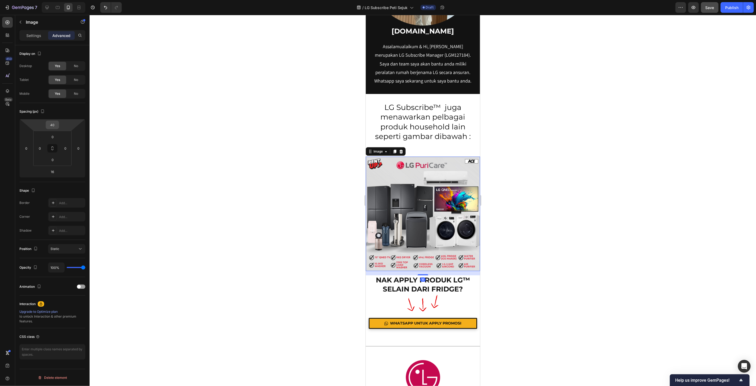
click at [54, 124] on input "40" at bounding box center [52, 125] width 11 height 8
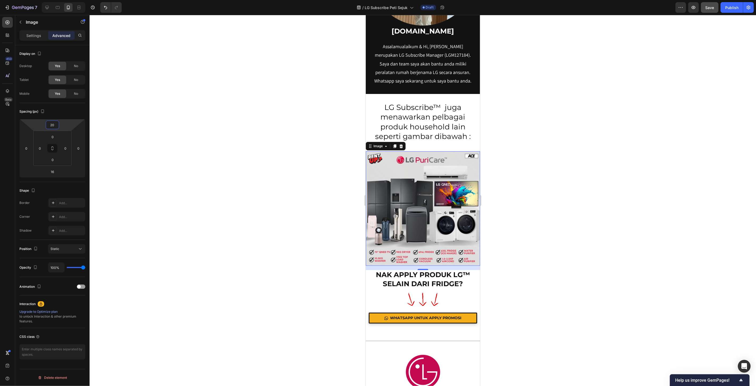
type input "2"
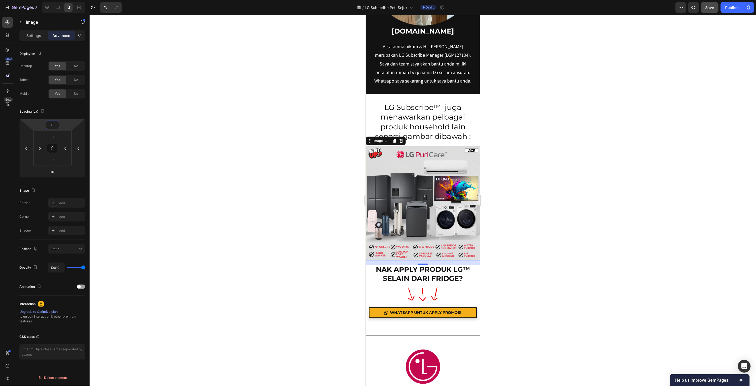
click at [511, 176] on div at bounding box center [423, 200] width 667 height 371
click at [440, 198] on img at bounding box center [423, 202] width 114 height 114
click at [51, 125] on input "0" at bounding box center [52, 125] width 11 height 8
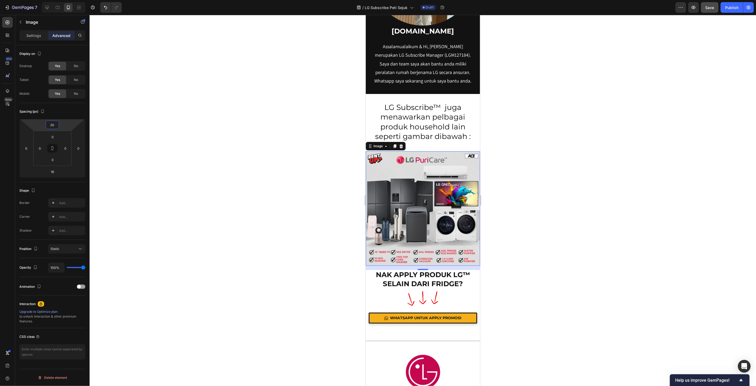
type input "20"
click at [526, 149] on div at bounding box center [423, 200] width 667 height 371
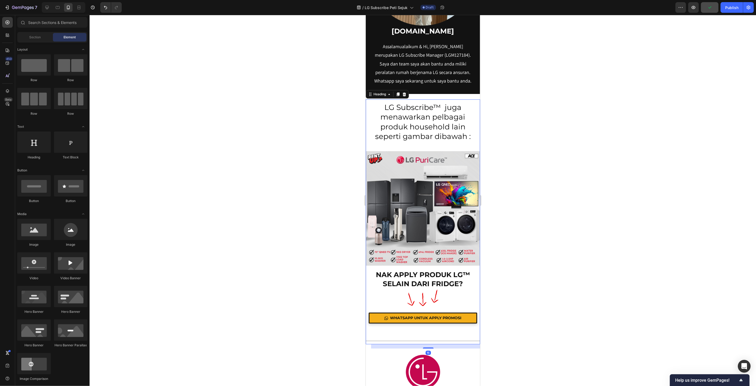
click at [431, 112] on p "LG Subscribe™ juga menawarkan pelbagai produk household lain seperti gambar dib…" at bounding box center [422, 121] width 103 height 39
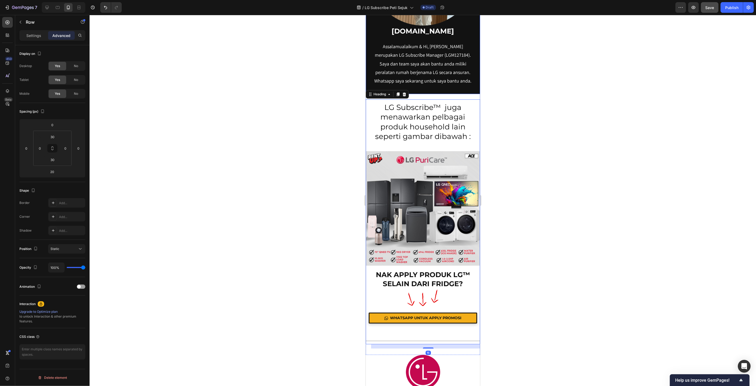
click at [461, 84] on div "Image puricarestore.com Heading Assalamualaikum & Hi, Saya Izzat merupakan LG S…" at bounding box center [423, 1] width 114 height 184
click at [574, 124] on div at bounding box center [423, 200] width 667 height 371
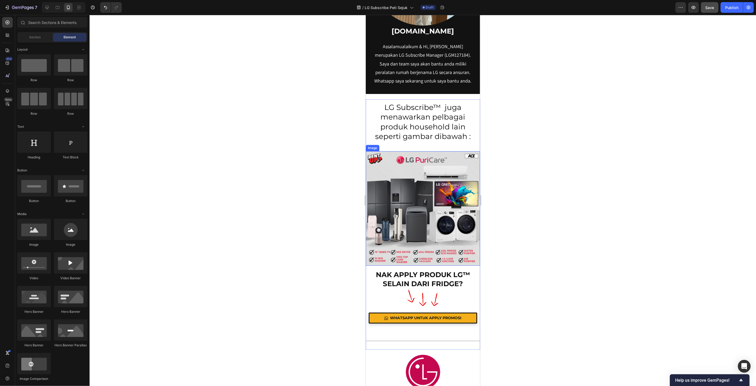
click at [422, 190] on img at bounding box center [423, 208] width 114 height 114
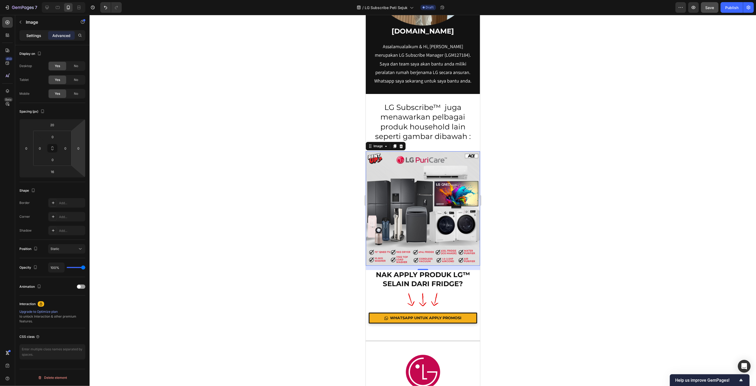
click at [36, 36] on p "Settings" at bounding box center [33, 36] width 15 height 6
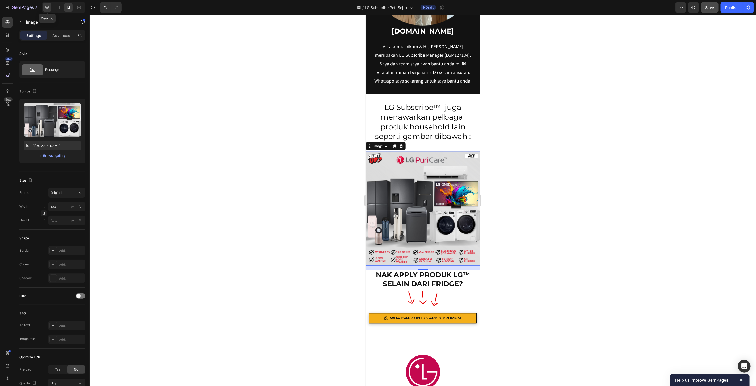
click at [49, 8] on icon at bounding box center [46, 7] width 5 height 5
type input "70"
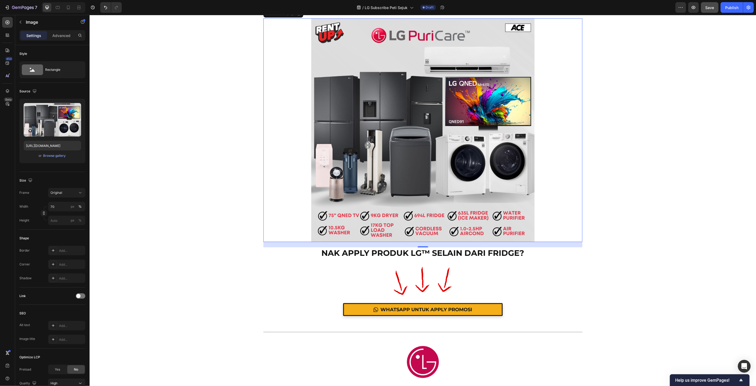
scroll to position [5958, 0]
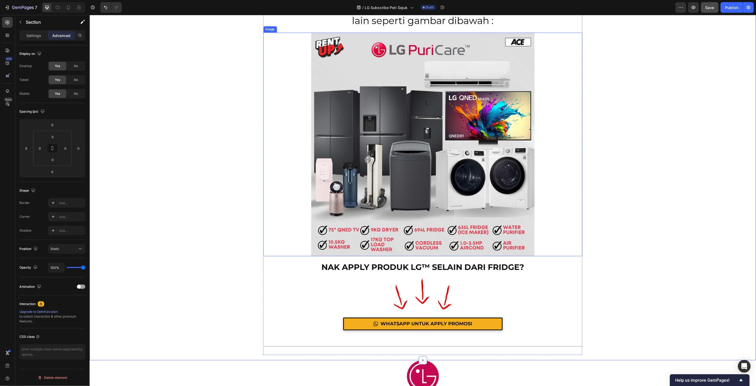
click at [454, 143] on img at bounding box center [422, 143] width 223 height 223
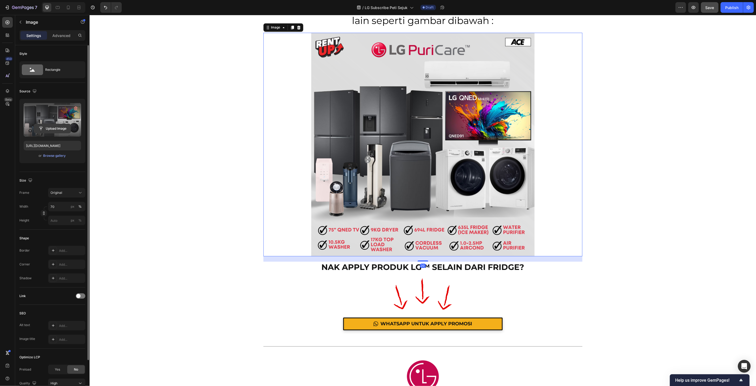
click at [55, 129] on input "file" at bounding box center [52, 128] width 37 height 9
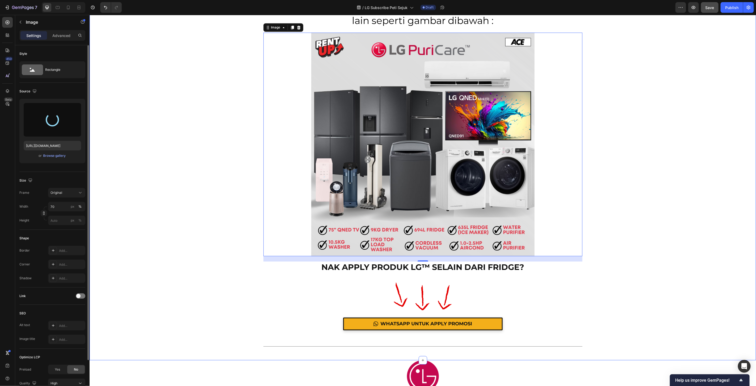
type input "https://cdn.shopify.com/s/files/1/0621/6161/7050/files/gempages_486412460778062…"
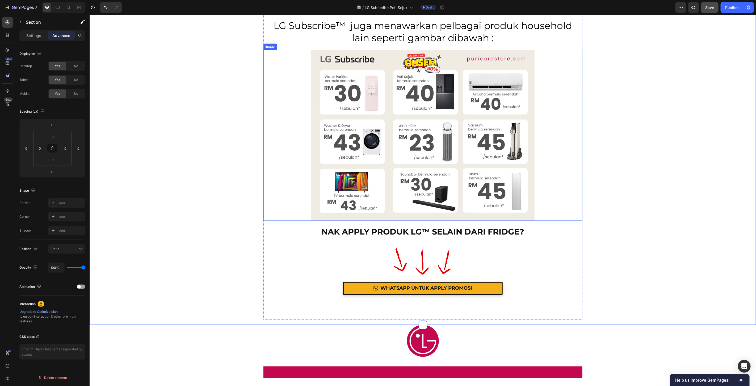
scroll to position [5870, 0]
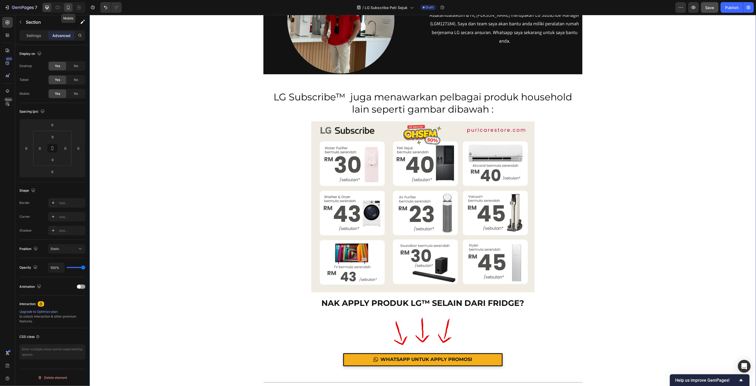
click at [68, 9] on icon at bounding box center [68, 8] width 1 height 1
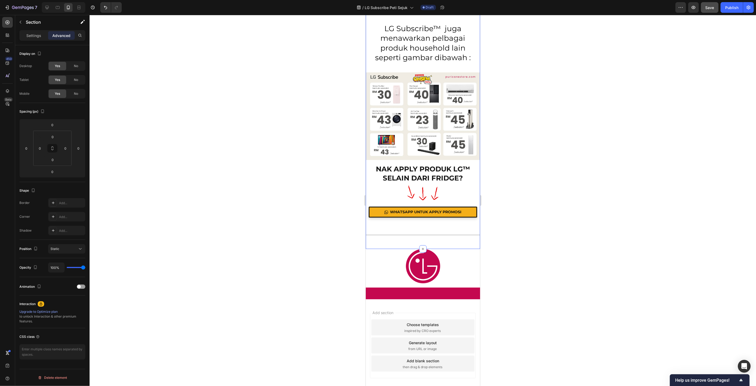
scroll to position [6204, 0]
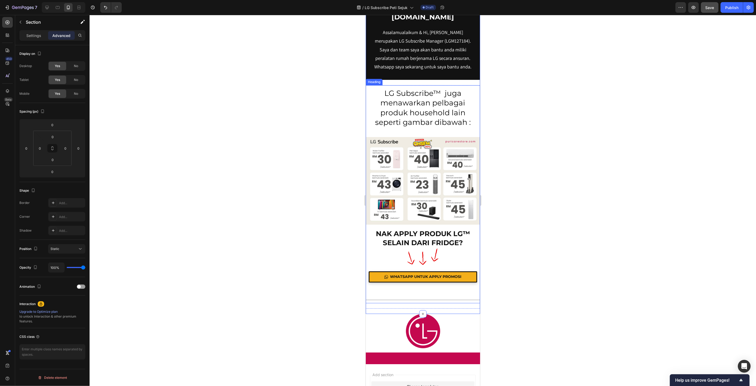
click at [422, 235] on h2 "NAK APPLY PRODUK LG™ SELAIN DARI FRIDGE?" at bounding box center [423, 237] width 104 height 19
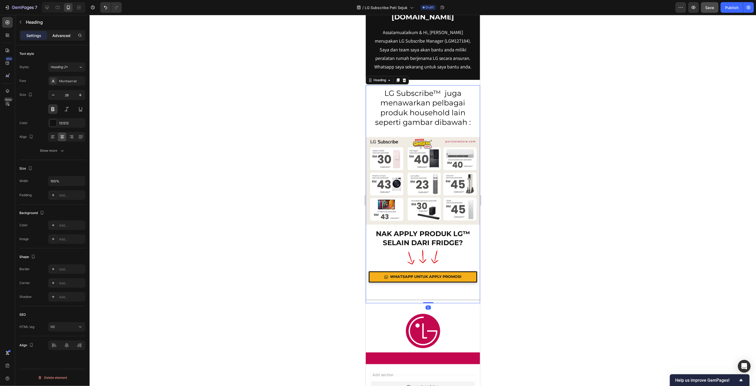
click at [58, 33] on p "Advanced" at bounding box center [61, 36] width 18 height 6
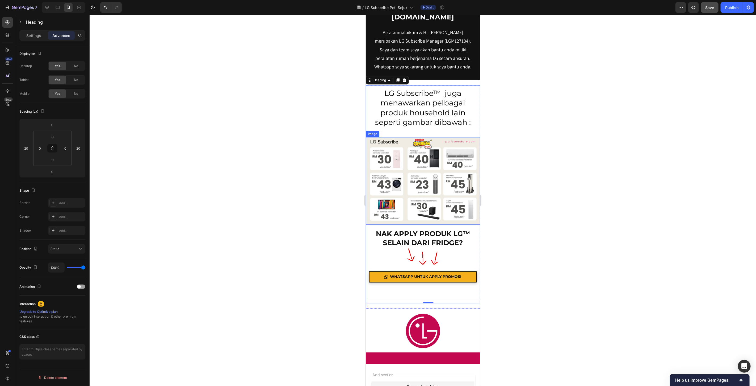
click at [428, 200] on img at bounding box center [423, 180] width 114 height 87
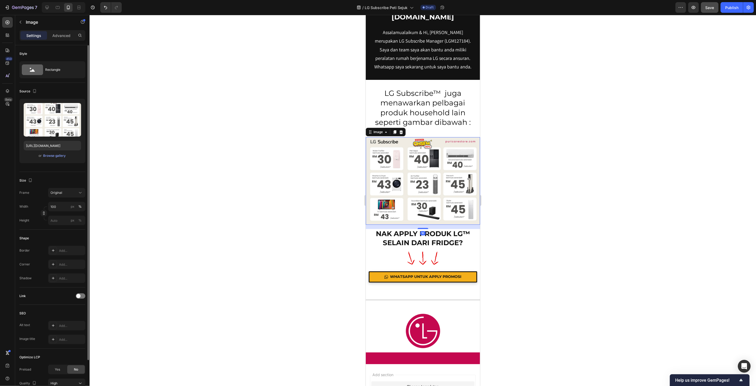
click at [56, 30] on div "Settings Advanced" at bounding box center [52, 35] width 66 height 11
click at [57, 35] on p "Advanced" at bounding box center [61, 36] width 18 height 6
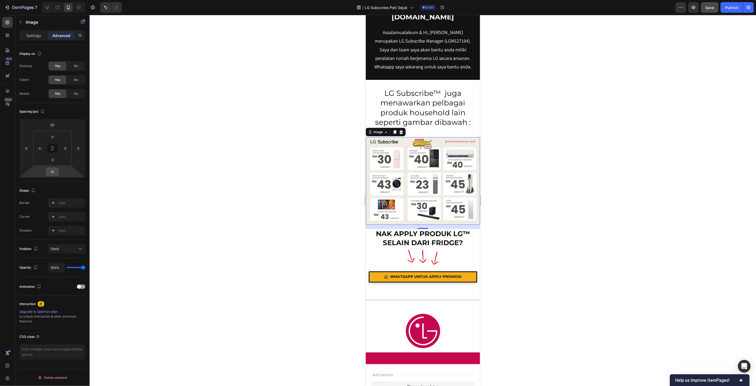
click at [56, 170] on input "16" at bounding box center [52, 172] width 11 height 8
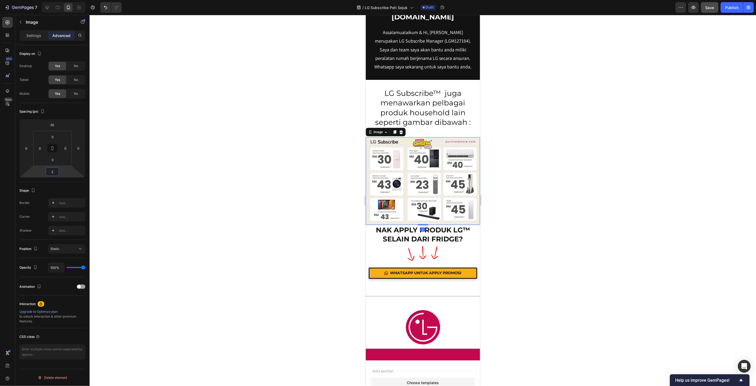
type input "20"
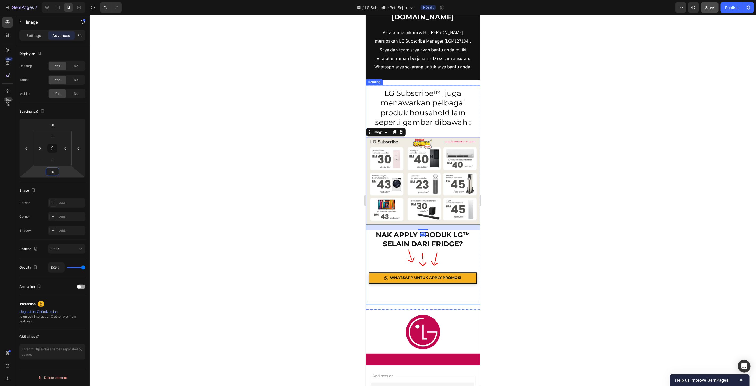
click at [415, 234] on h2 "NAK APPLY PRODUK LG™ SELAIN DARI FRIDGE?" at bounding box center [423, 238] width 104 height 19
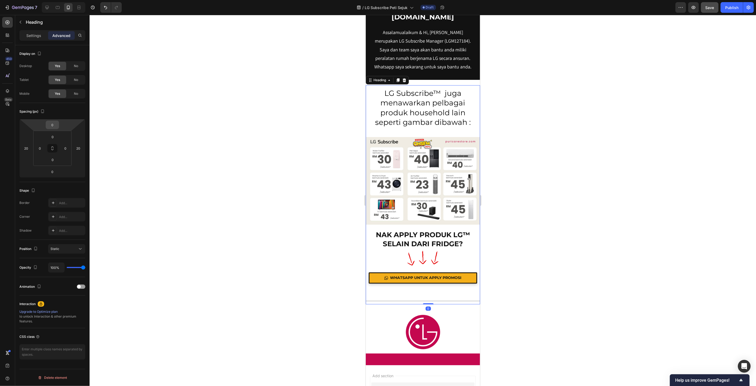
click at [52, 123] on input "0" at bounding box center [52, 125] width 11 height 8
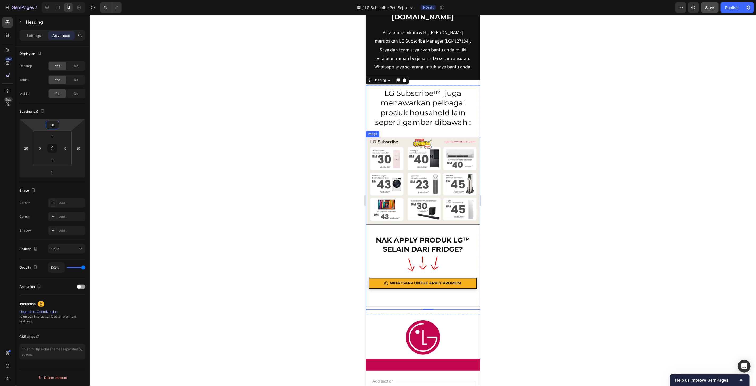
type input "20"
click at [529, 166] on div at bounding box center [423, 200] width 667 height 371
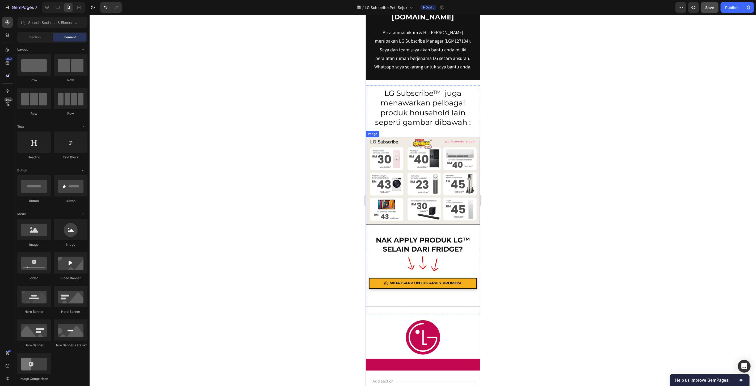
click at [547, 185] on div at bounding box center [423, 200] width 667 height 371
click at [47, 9] on icon at bounding box center [46, 7] width 5 height 5
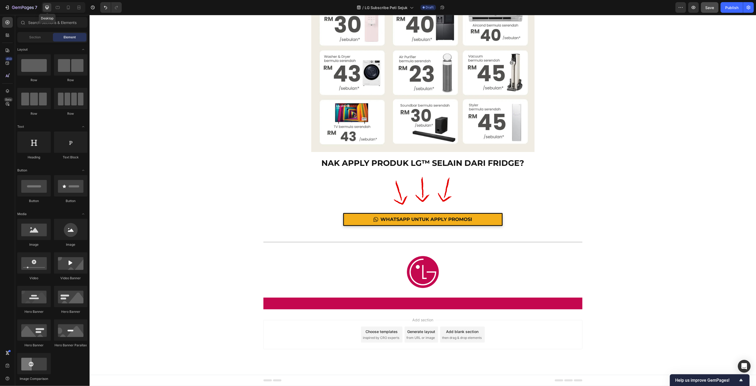
scroll to position [6010, 0]
click at [406, 241] on div "Title Line" at bounding box center [422, 234] width 319 height 19
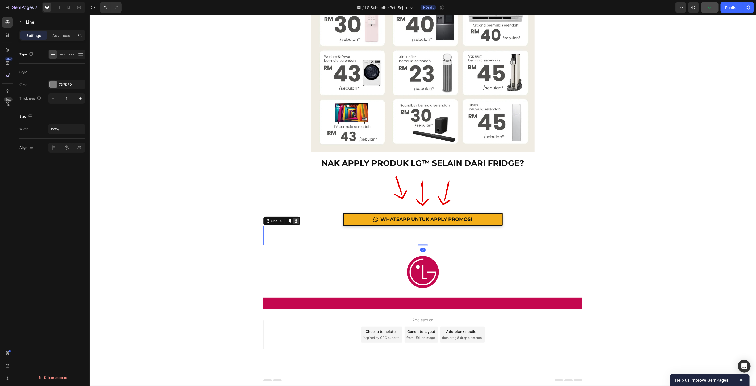
click at [294, 222] on icon at bounding box center [295, 220] width 3 height 4
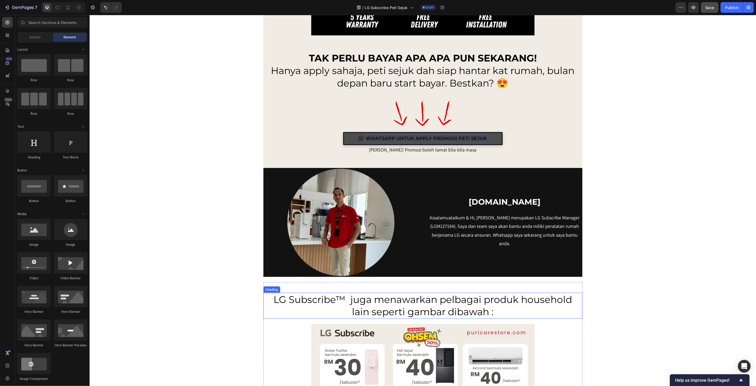
scroll to position [5666, 0]
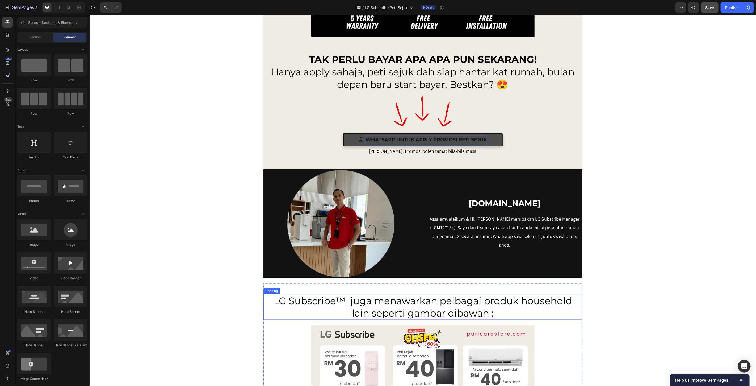
click at [414, 307] on p "LG Subscribe™ juga menawarkan pelbagai produk household lain seperti gambar dib…" at bounding box center [423, 306] width 318 height 25
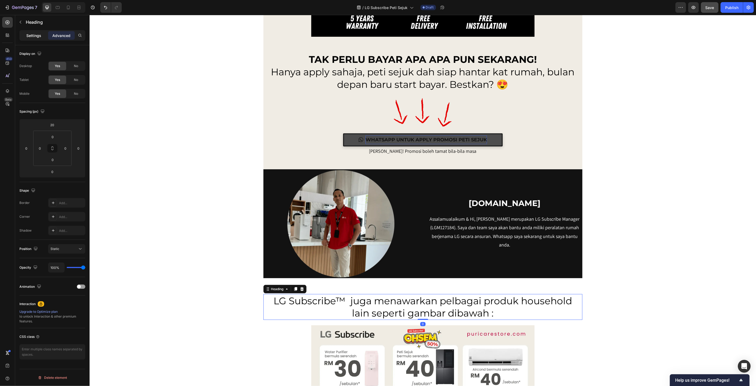
click at [31, 37] on p "Settings" at bounding box center [33, 36] width 15 height 6
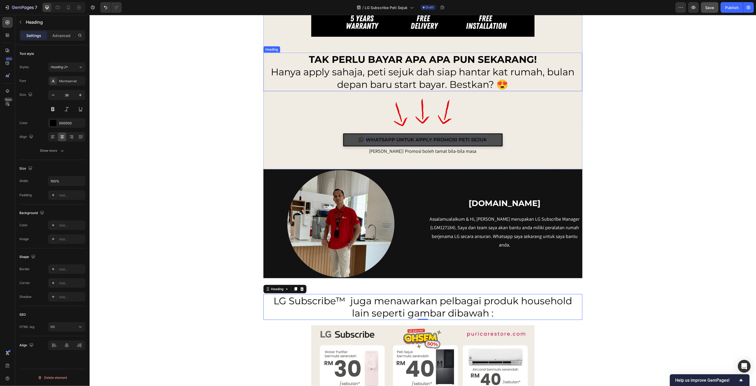
click at [390, 68] on h2 "TAK PERLU BAYAR APA APA PUN SEKARANG! Hanya apply sahaja, peti sejuk dah siap h…" at bounding box center [422, 71] width 319 height 38
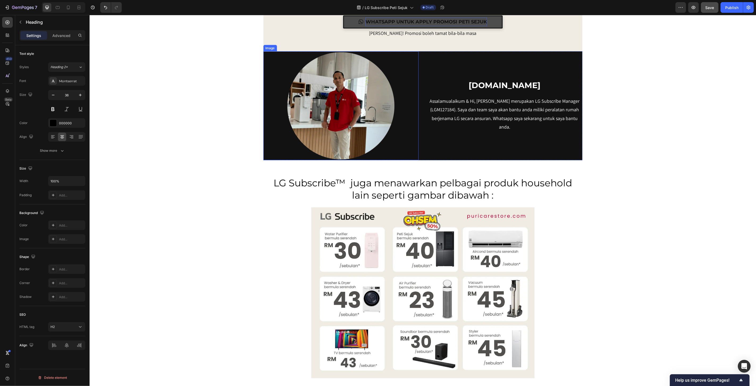
scroll to position [5784, 0]
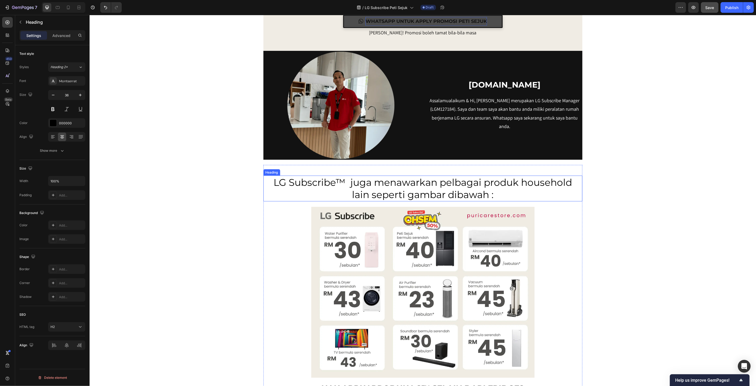
click at [379, 187] on p "LG Subscribe™ juga menawarkan pelbagai produk household lain seperti gambar dib…" at bounding box center [423, 188] width 318 height 25
click at [72, 6] on div at bounding box center [68, 7] width 9 height 9
type input "28"
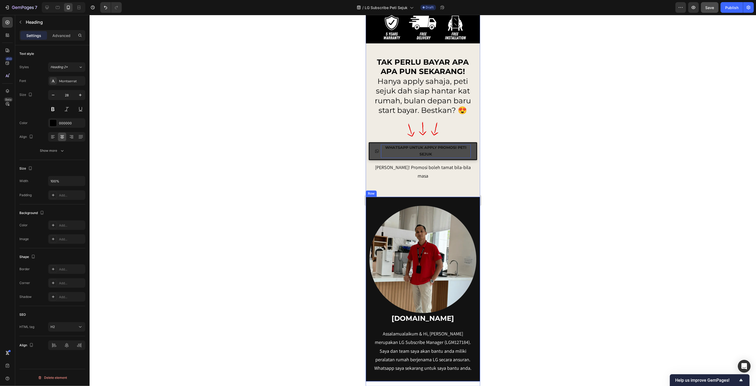
scroll to position [5903, 0]
click at [416, 89] on h2 "TAK PERLU BAYAR APA APA PUN SEKARANG! Hanya apply sahaja, peti sejuk dah siap h…" at bounding box center [423, 86] width 104 height 59
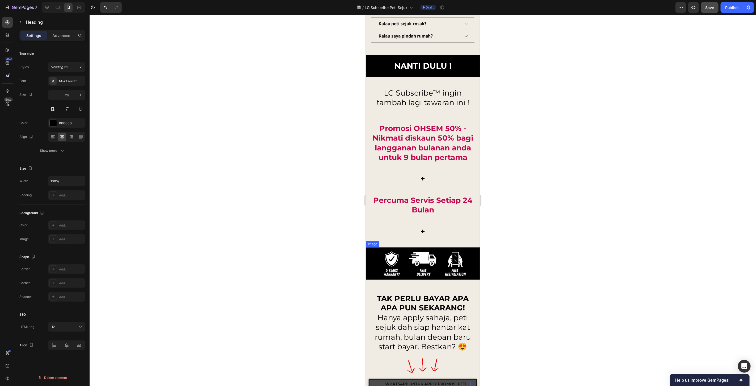
scroll to position [5666, 0]
click at [416, 130] on h2 "Promosi OHSEM 50% - Nikmati diskaun 50% bagi langganan bulanan anda untuk 9 bul…" at bounding box center [423, 143] width 104 height 40
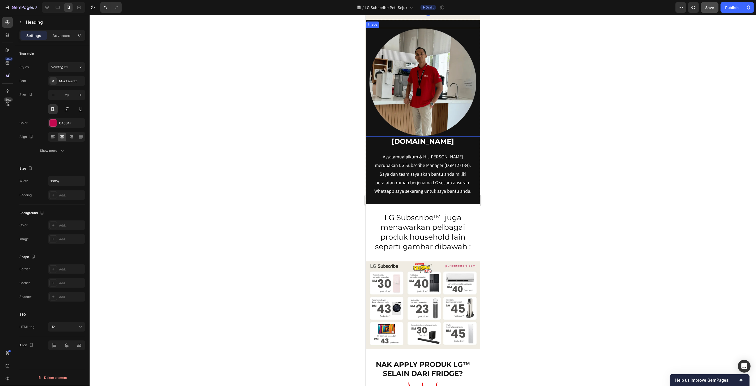
scroll to position [6257, 0]
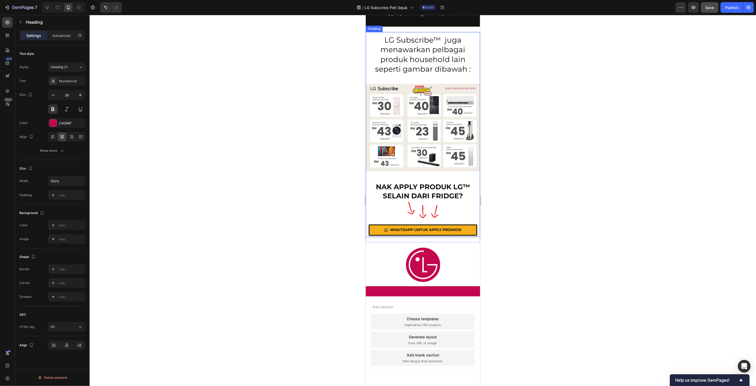
click at [423, 188] on h2 "NAK APPLY PRODUK LG™ SELAIN DARI FRIDGE?" at bounding box center [423, 191] width 104 height 19
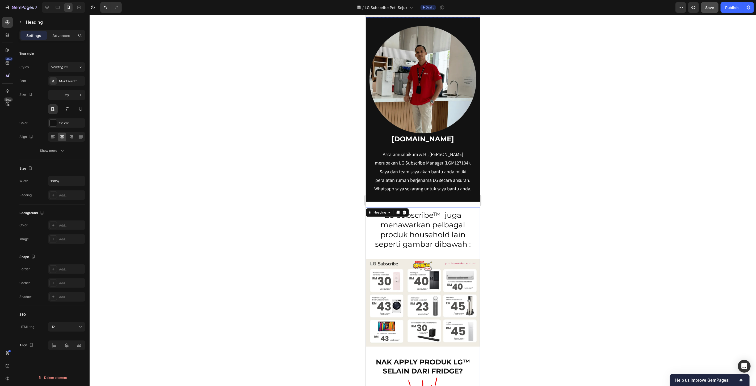
scroll to position [6069, 0]
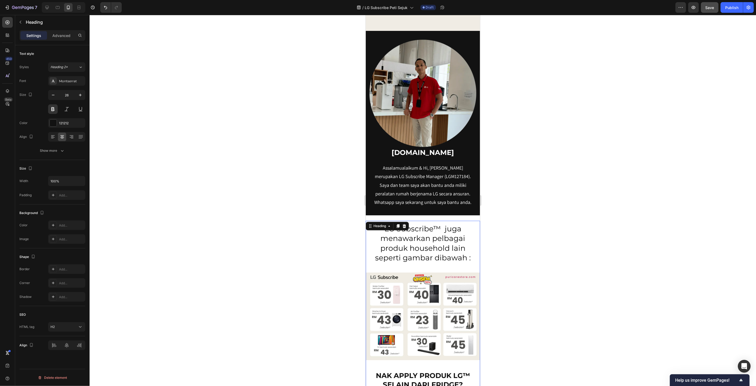
click at [544, 291] on div at bounding box center [423, 200] width 667 height 371
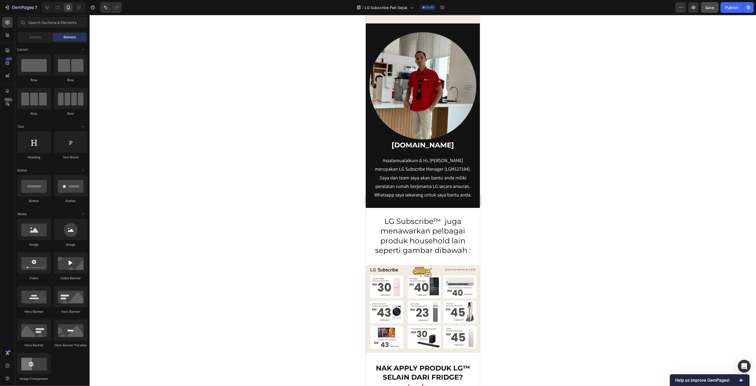
scroll to position [6276, 0]
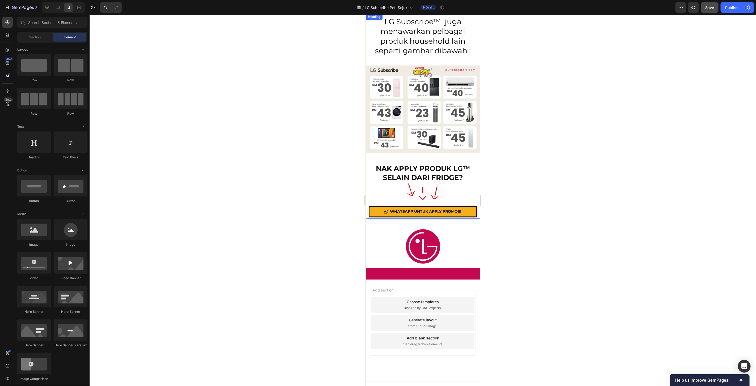
click at [460, 164] on h2 "NAK APPLY PRODUK LG™ SELAIN DARI FRIDGE?" at bounding box center [423, 172] width 104 height 19
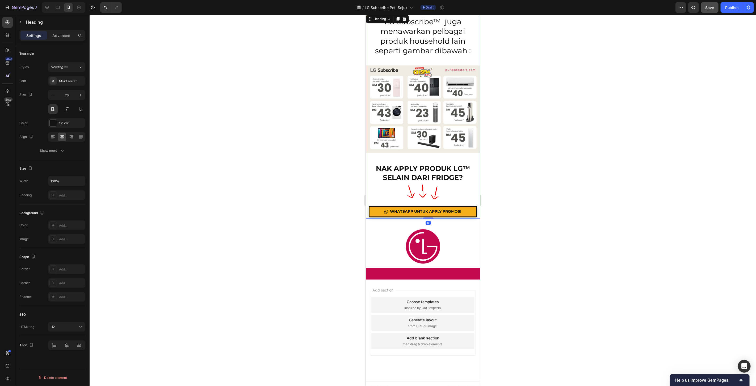
click at [460, 164] on h2 "NAK APPLY PRODUK LG™ SELAIN DARI FRIDGE?" at bounding box center [423, 172] width 104 height 19
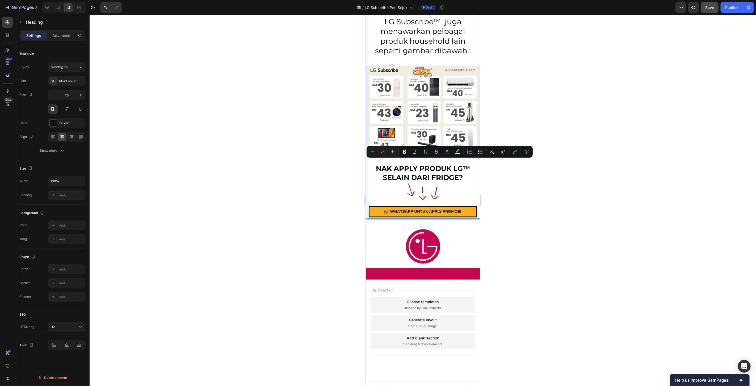
click at [459, 164] on p "NAK APPLY PRODUK LG™ SELAIN DARI FRIDGE?" at bounding box center [422, 173] width 103 height 18
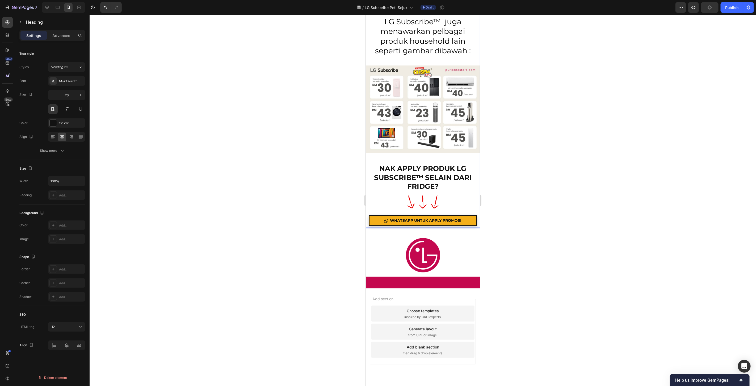
click at [412, 164] on p "NAK APPLY PRODUK LG SUBSCRIBE™ SELAIN DARI FRIDGE?" at bounding box center [422, 177] width 103 height 27
click at [417, 164] on p "NAK APPLY PRODUK LG SUBSCRIBE™ SELAIN DARI FRIDGE?" at bounding box center [422, 177] width 103 height 27
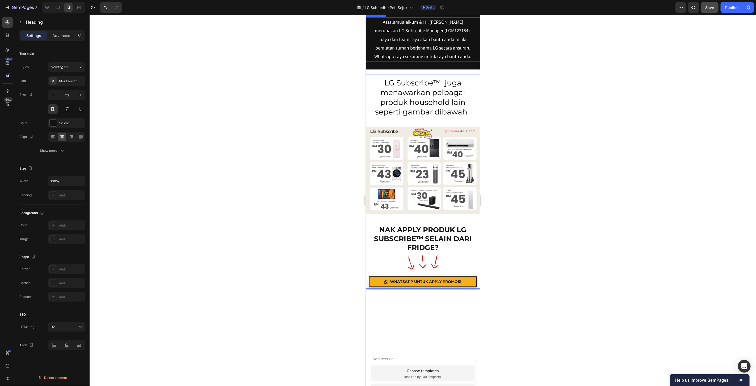
scroll to position [6216, 0]
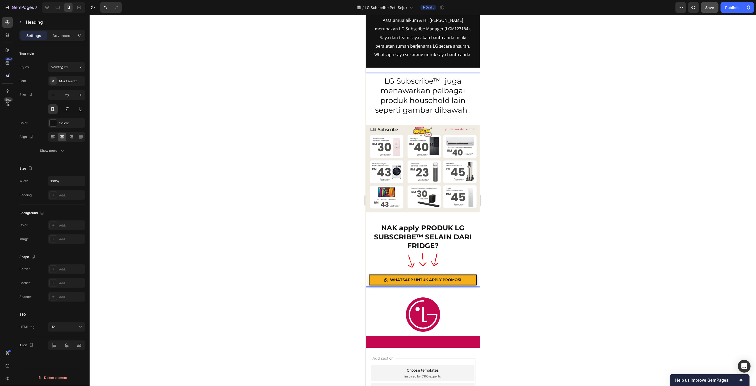
click at [450, 224] on p "NAK apply PRODUK LG SUBSCRIBE™ SELAIN DARI FRIDGE?" at bounding box center [422, 236] width 103 height 27
click at [415, 233] on p "NAK apply produk LG SUBSCRIBE™ SELAIN DARI FRIDGE?" at bounding box center [422, 236] width 103 height 27
drag, startPoint x: 433, startPoint y: 242, endPoint x: 421, endPoint y: 233, distance: 14.9
click at [421, 233] on p "NAK apply produk LG Subscribe™ SELAIN DARI FRIDGE?" at bounding box center [422, 236] width 103 height 27
click at [442, 240] on p "NAK apply produk LG Subscribe™ selain dari peti sejuk?" at bounding box center [422, 236] width 103 height 27
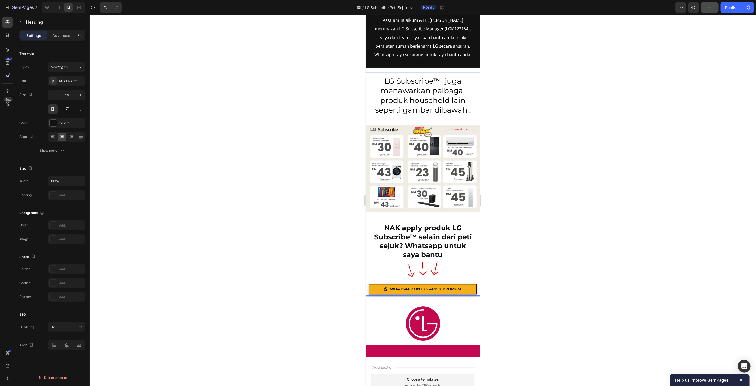
click at [461, 242] on p "NAK apply produk LG Subscribe™ selain dari peti sejuk? Whatsapp untuk saya bantu" at bounding box center [422, 241] width 103 height 36
drag, startPoint x: 544, startPoint y: 262, endPoint x: 551, endPoint y: 262, distance: 6.6
click at [545, 262] on div at bounding box center [423, 200] width 667 height 371
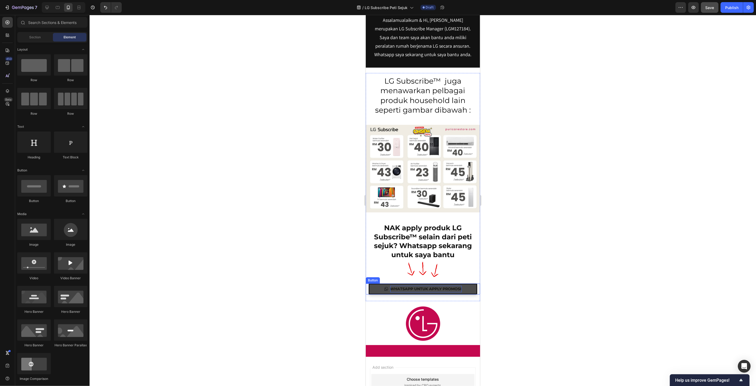
click at [455, 292] on div "WHATSAPP UNTUK APPLY PROMOSI" at bounding box center [426, 288] width 72 height 7
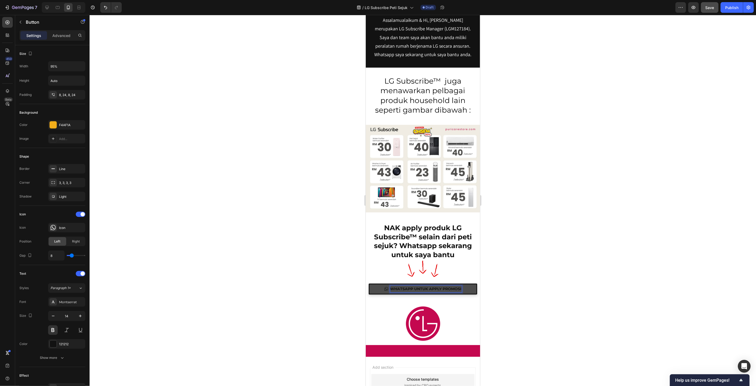
click at [455, 292] on div "WHATSAPP UNTUK APPLY PROMOSI" at bounding box center [426, 288] width 72 height 7
click at [458, 292] on p "WHATSAPP UNTUK APPLY PROMOSI" at bounding box center [426, 288] width 72 height 7
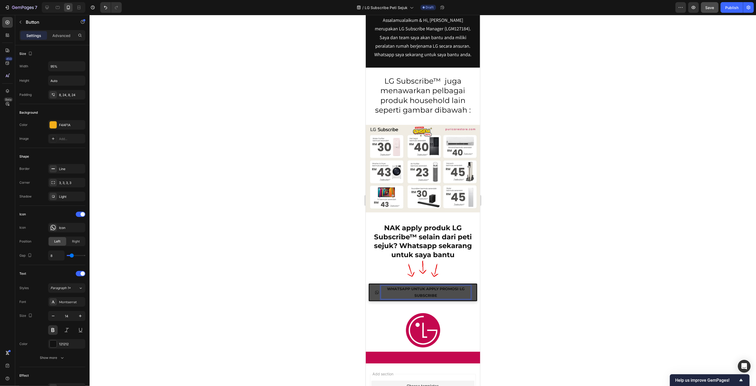
click at [509, 297] on div at bounding box center [423, 200] width 667 height 371
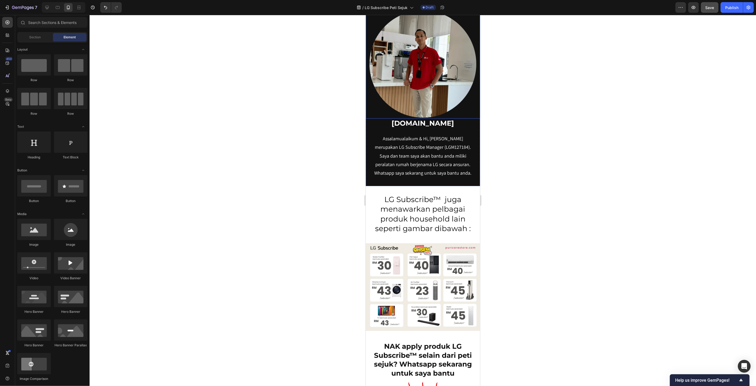
scroll to position [6098, 0]
click at [45, 10] on icon at bounding box center [46, 7] width 5 height 5
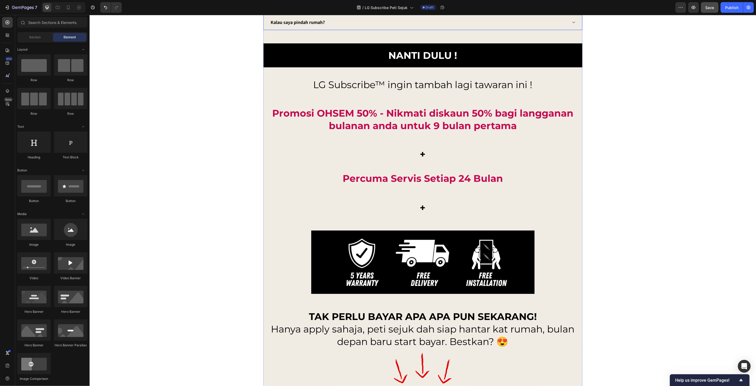
scroll to position [5406, 0]
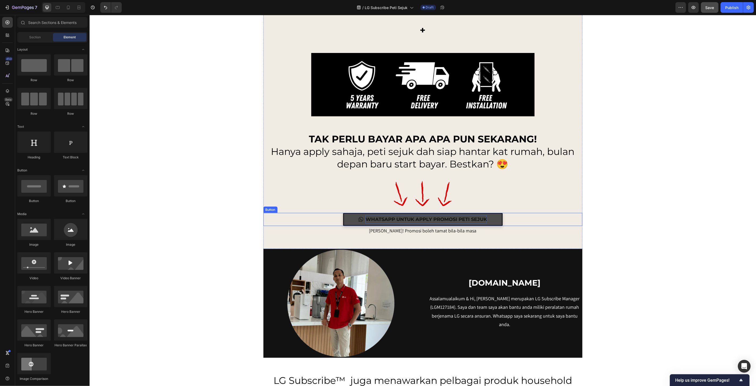
click at [483, 221] on p "WHATSAPP UNTUK APPLY PROMOSI PETI SEJUK" at bounding box center [426, 219] width 122 height 9
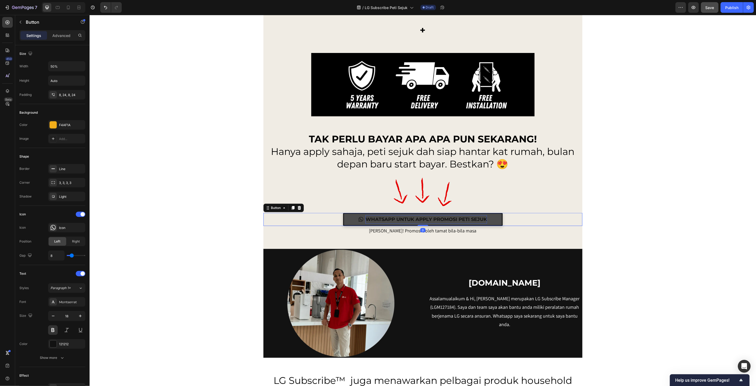
click at [481, 221] on p "WHATSAPP UNTUK APPLY PROMOSI PETI SEJUK" at bounding box center [426, 219] width 122 height 9
click at [483, 220] on p "WHATSAPP UNTUK APPLY PROMOSI PETI SEJUK" at bounding box center [426, 219] width 122 height 9
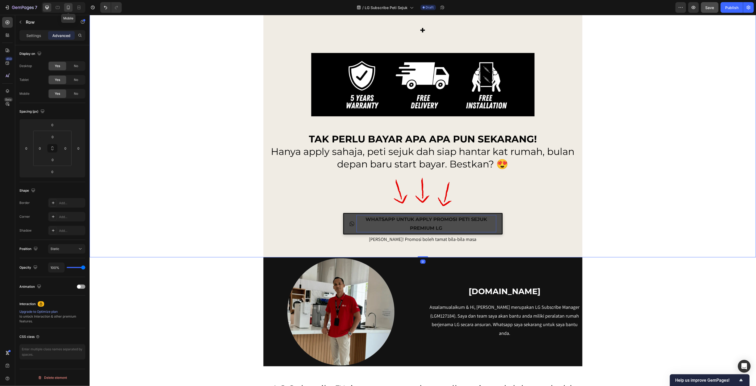
click at [70, 7] on icon at bounding box center [68, 7] width 5 height 5
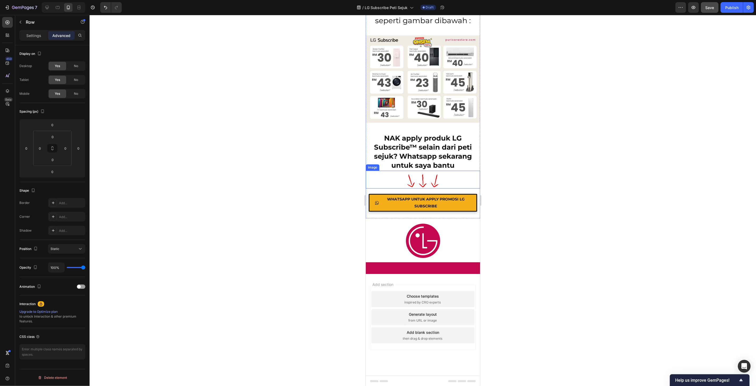
scroll to position [6298, 0]
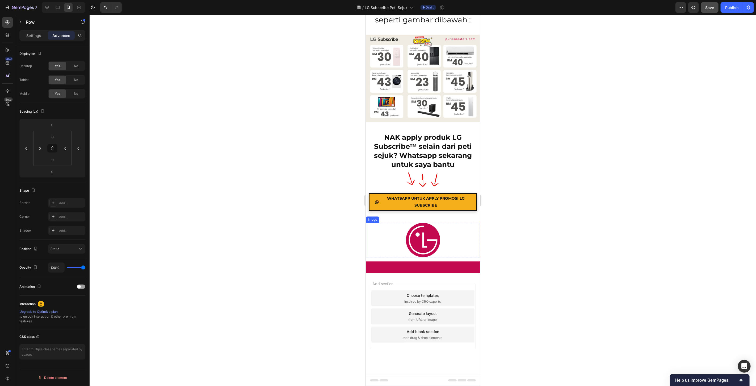
click at [425, 243] on img at bounding box center [423, 239] width 34 height 34
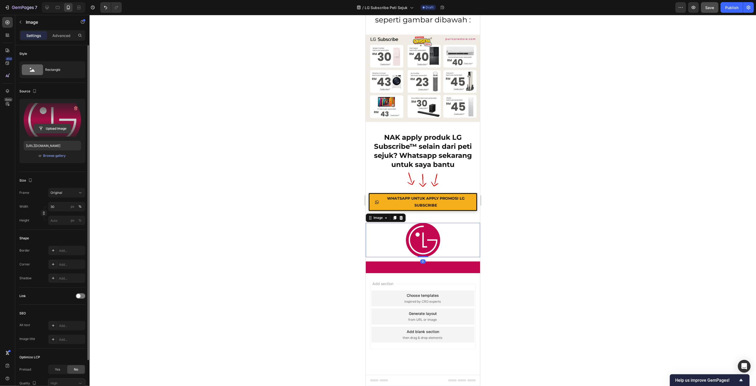
click at [49, 126] on input "file" at bounding box center [52, 128] width 37 height 9
type input "https://cdn.shopify.com/s/files/1/0621/6161/7050/files/gempages_486412460778062…"
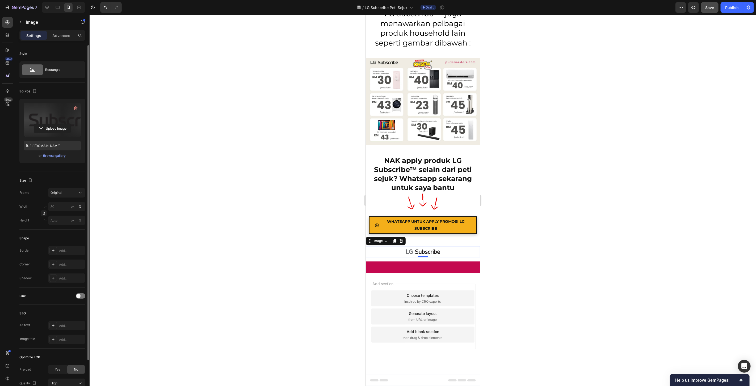
scroll to position [6276, 0]
click at [61, 209] on input "30" at bounding box center [66, 207] width 37 height 10
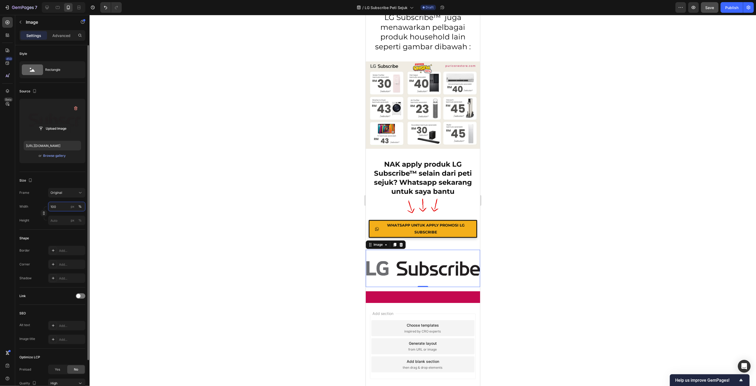
scroll to position [6298, 0]
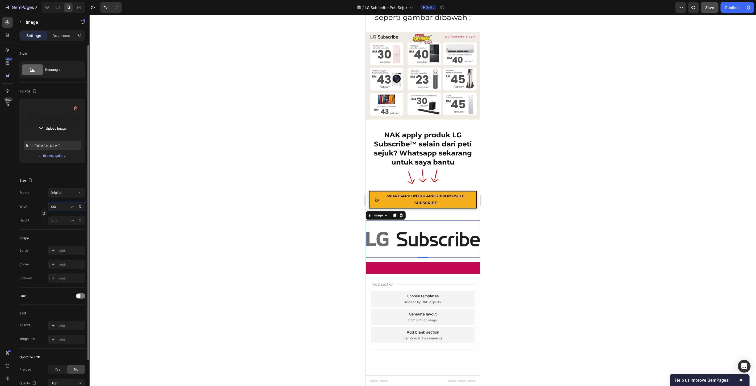
click at [61, 209] on input "100" at bounding box center [66, 207] width 37 height 10
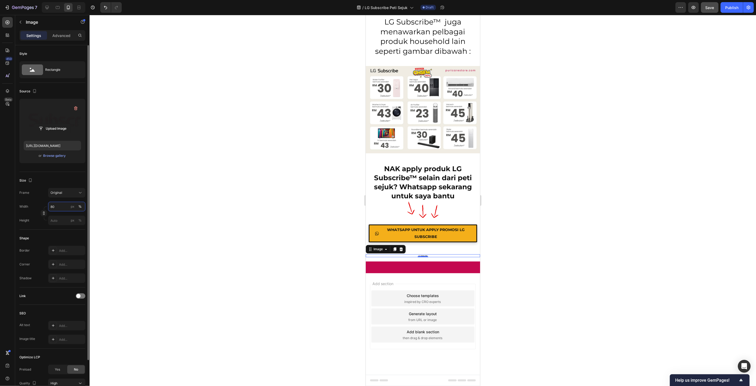
scroll to position [6294, 0]
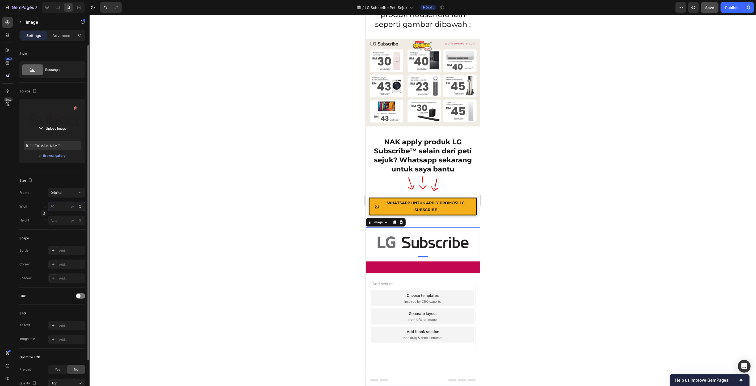
type input "8"
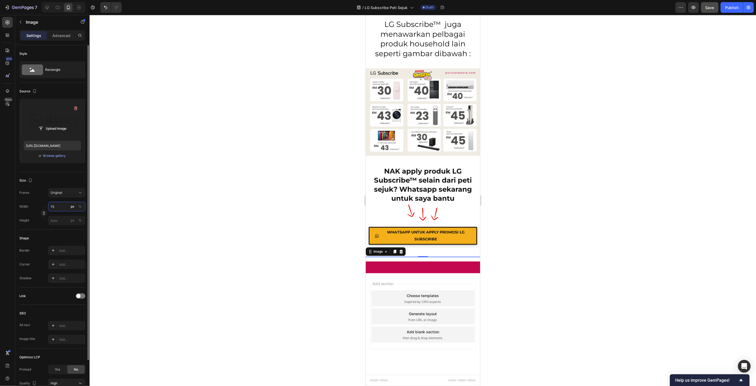
scroll to position [6272, 0]
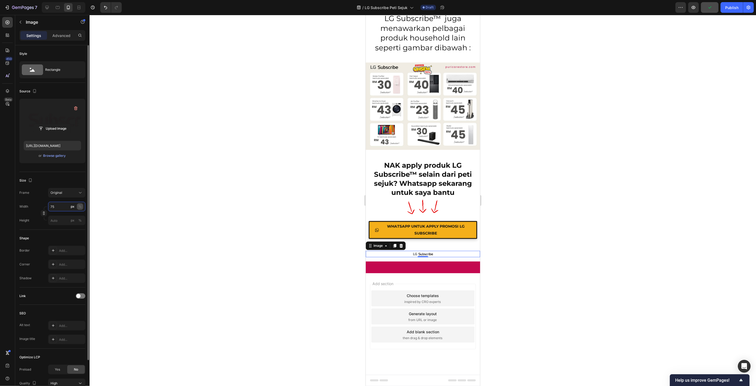
type input "75"
click at [83, 206] on button "%" at bounding box center [80, 206] width 6 height 6
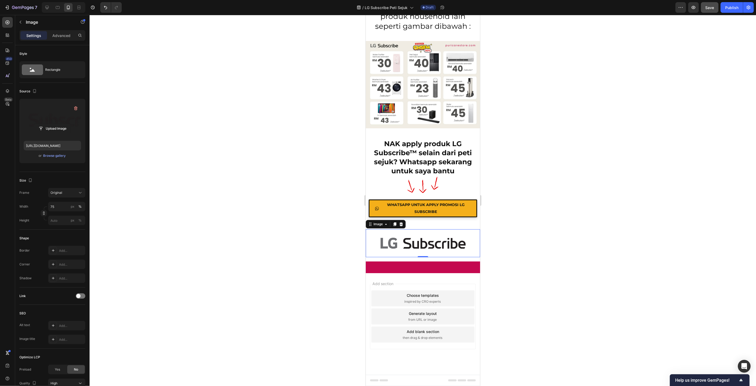
click at [541, 220] on div at bounding box center [423, 200] width 667 height 371
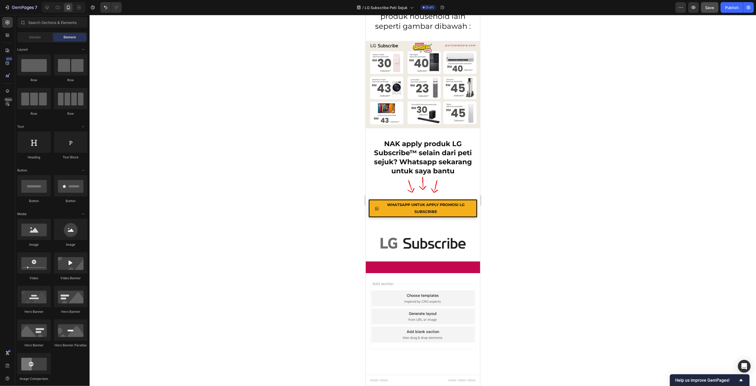
click at [602, 222] on div at bounding box center [423, 200] width 667 height 371
click at [445, 265] on div "Heading Row" at bounding box center [423, 267] width 114 height 12
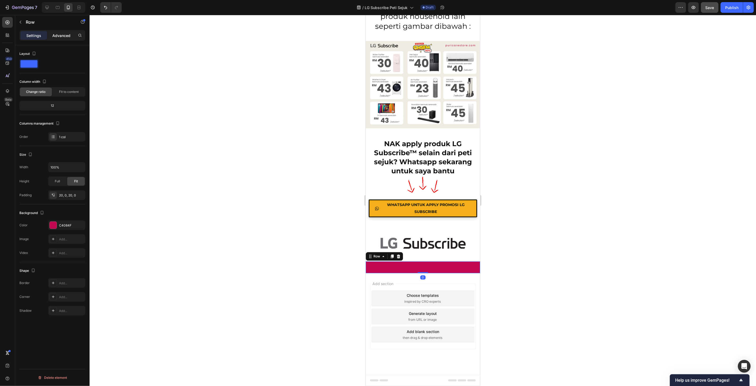
click at [62, 35] on p "Advanced" at bounding box center [61, 36] width 18 height 6
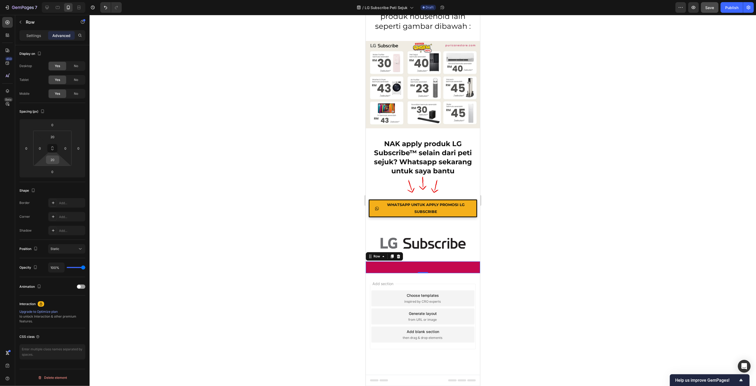
click at [55, 162] on input "20" at bounding box center [52, 160] width 11 height 8
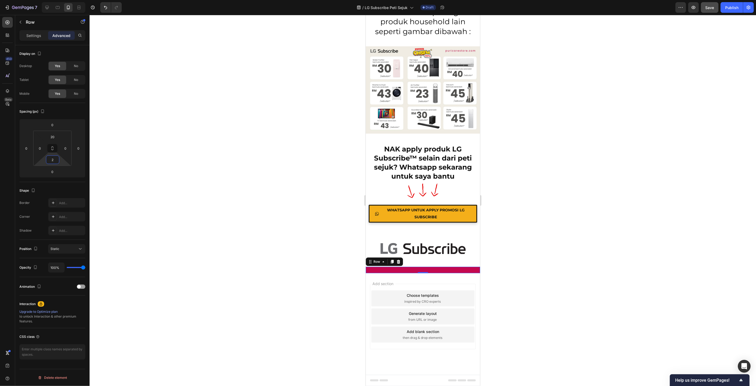
type input "20"
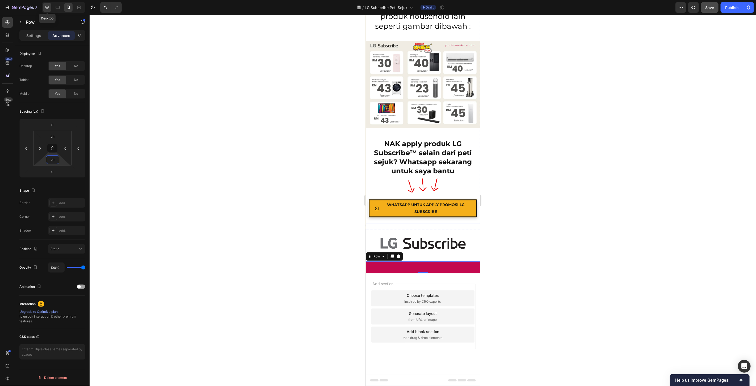
click at [49, 7] on icon at bounding box center [46, 7] width 5 height 5
type input "20"
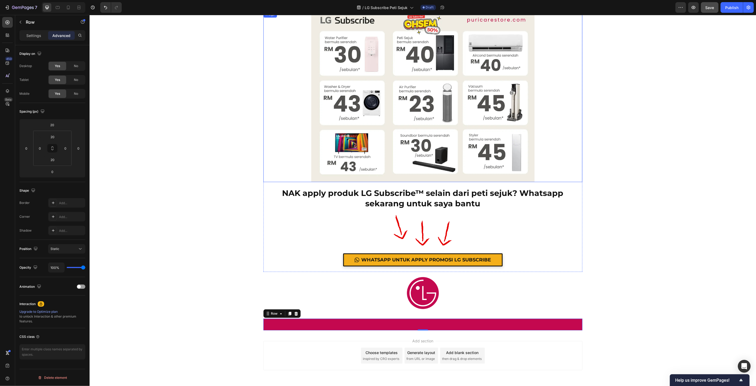
scroll to position [6000, 0]
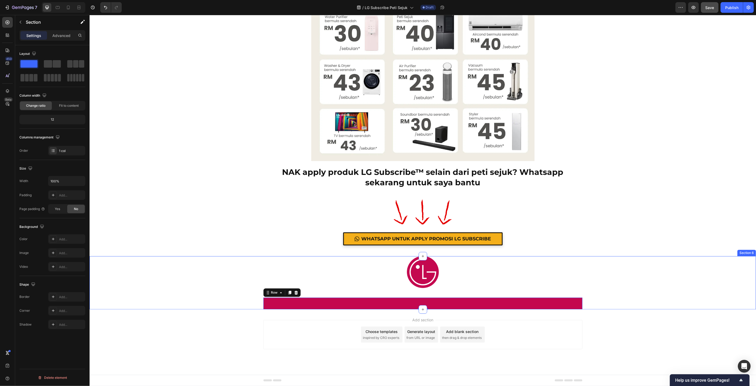
click at [240, 275] on div "Image Row Heading Row 0" at bounding box center [422, 282] width 667 height 53
click at [57, 36] on p "Advanced" at bounding box center [61, 36] width 18 height 6
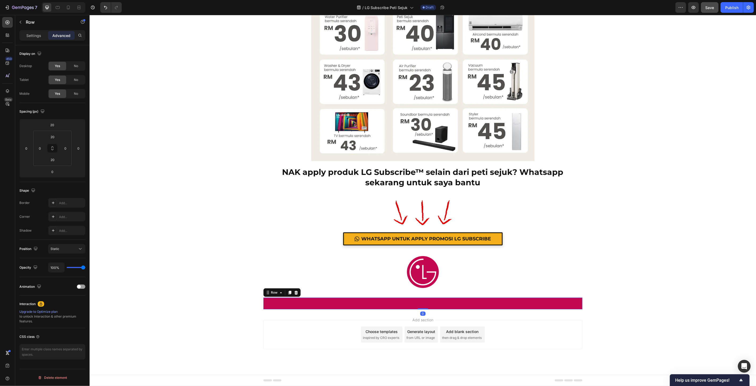
click at [299, 300] on div "Heading Row 0" at bounding box center [422, 303] width 319 height 12
click at [55, 134] on input "20" at bounding box center [52, 137] width 11 height 8
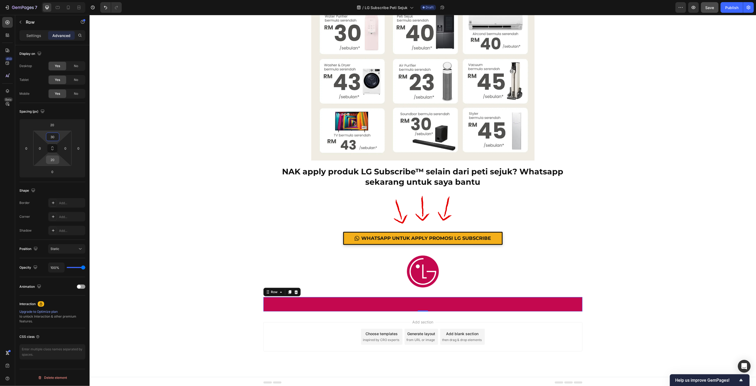
type input "30"
click at [55, 160] on input "20" at bounding box center [52, 160] width 11 height 8
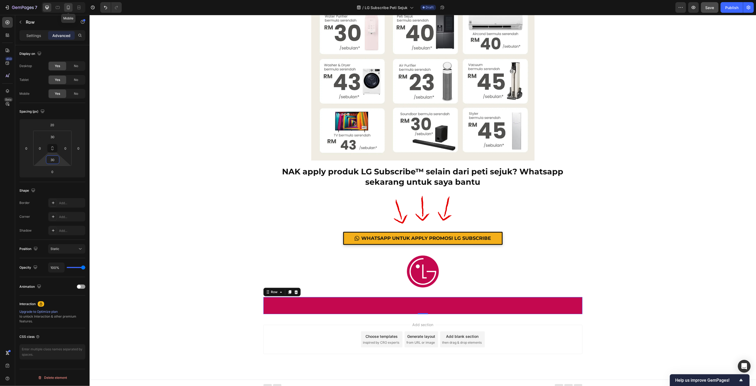
type input "30"
click at [68, 6] on icon at bounding box center [68, 8] width 3 height 4
type input "0"
type input "20"
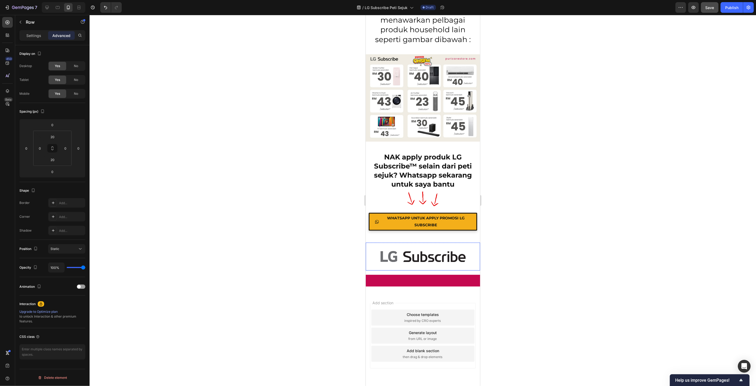
scroll to position [6300, 0]
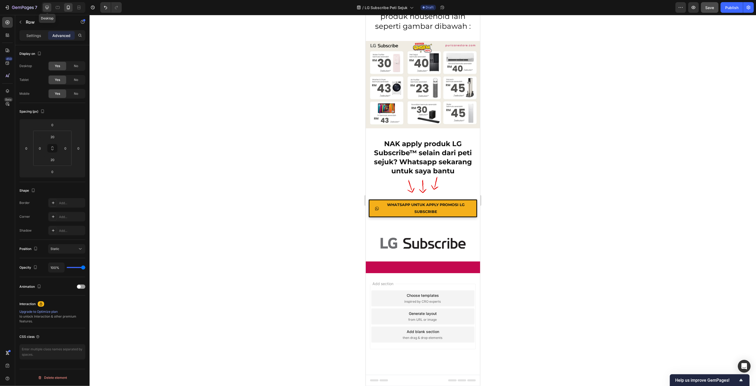
click at [46, 6] on icon at bounding box center [46, 7] width 3 height 3
type input "20"
type input "30"
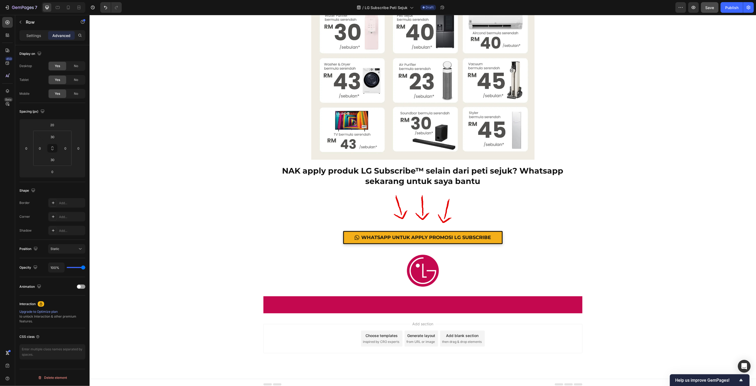
scroll to position [6005, 0]
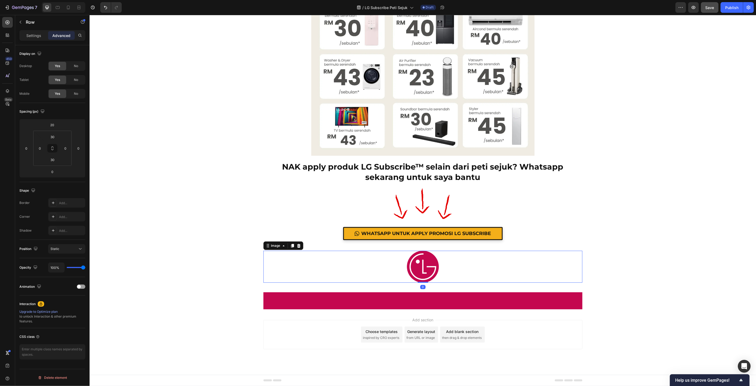
click at [418, 265] on img at bounding box center [423, 266] width 32 height 32
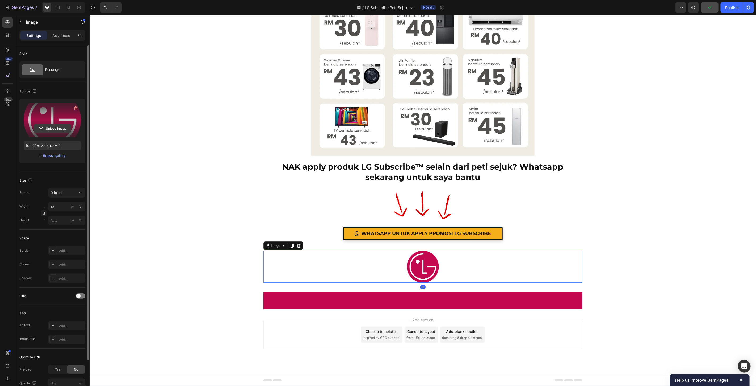
click at [58, 128] on input "file" at bounding box center [52, 128] width 37 height 9
type input "https://cdn.shopify.com/s/files/1/0621/6161/7050/files/gempages_486412460778062…"
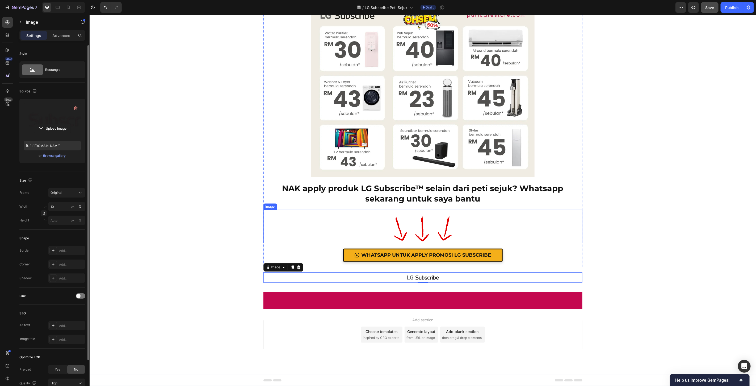
scroll to position [5983, 0]
click at [56, 207] on input "10" at bounding box center [66, 207] width 37 height 10
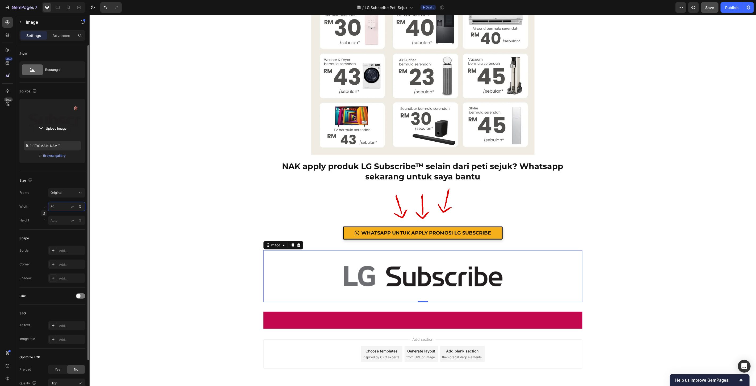
drag, startPoint x: 56, startPoint y: 206, endPoint x: 39, endPoint y: 205, distance: 17.6
click at [39, 205] on div "Width 50 px %" at bounding box center [52, 207] width 66 height 10
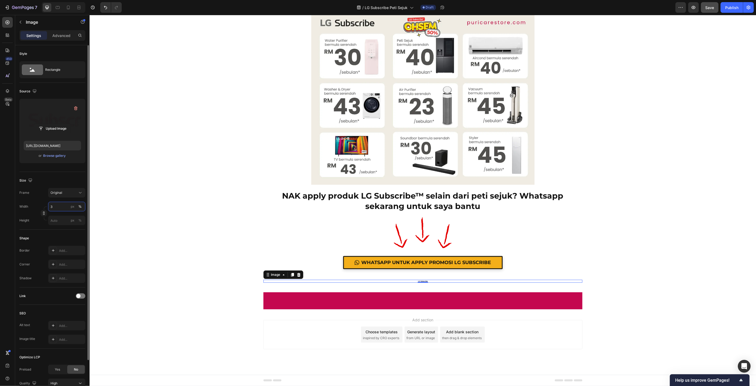
type input "30"
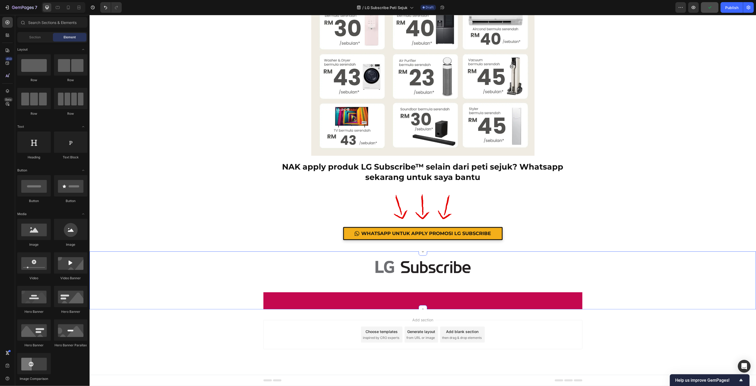
click at [699, 252] on div "Image Row Heading Row" at bounding box center [422, 280] width 667 height 58
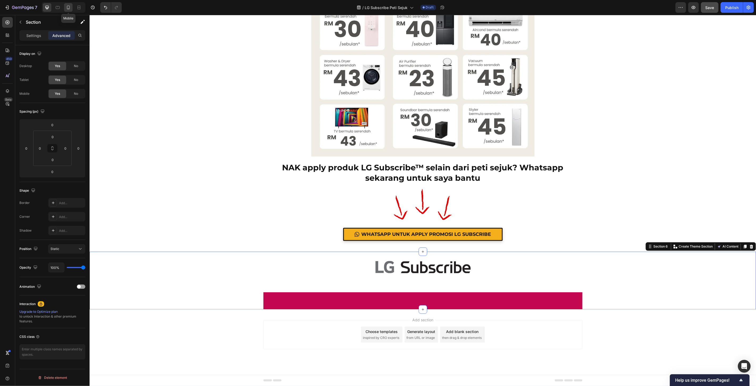
click at [65, 10] on div at bounding box center [68, 7] width 9 height 9
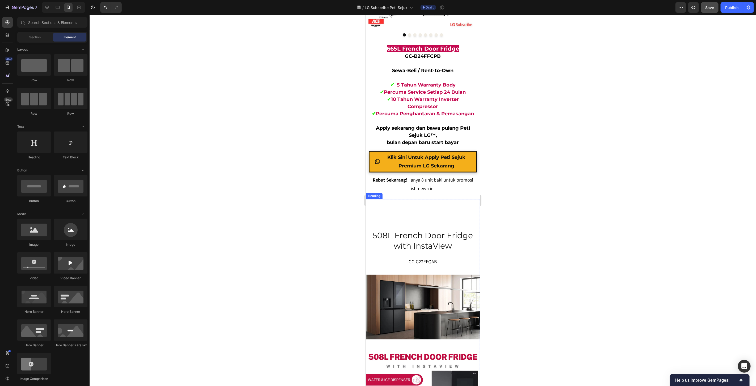
scroll to position [3870, 0]
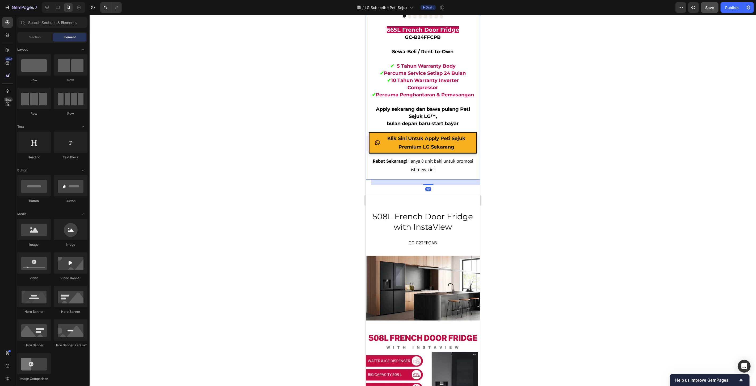
click at [430, 162] on p "Rebut Sekarang! Hanya 8 unit baki untuk promosi istimewa ini" at bounding box center [422, 164] width 103 height 17
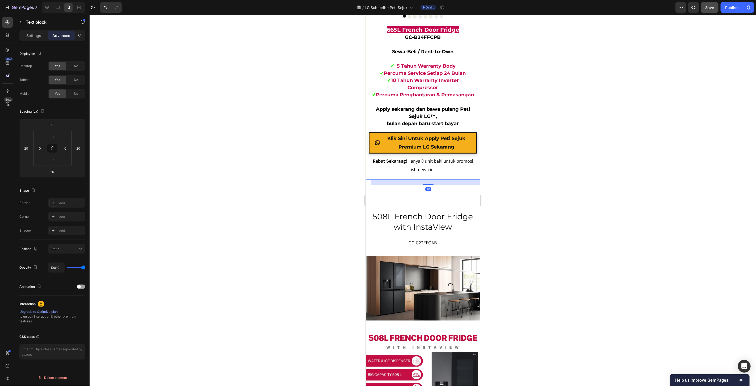
click at [431, 159] on p "Rebut Sekarang! Hanya 8 unit baki untuk promosi istimewa ini" at bounding box center [422, 164] width 103 height 17
click at [528, 183] on div at bounding box center [423, 200] width 667 height 371
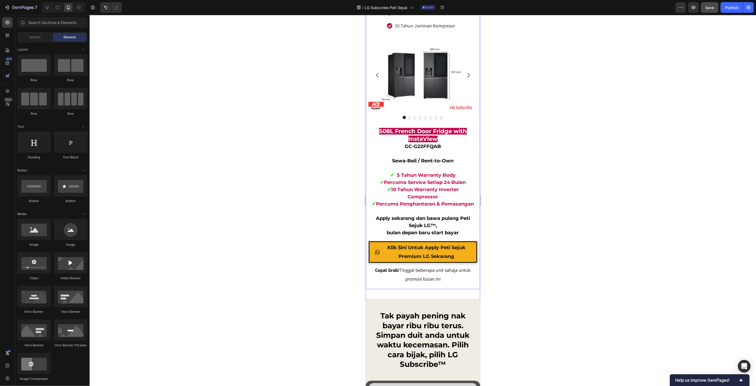
scroll to position [4491, 0]
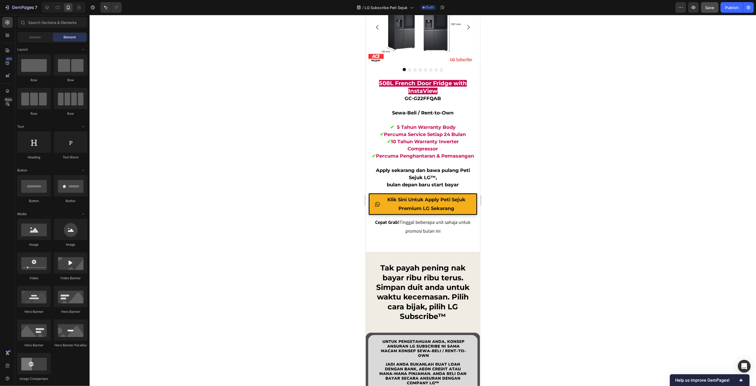
click at [514, 232] on div at bounding box center [423, 200] width 667 height 371
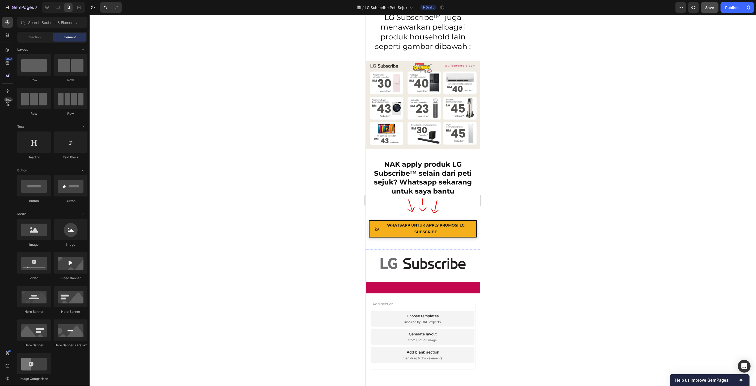
scroll to position [6357, 0]
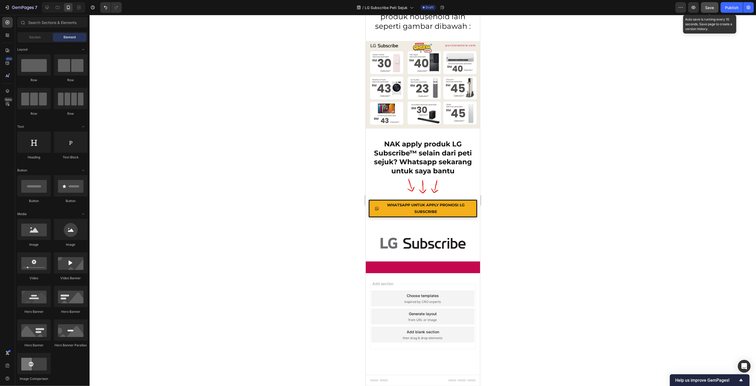
click at [706, 8] on span "Save" at bounding box center [710, 7] width 9 height 5
click at [49, 8] on icon at bounding box center [46, 7] width 3 height 3
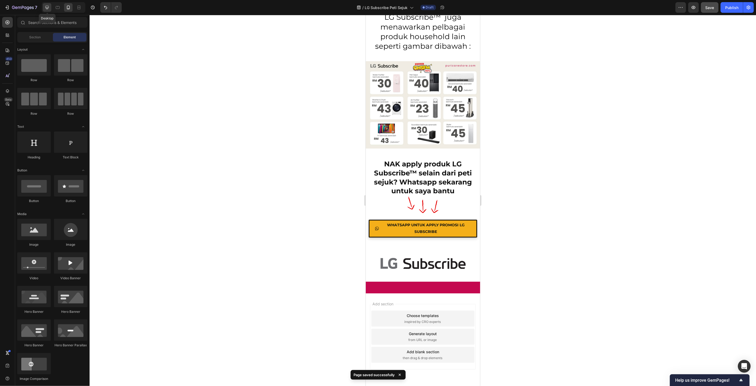
scroll to position [6069, 0]
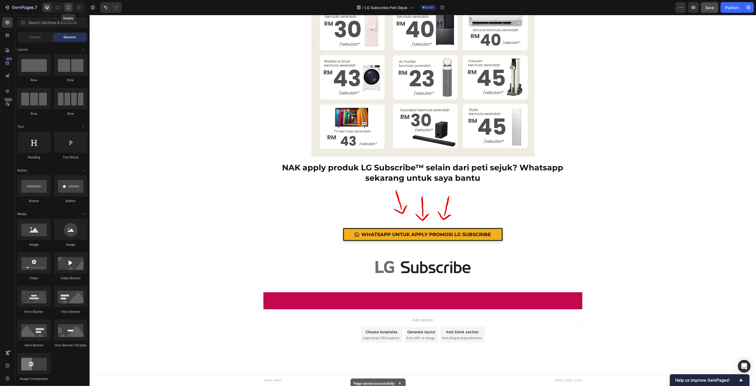
click at [68, 6] on icon at bounding box center [68, 7] width 5 height 5
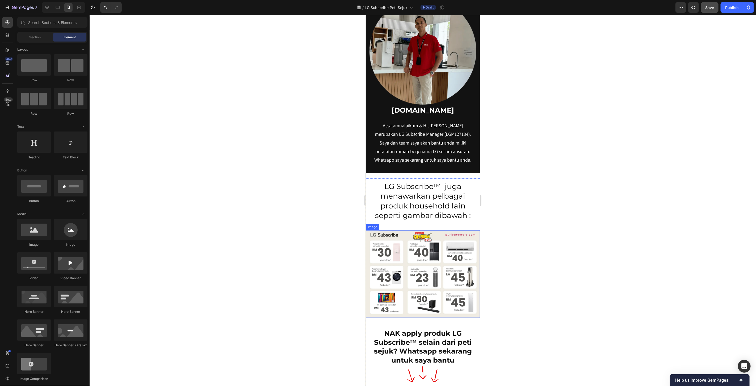
scroll to position [6364, 0]
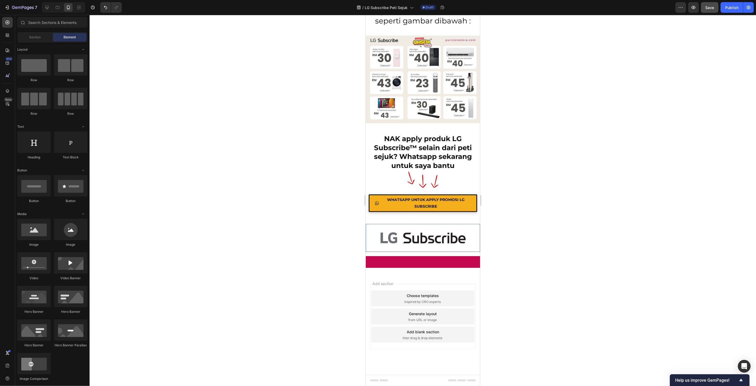
click at [428, 240] on img at bounding box center [423, 237] width 86 height 28
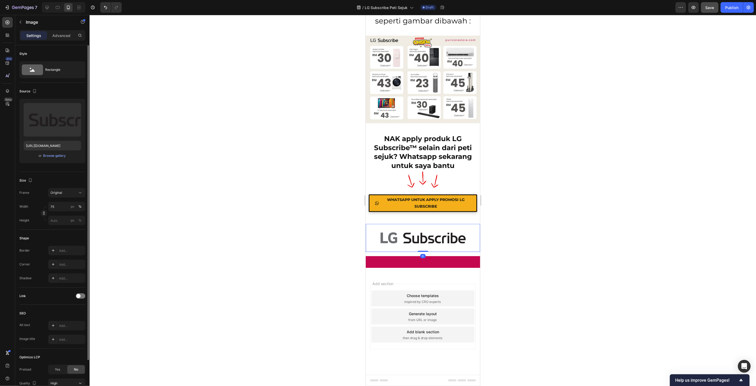
scroll to position [6357, 0]
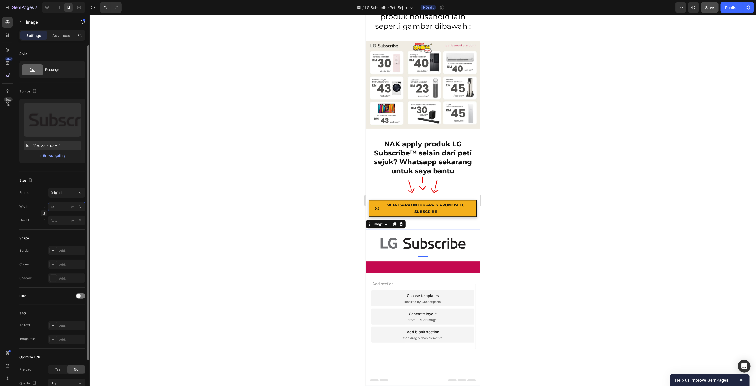
type input "5"
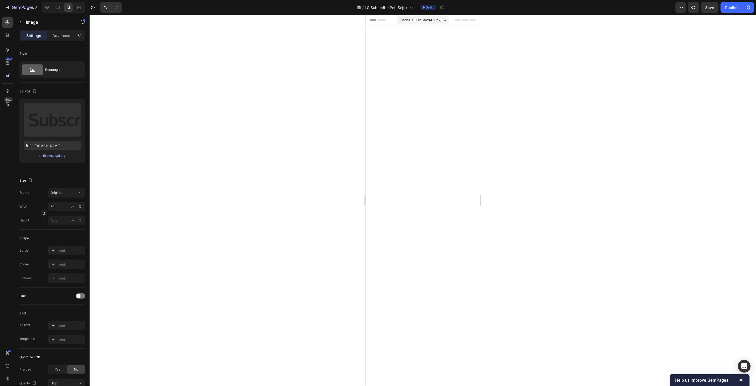
scroll to position [6348, 0]
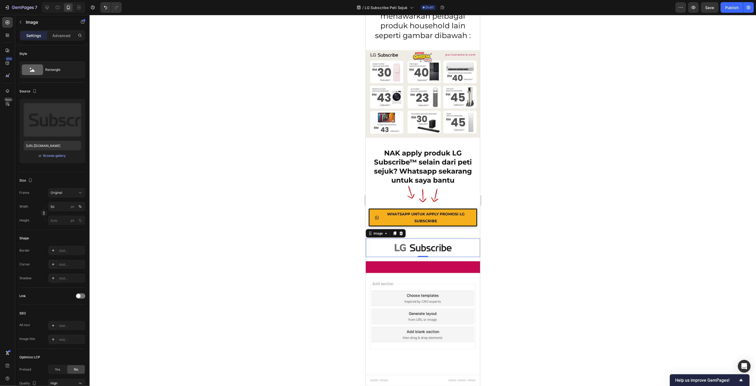
type input "50"
click at [654, 227] on div at bounding box center [423, 200] width 667 height 371
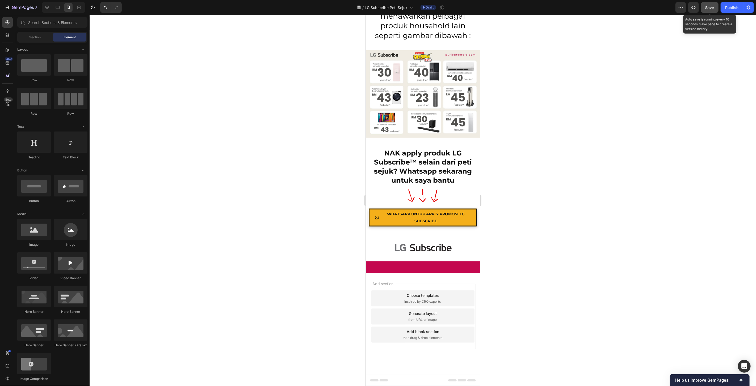
click at [707, 12] on button "Save" at bounding box center [710, 7] width 18 height 11
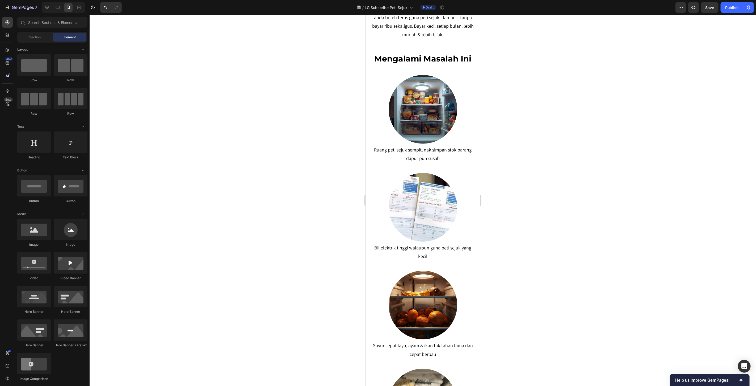
scroll to position [0, 0]
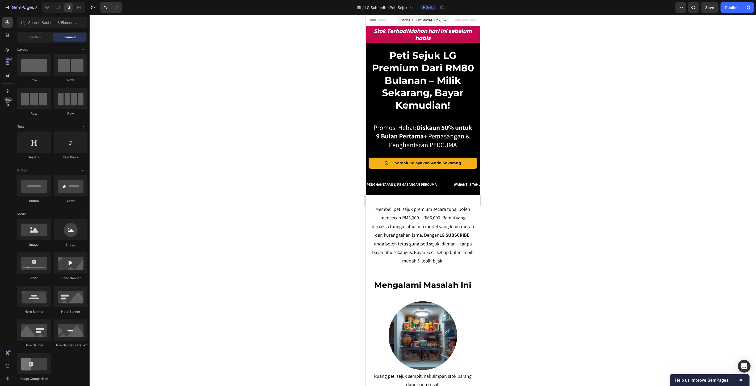
drag, startPoint x: 479, startPoint y: 366, endPoint x: 855, endPoint y: 36, distance: 500.3
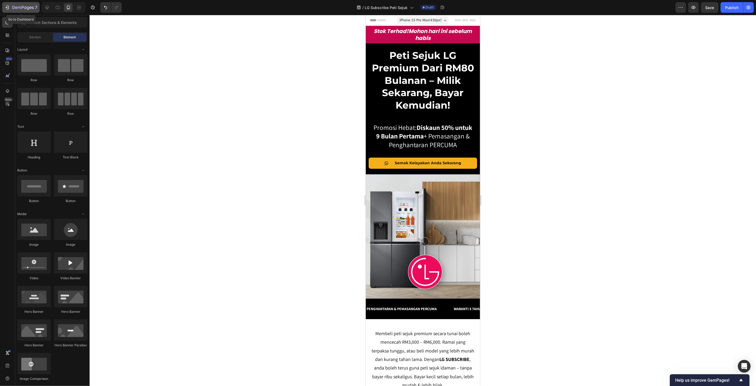
click at [19, 9] on icon "button" at bounding box center [23, 8] width 22 height 5
